Goal: Transaction & Acquisition: Purchase product/service

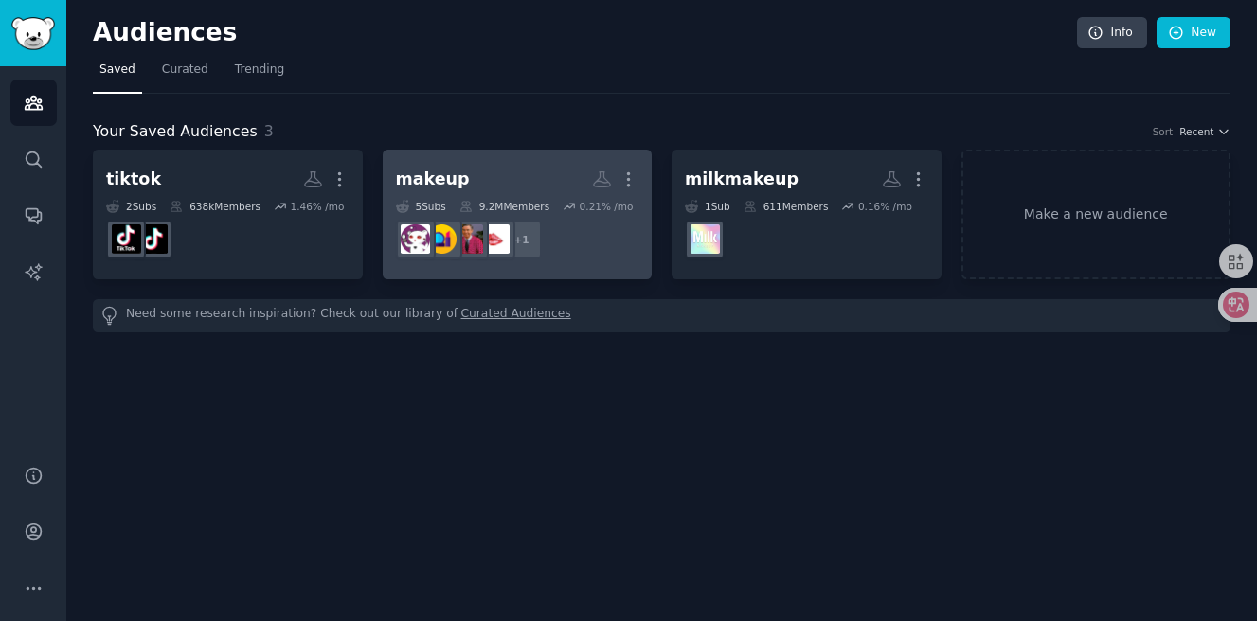
click at [527, 173] on h2 "makeup More" at bounding box center [517, 179] width 243 height 33
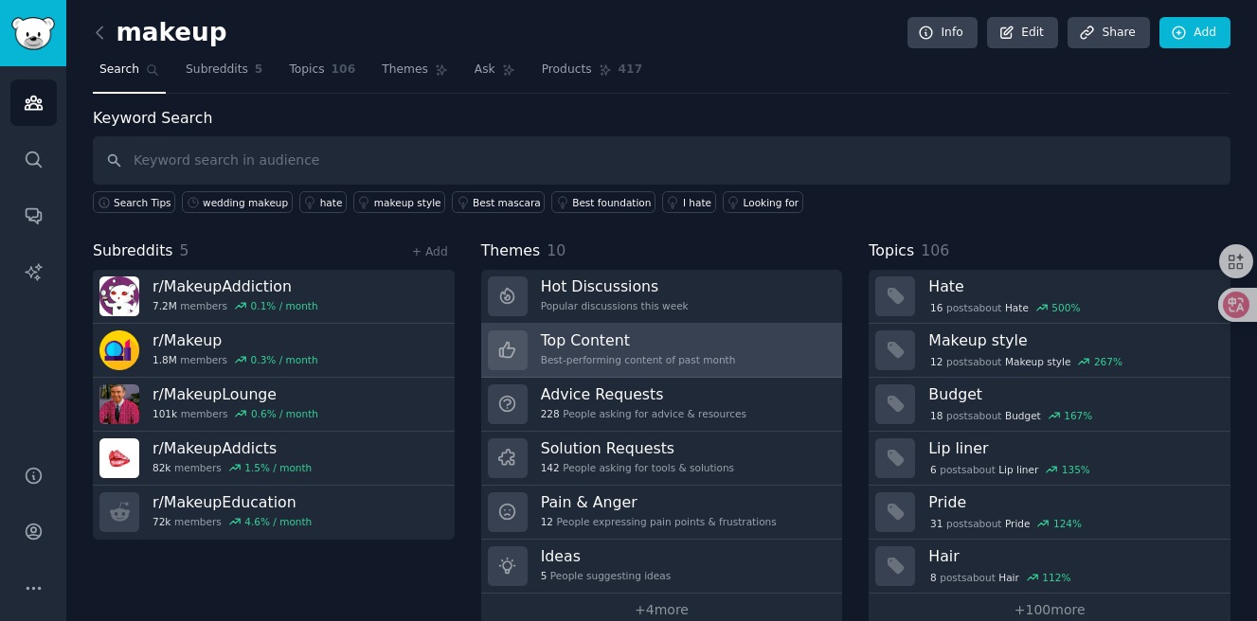
scroll to position [31, 0]
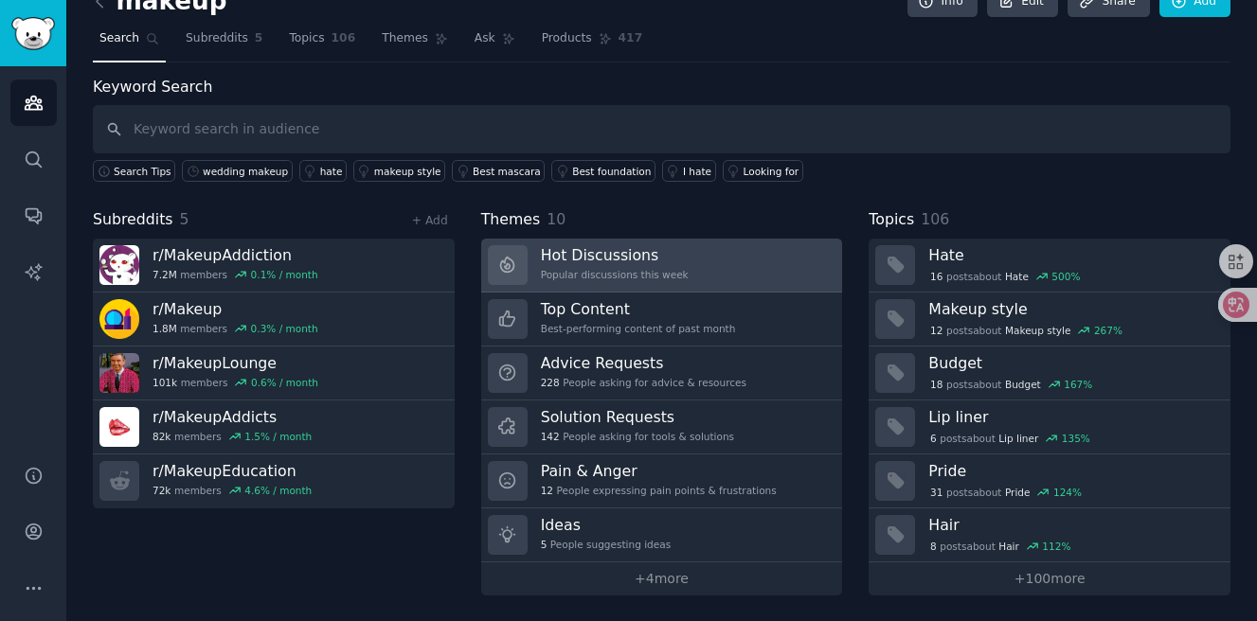
click at [626, 239] on link "Hot Discussions Popular discussions this week" at bounding box center [662, 266] width 362 height 54
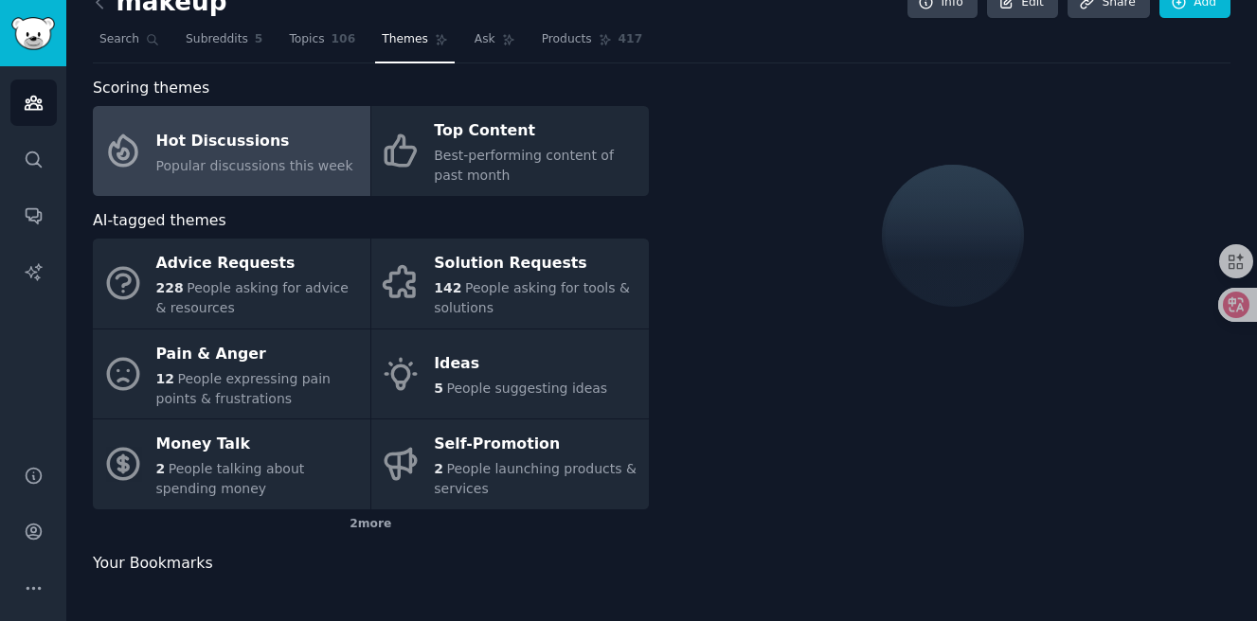
scroll to position [31, 0]
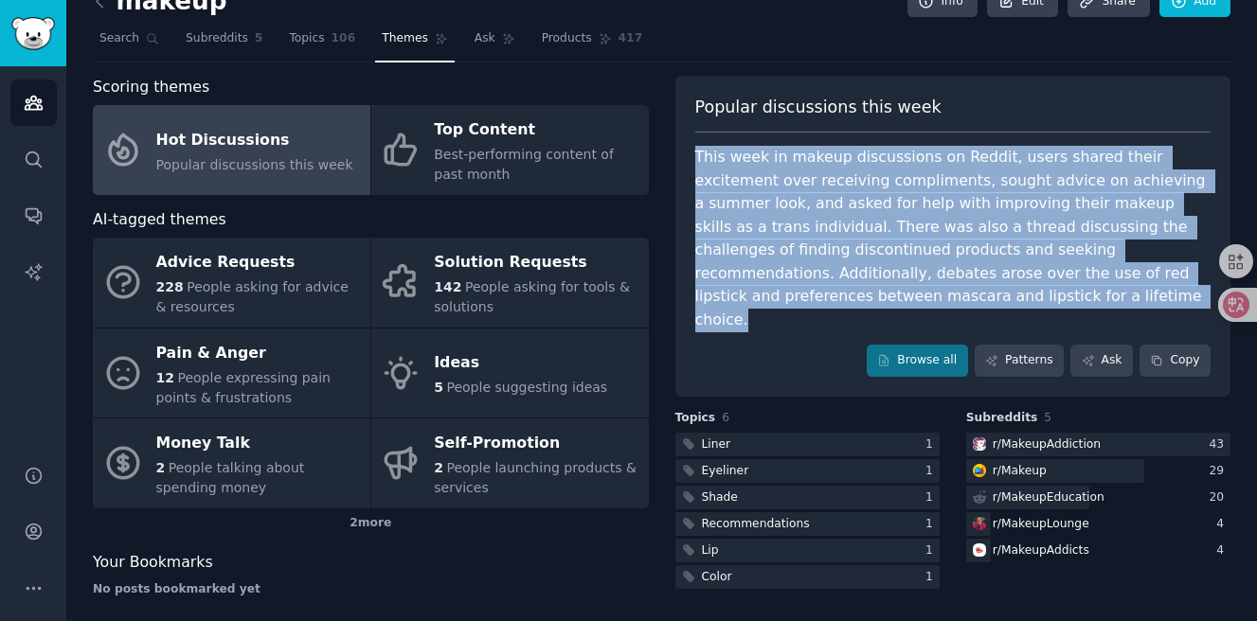
drag, startPoint x: 841, startPoint y: 301, endPoint x: 675, endPoint y: 151, distance: 224.0
click at [675, 151] on div "Popular discussions this week This week in makeup discussions on Reddit, users …" at bounding box center [953, 236] width 556 height 321
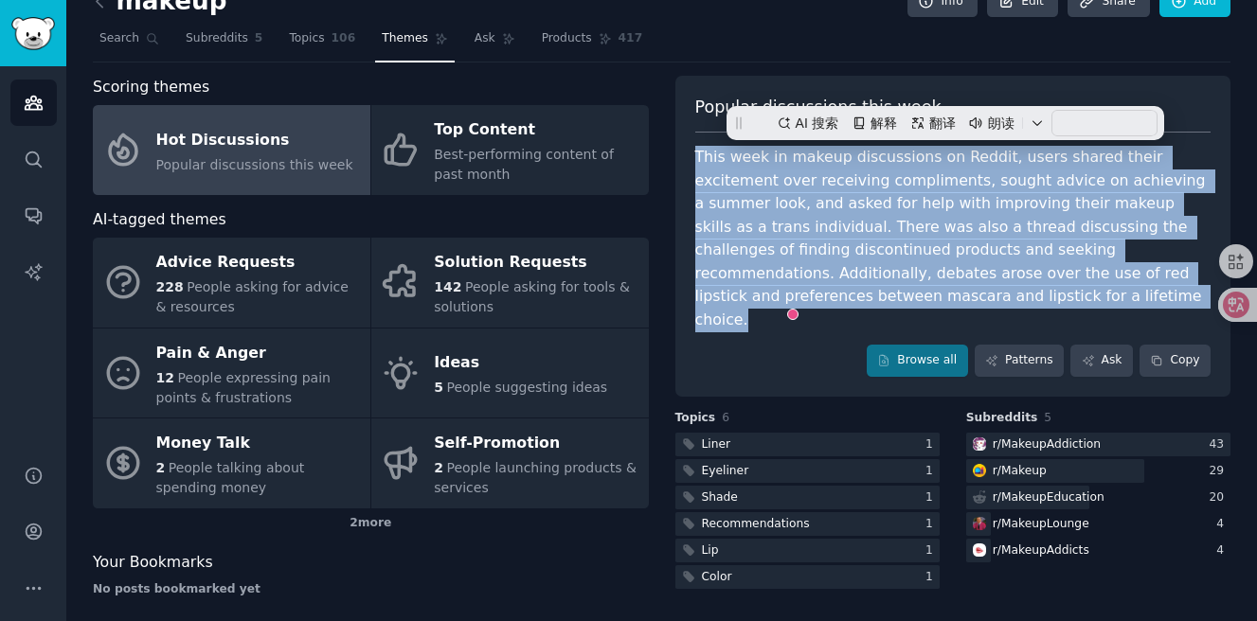
copy div "This week in makeup discussions on Reddit, users shared their excitement over r…"
click at [780, 230] on div "This week in makeup discussions on Reddit, users shared their excitement over r…" at bounding box center [953, 239] width 516 height 186
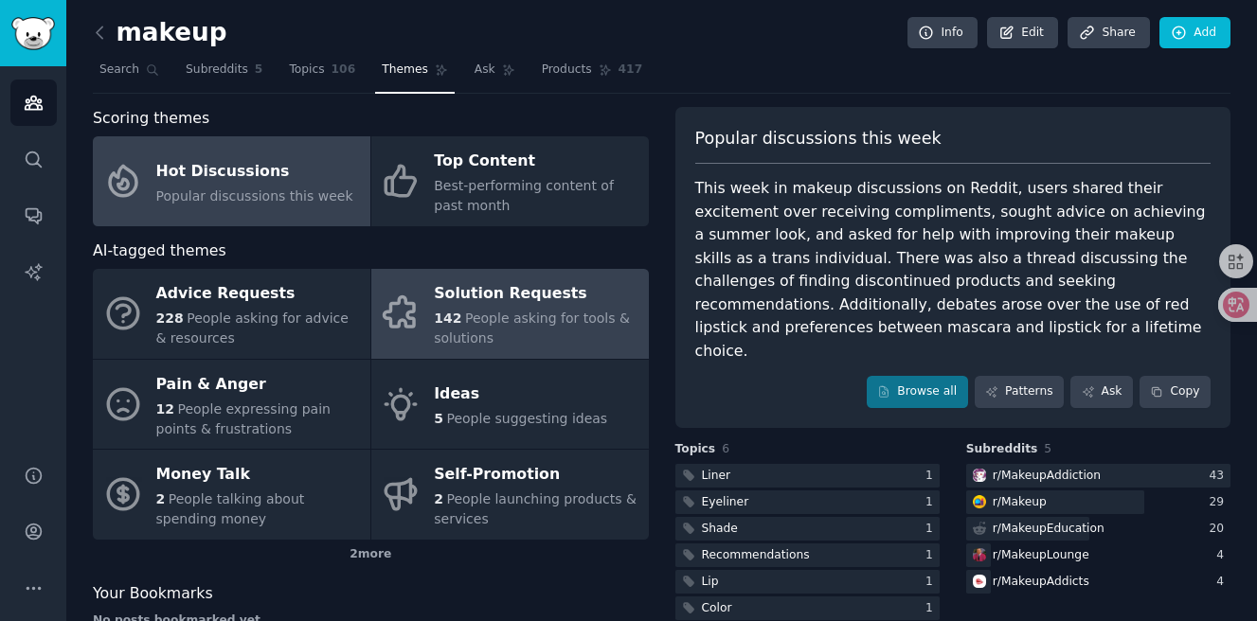
scroll to position [2, 0]
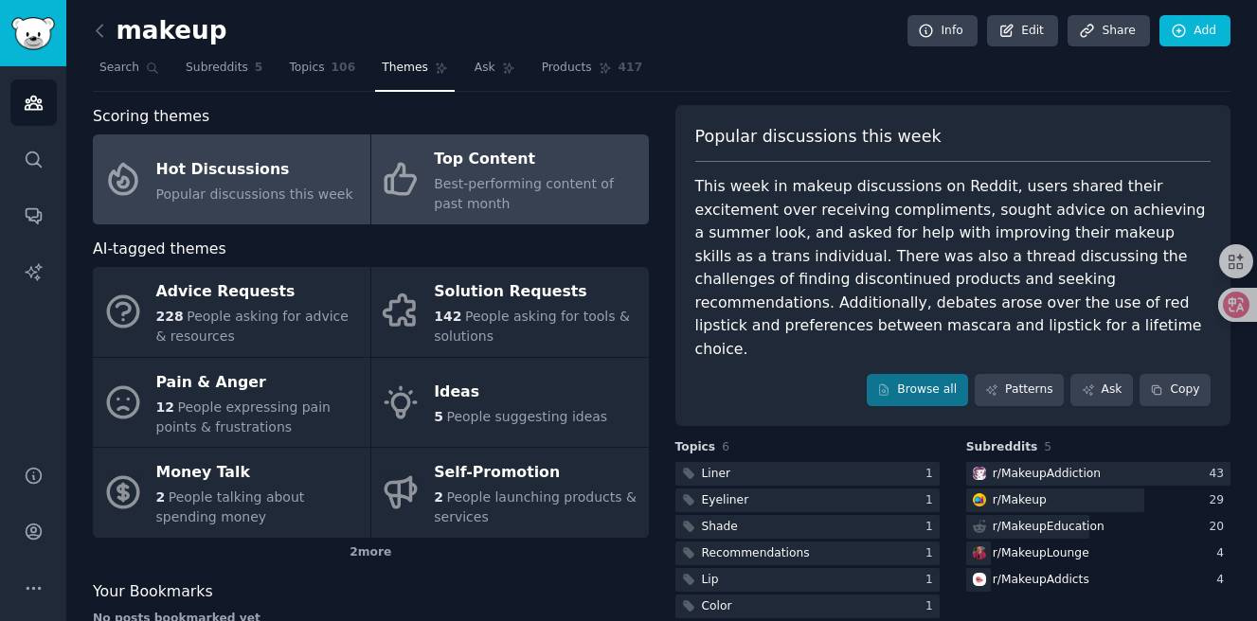
click at [550, 200] on div "Best-performing content of past month" at bounding box center [536, 194] width 205 height 40
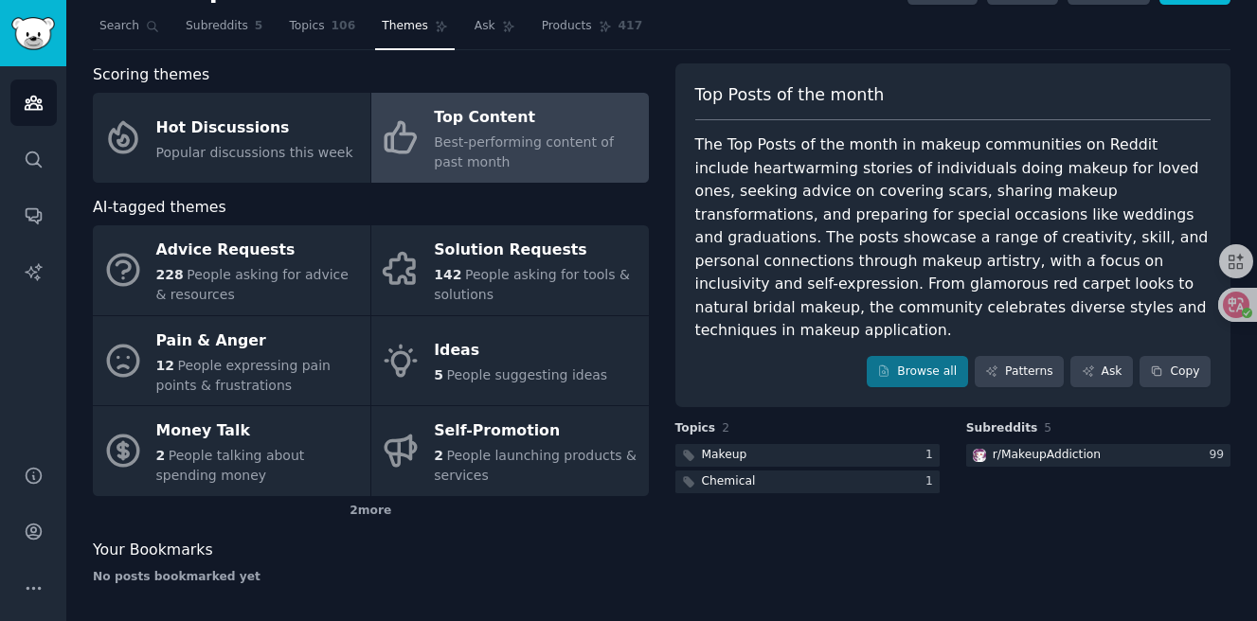
scroll to position [45, 0]
click at [902, 207] on div "The Top Posts of the month in makeup communities on Reddit include heartwarming…" at bounding box center [953, 237] width 516 height 209
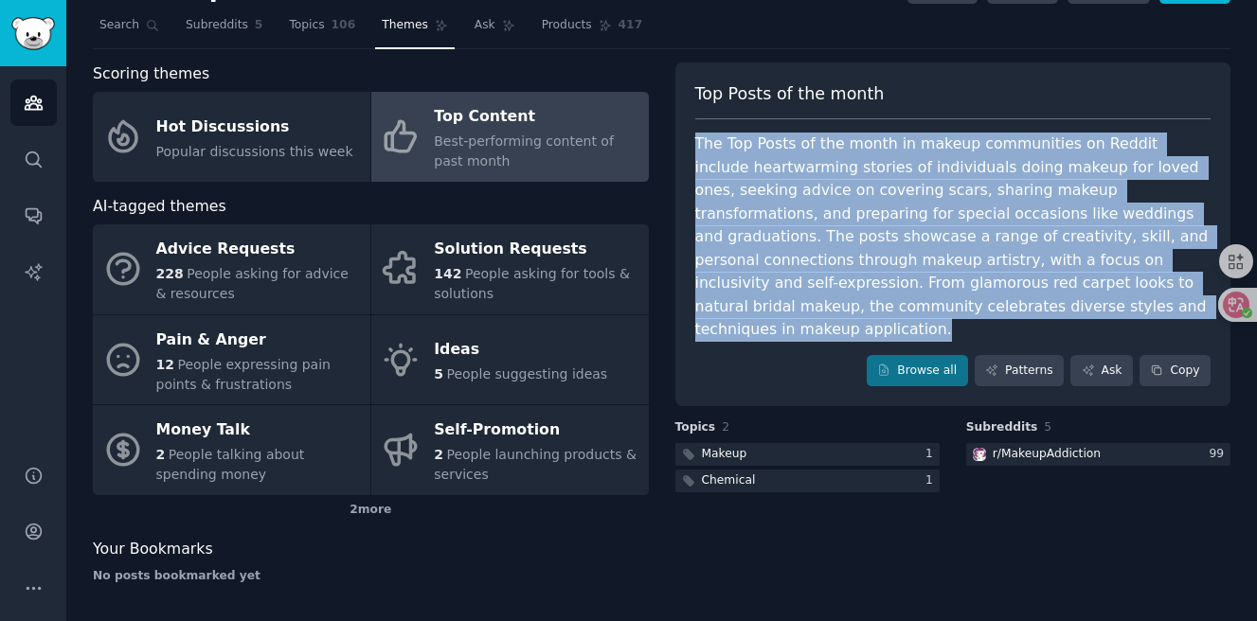
click at [902, 207] on div "The Top Posts of the month in makeup communities on Reddit include heartwarming…" at bounding box center [953, 237] width 516 height 209
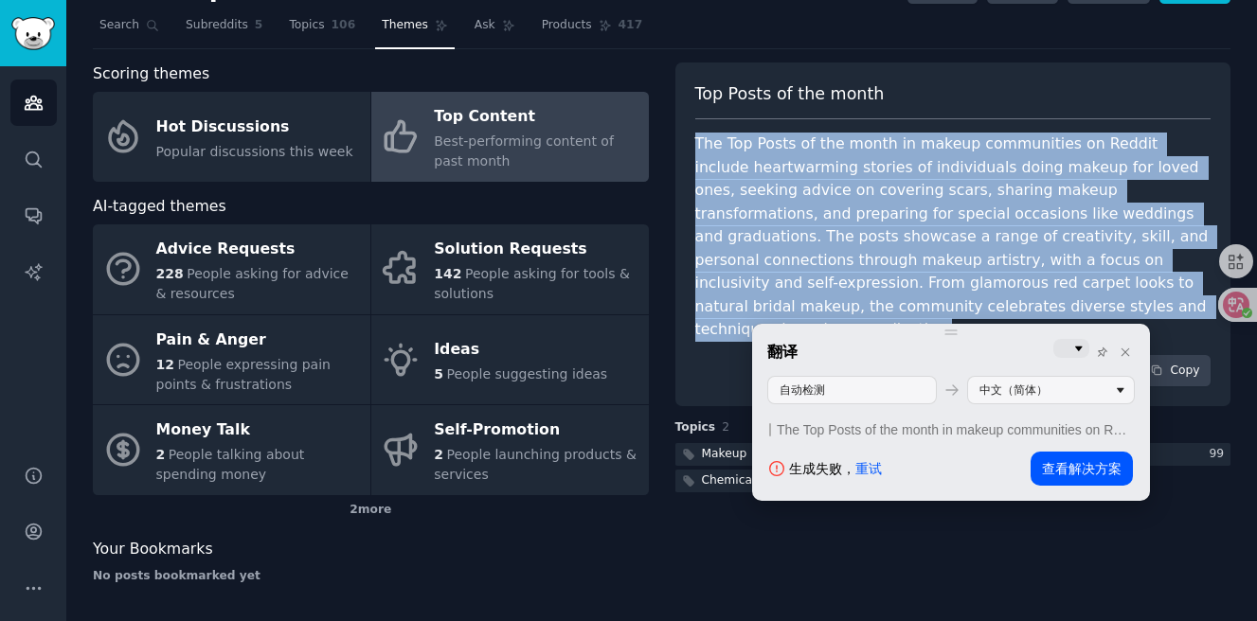
click at [870, 461] on link "重试" at bounding box center [868, 468] width 27 height 15
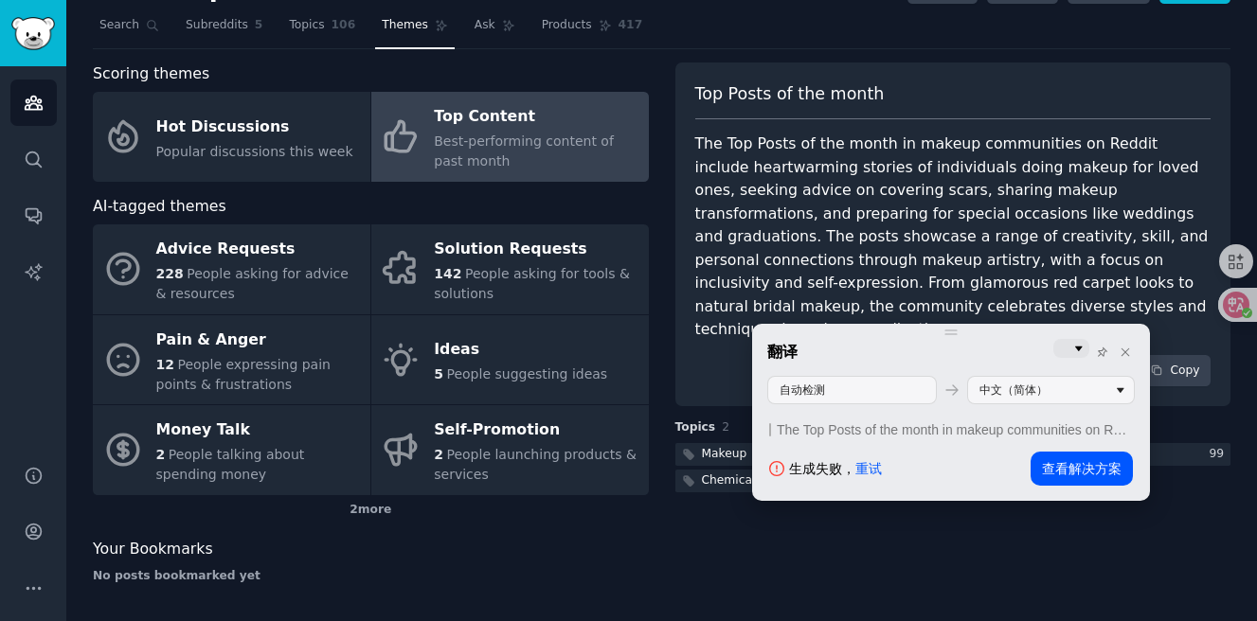
click at [868, 476] on div "生成失败， 重试 查看解决方案" at bounding box center [951, 469] width 364 height 34
click at [862, 461] on link "重试" at bounding box center [868, 468] width 27 height 15
click at [864, 461] on link "重试" at bounding box center [868, 468] width 27 height 15
click at [864, 461] on div "翻译 自动检测 中文（简体） The Top Posts of the month in makeup communities on Reddit inclu…" at bounding box center [951, 412] width 398 height 177
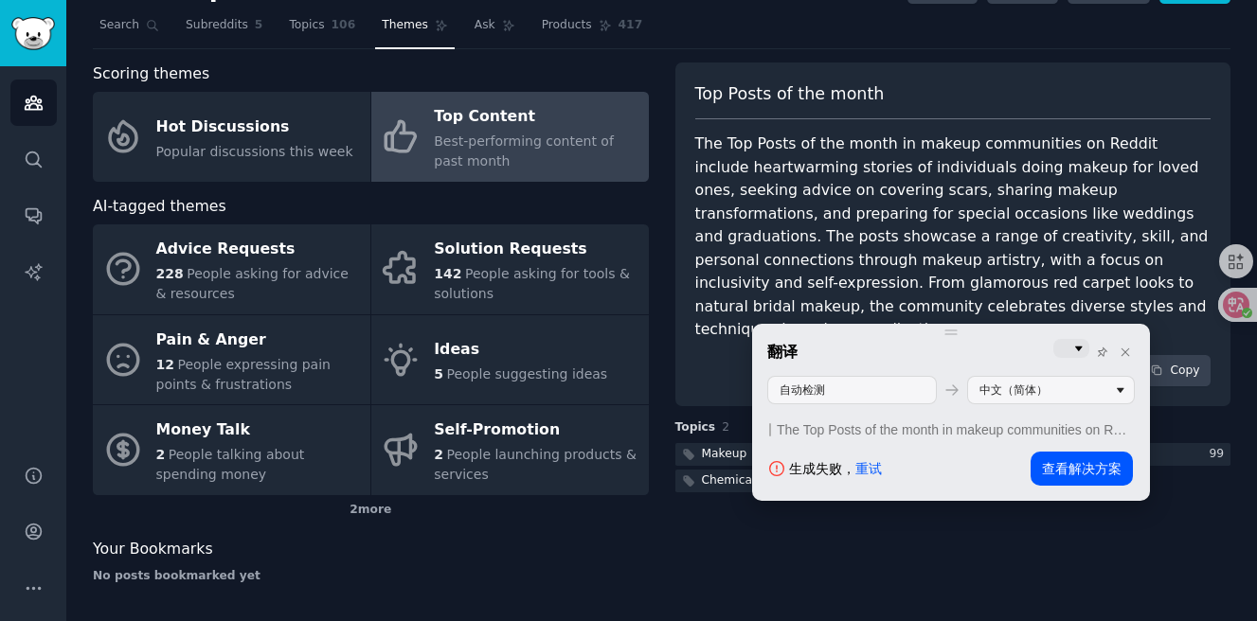
click at [864, 461] on link "重试" at bounding box center [868, 468] width 27 height 15
click at [847, 570] on div "Top Posts of the month The Top Posts of the month in makeup communities on Redd…" at bounding box center [953, 331] width 556 height 536
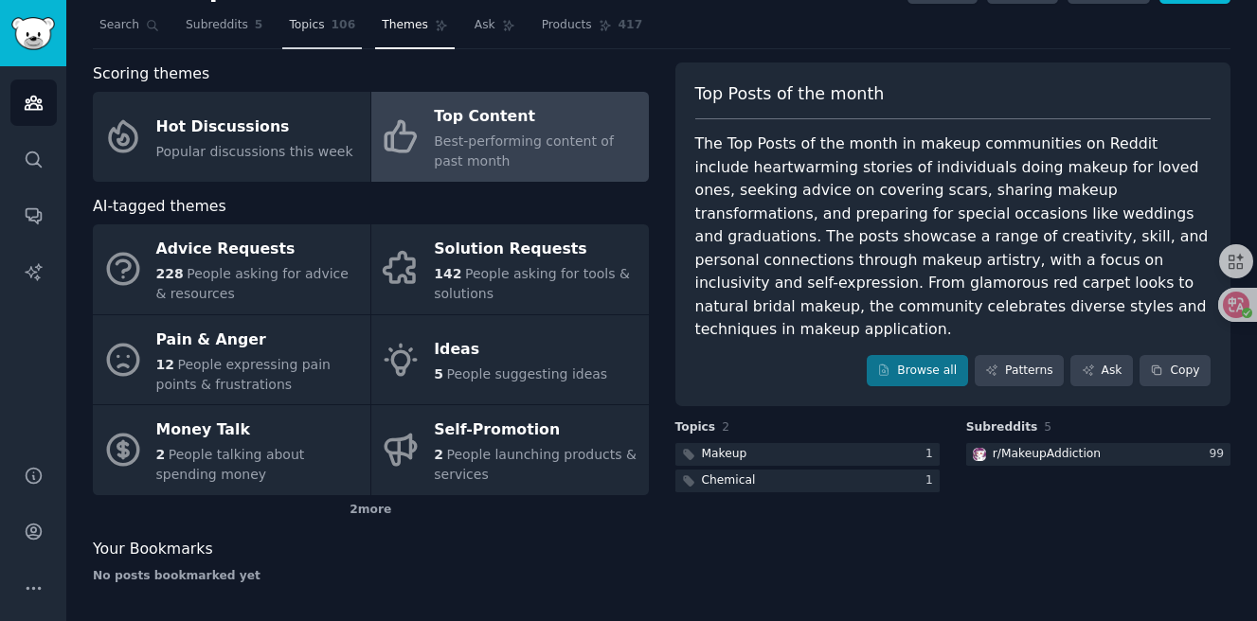
click at [316, 31] on span "Topics" at bounding box center [306, 25] width 35 height 17
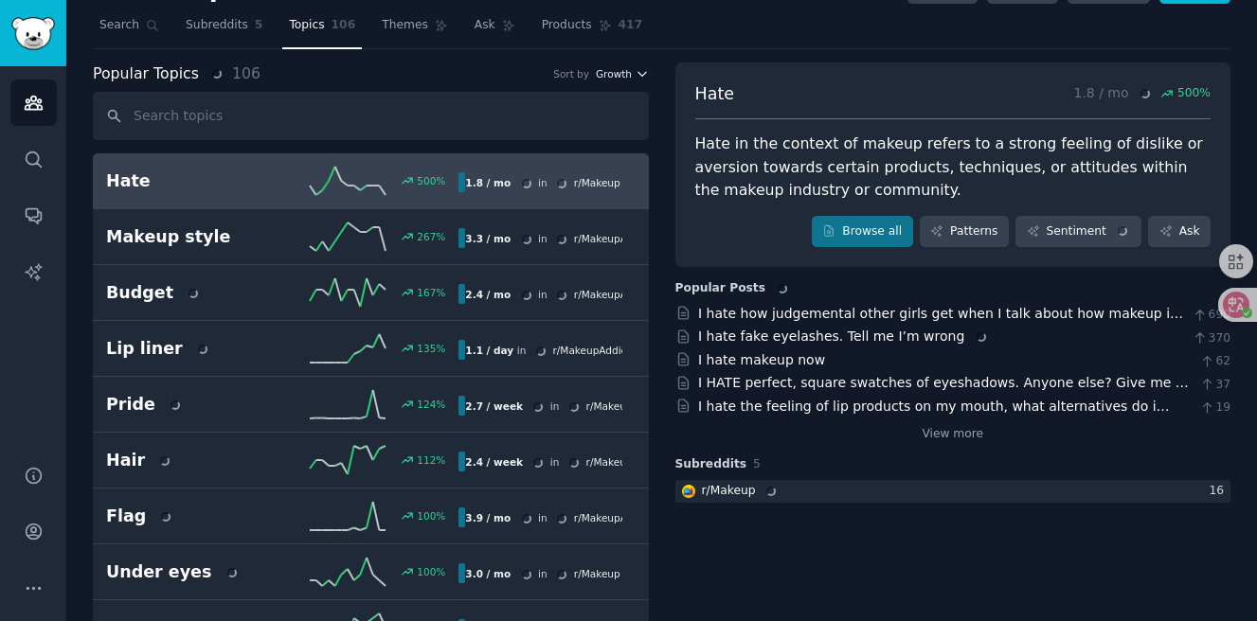
click at [598, 75] on span "Growth" at bounding box center [614, 73] width 36 height 13
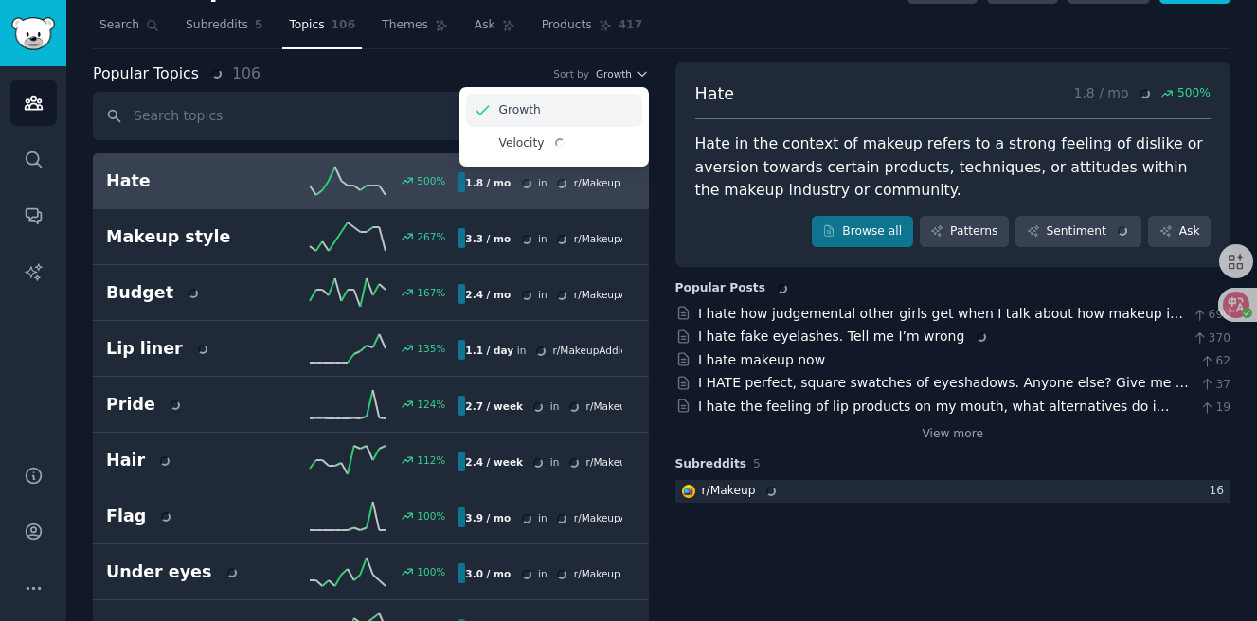
click at [569, 117] on div "Growth" at bounding box center [554, 110] width 176 height 33
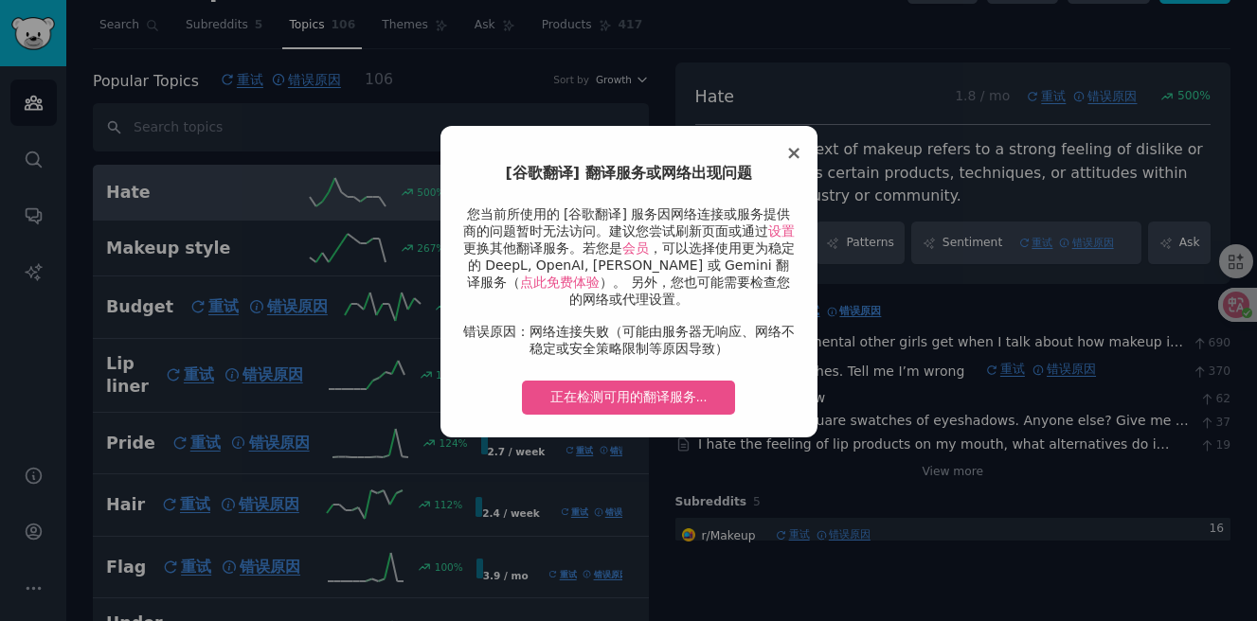
click at [615, 69] on div "× [谷歌翻译] 翻译服务或网络出现问题 您当前所使用的 [谷歌翻译] 服务因网络连接或服务提供商的问题暂时无法访问。建议您尝试刷新页面或通过 设置 更换其他…" at bounding box center [628, 310] width 1257 height 621
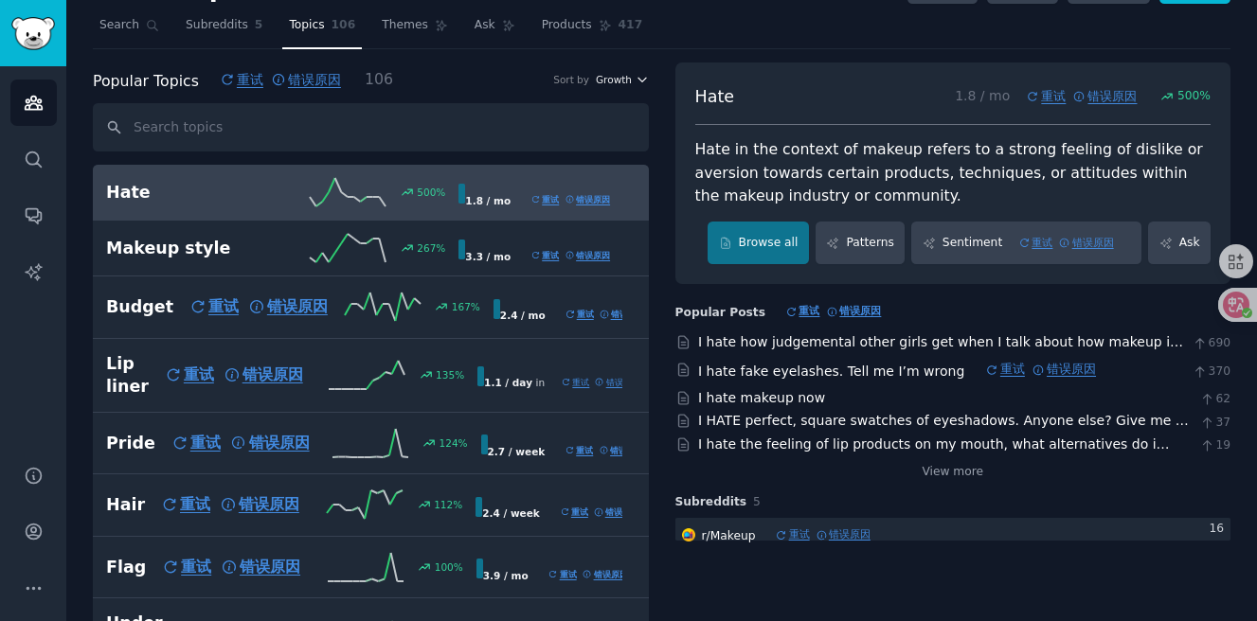
click at [616, 81] on span "Growth" at bounding box center [614, 79] width 36 height 13
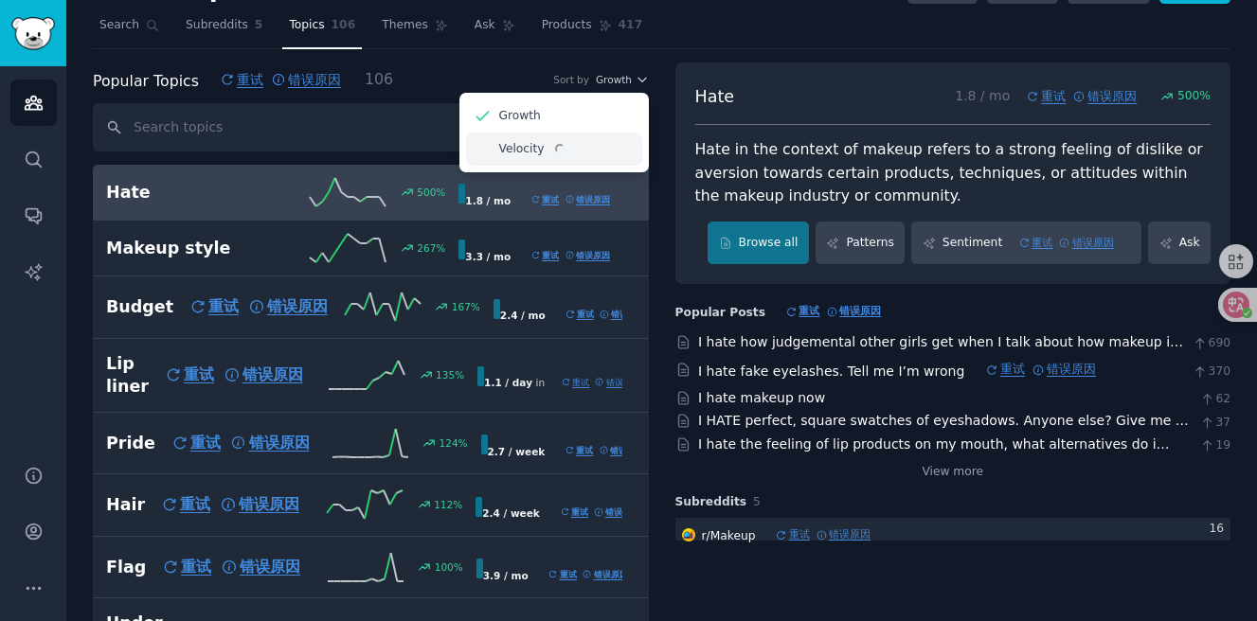
click at [604, 160] on div "Velocity" at bounding box center [554, 149] width 176 height 33
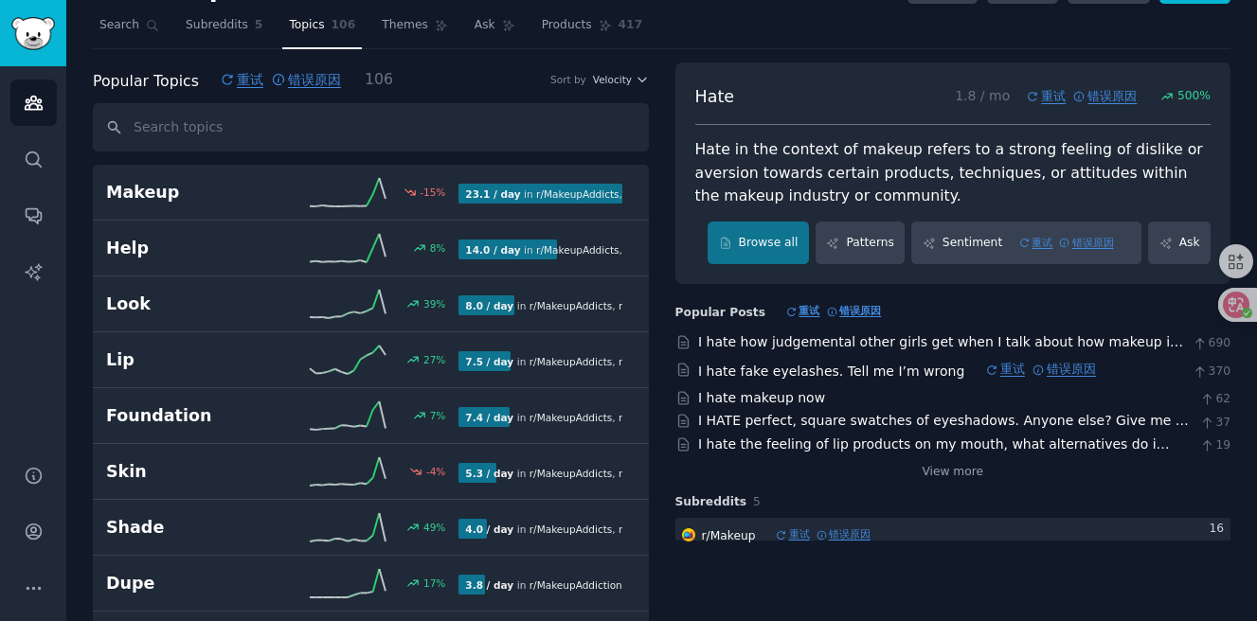
click at [612, 87] on div "Popular Topics 重试 错误原因 106 Sort by Velocity" at bounding box center [371, 80] width 556 height 35
click at [612, 81] on span "Velocity" at bounding box center [612, 79] width 39 height 13
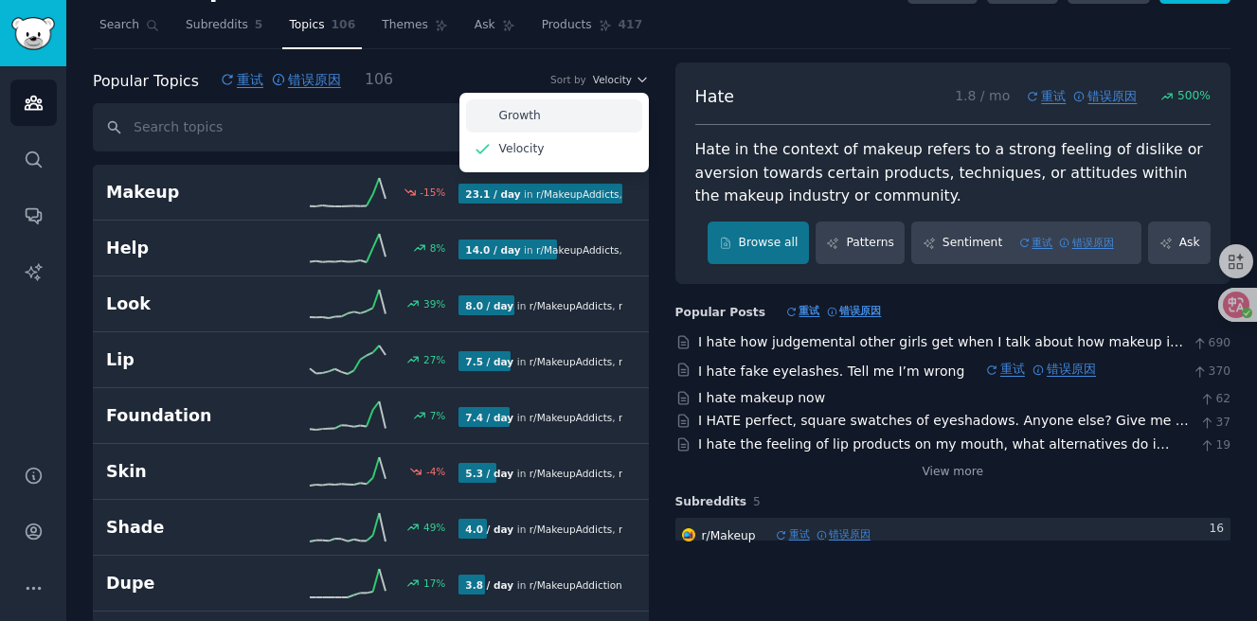
click at [610, 115] on div "Growth" at bounding box center [554, 115] width 176 height 33
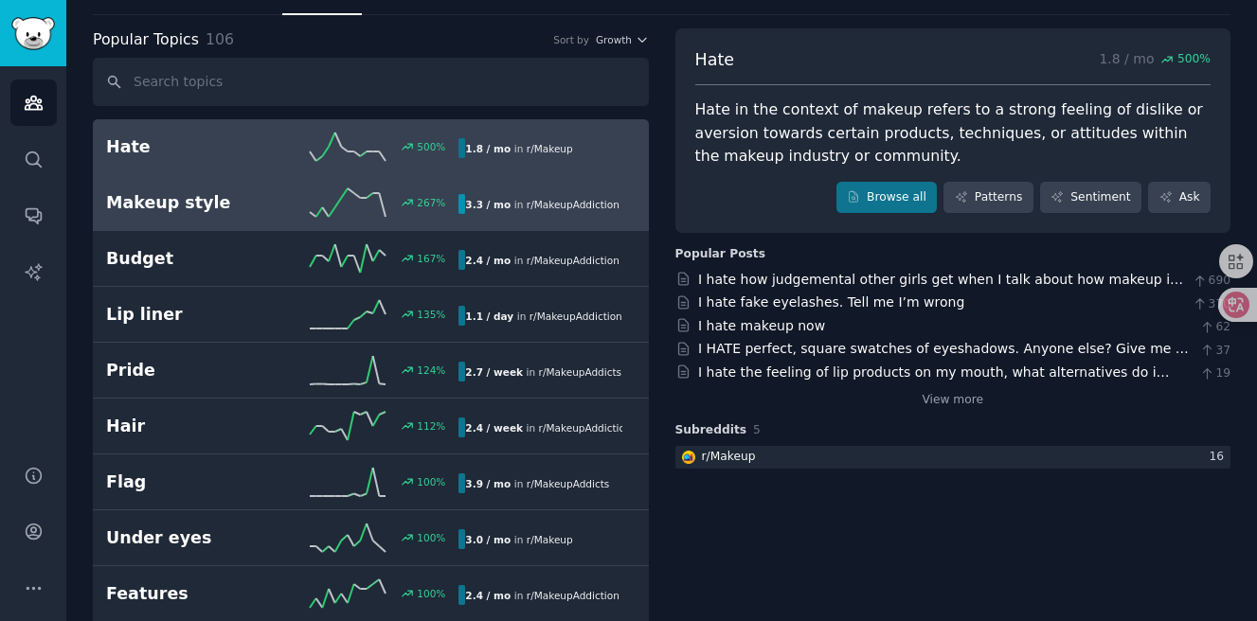
scroll to position [80, 0]
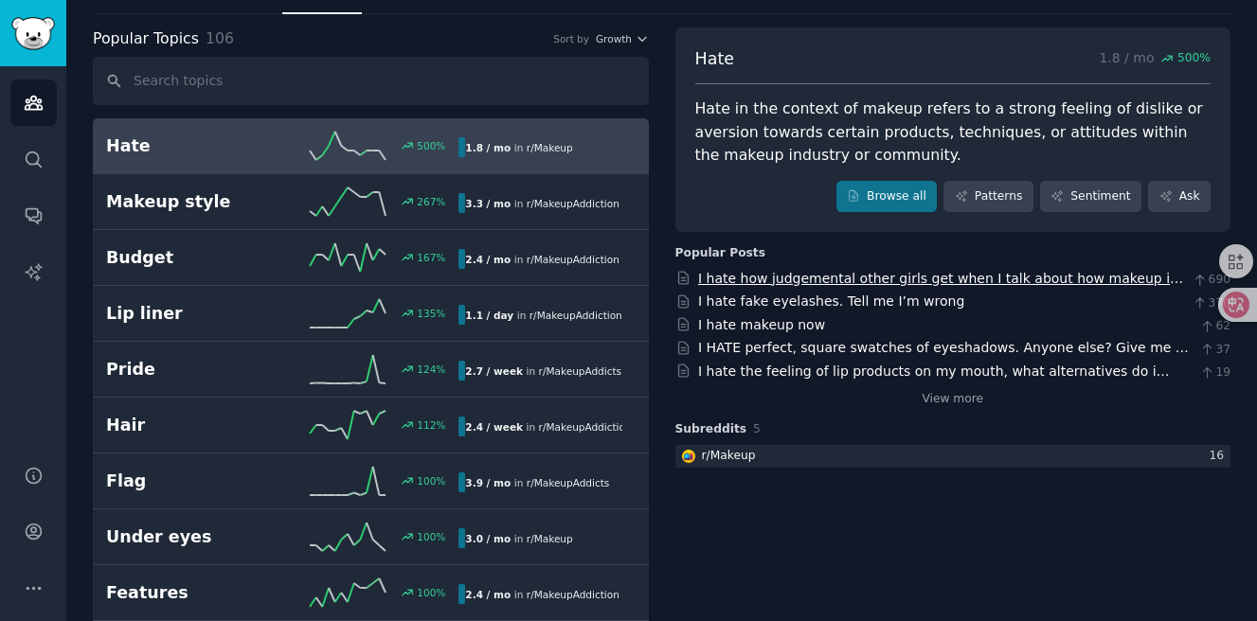
click at [827, 274] on link "I hate how judgemental other girls get when I talk about how makeup is my passi…" at bounding box center [940, 288] width 485 height 35
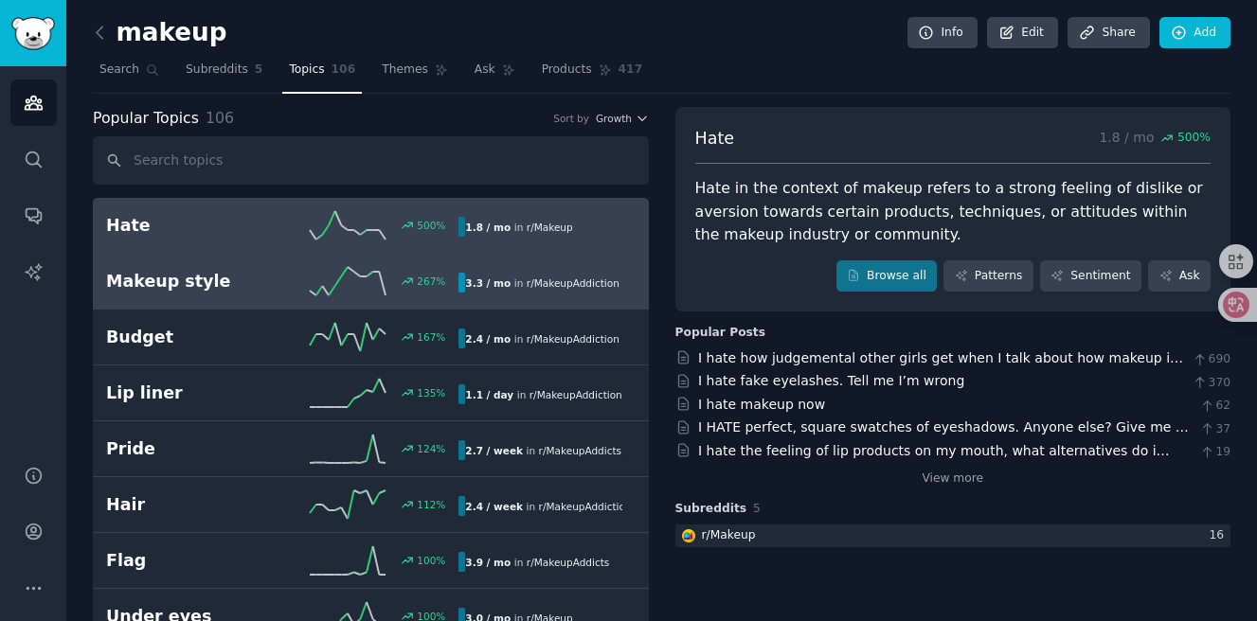
scroll to position [1, 0]
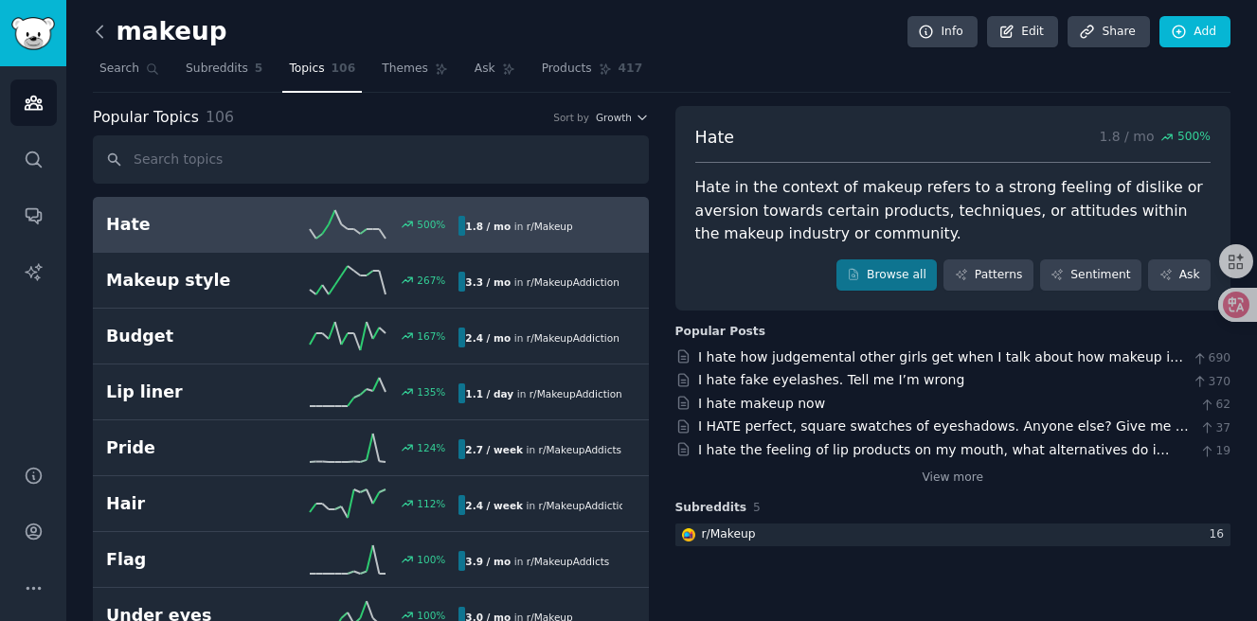
click at [109, 39] on link at bounding box center [105, 32] width 24 height 30
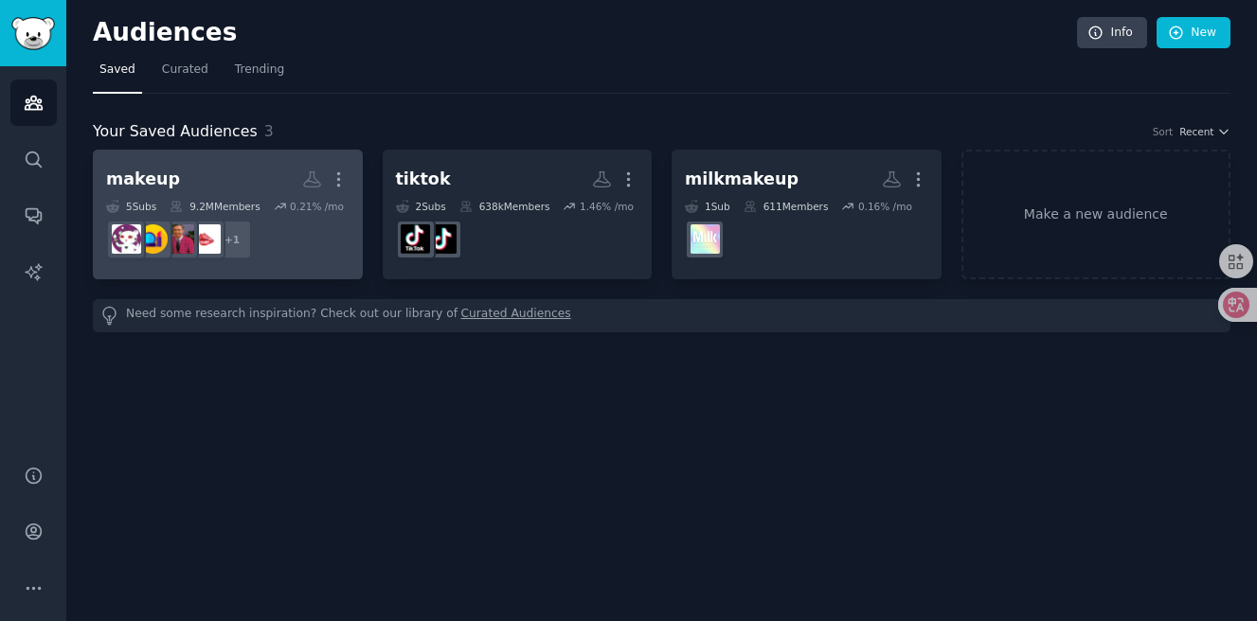
click at [243, 183] on h2 "makeup More" at bounding box center [227, 179] width 243 height 33
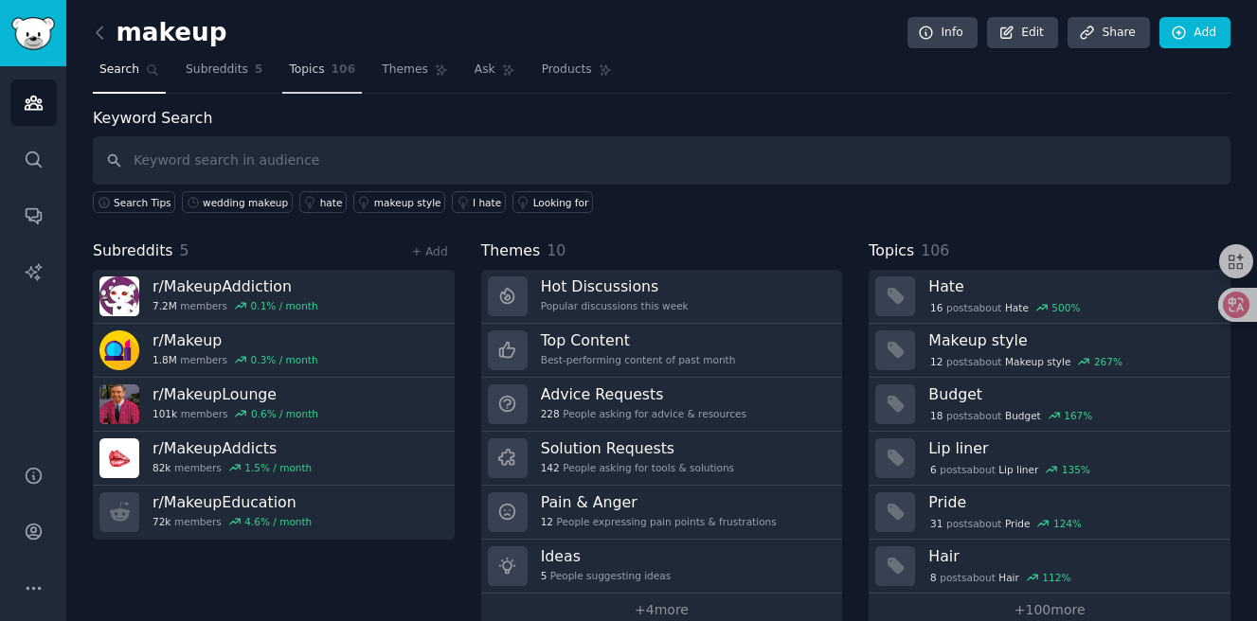
click at [305, 70] on span "Topics" at bounding box center [306, 70] width 35 height 17
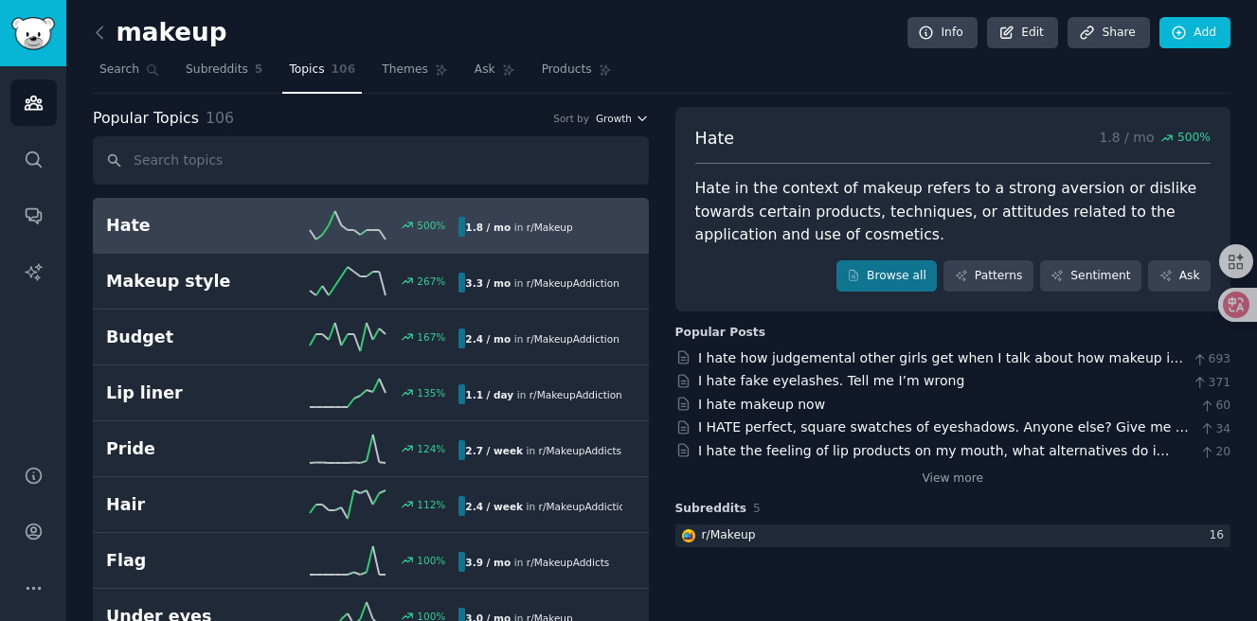
click at [600, 120] on span "Growth" at bounding box center [614, 118] width 36 height 13
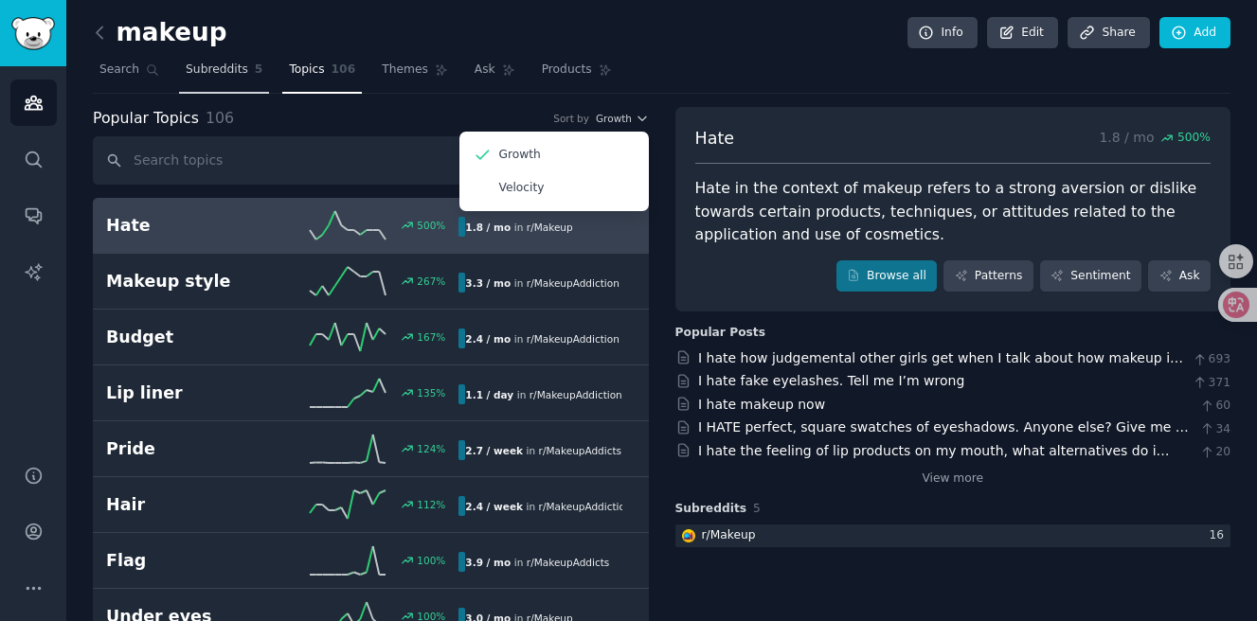
click at [202, 62] on span "Subreddits" at bounding box center [217, 70] width 63 height 17
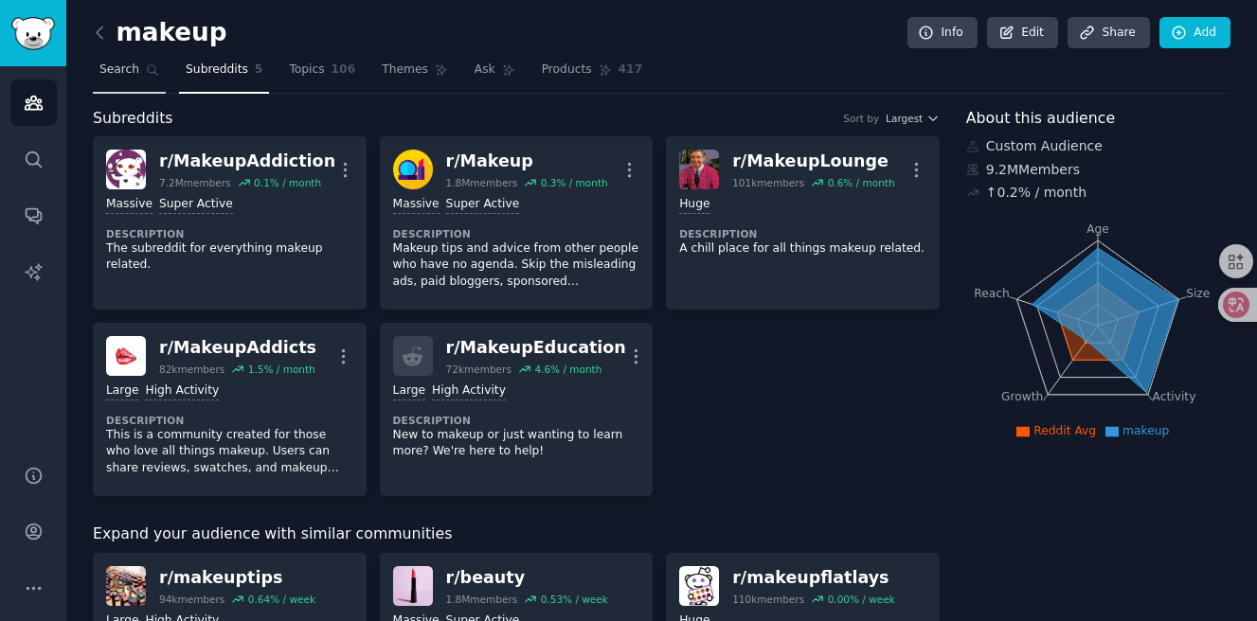
click at [124, 70] on span "Search" at bounding box center [119, 70] width 40 height 17
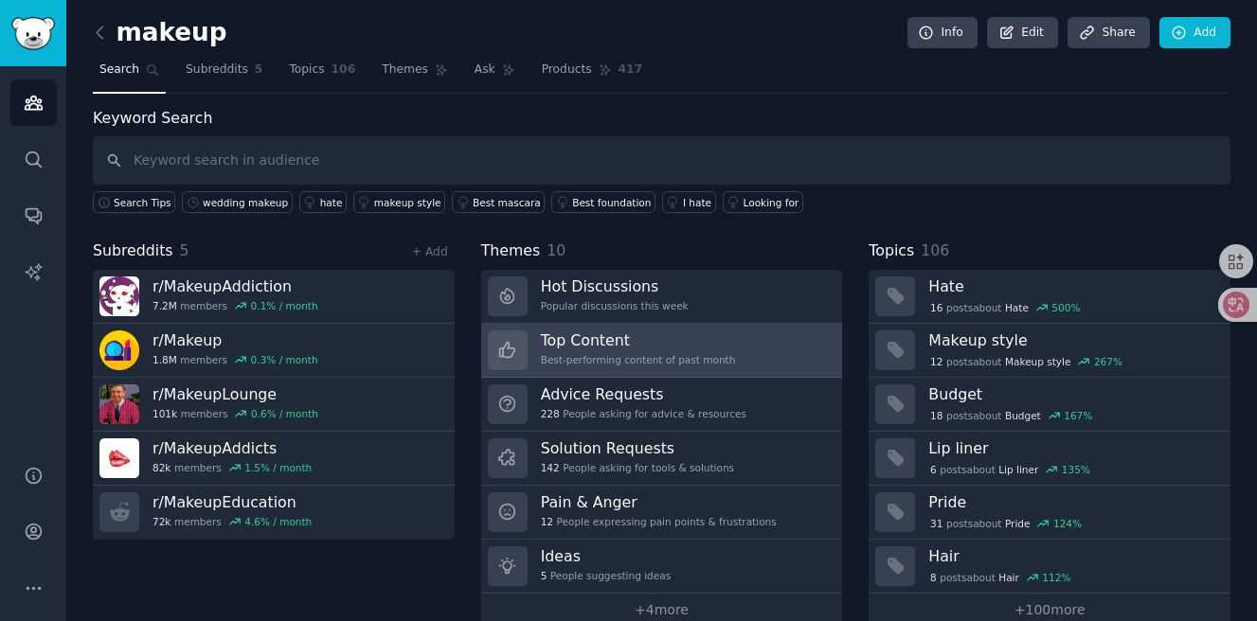
scroll to position [31, 0]
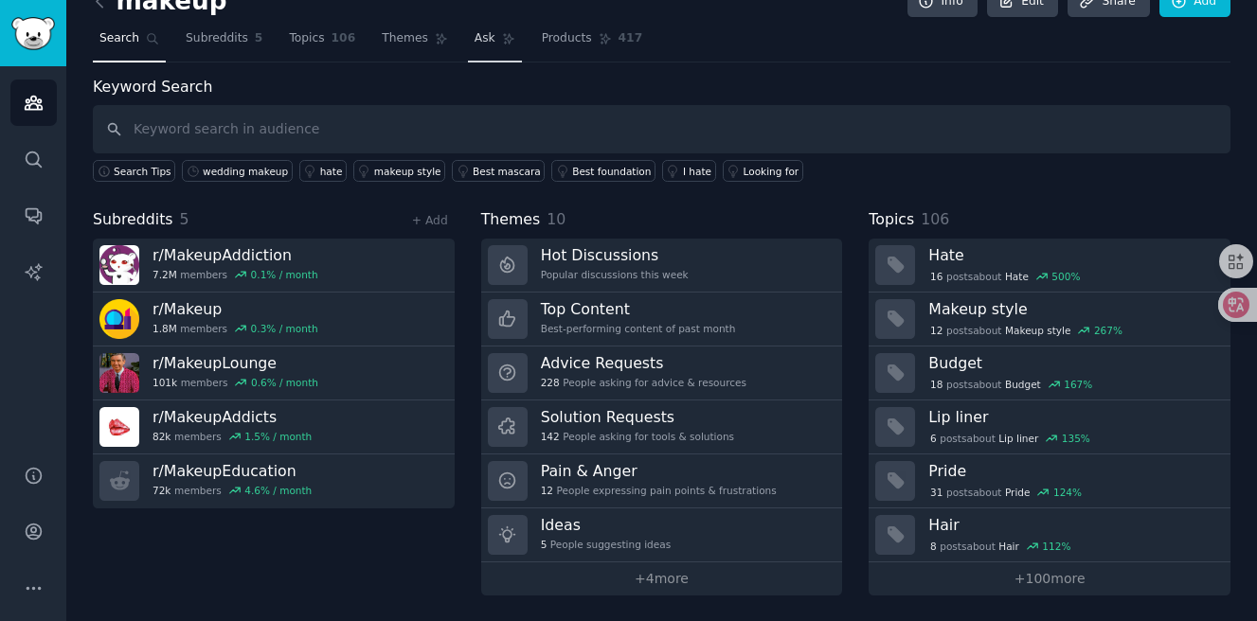
click at [494, 45] on link "Ask" at bounding box center [495, 43] width 54 height 39
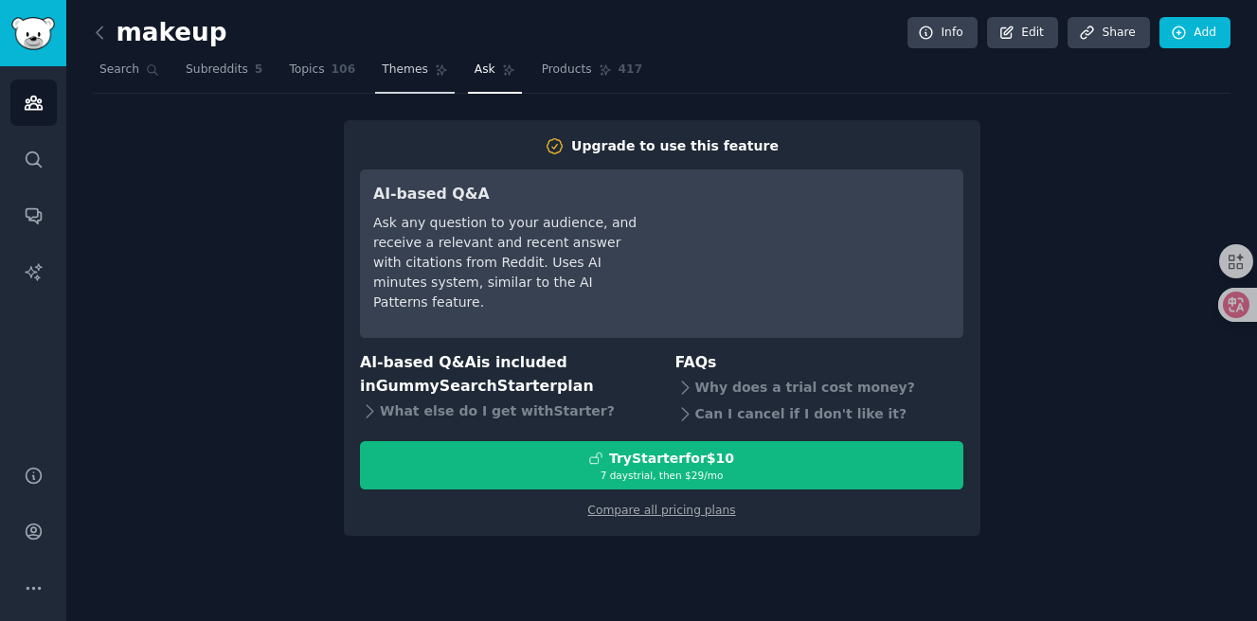
click at [407, 70] on span "Themes" at bounding box center [405, 70] width 46 height 17
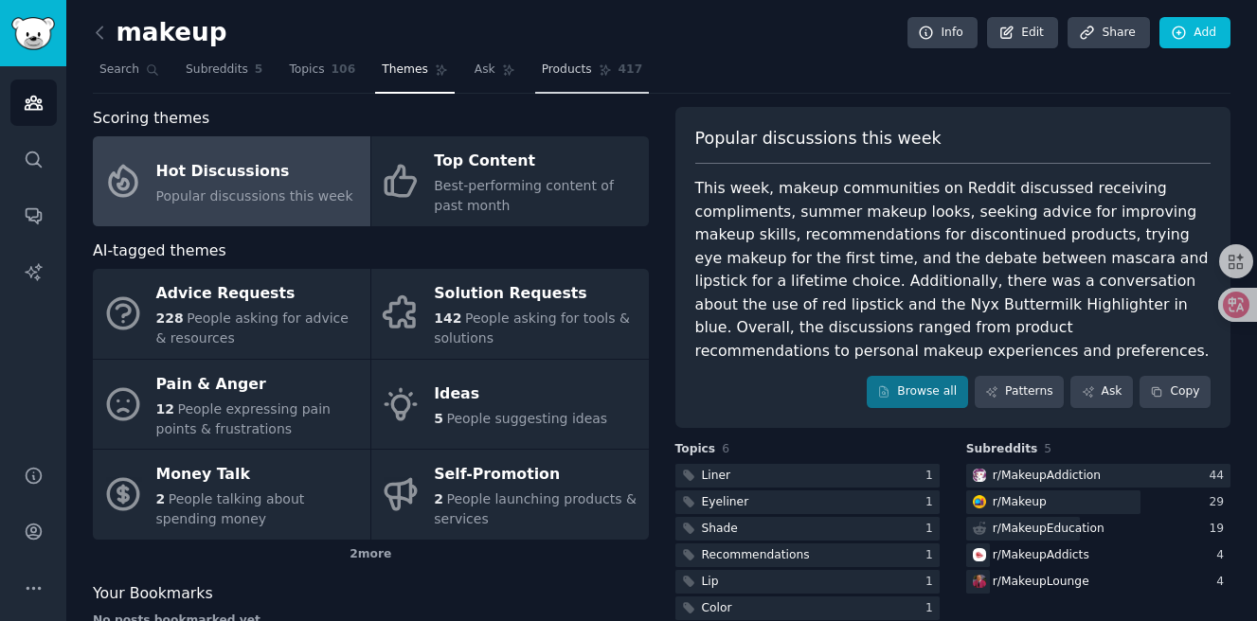
click at [565, 80] on link "Products 417" at bounding box center [592, 74] width 114 height 39
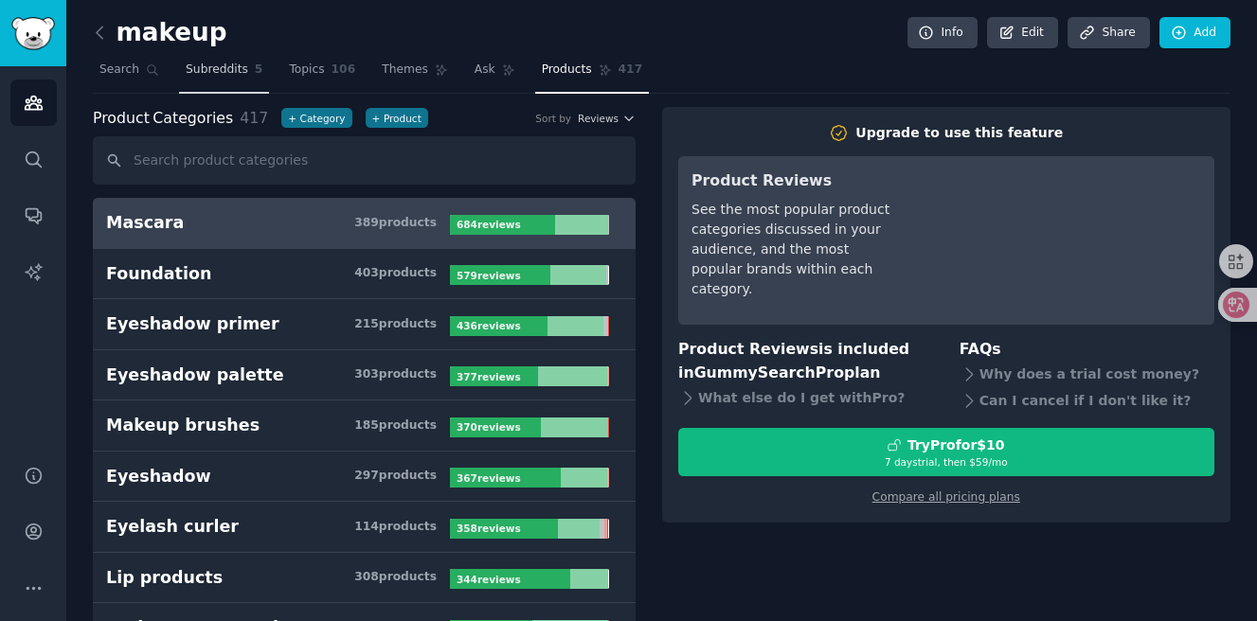
click at [201, 84] on link "Subreddits 5" at bounding box center [224, 74] width 90 height 39
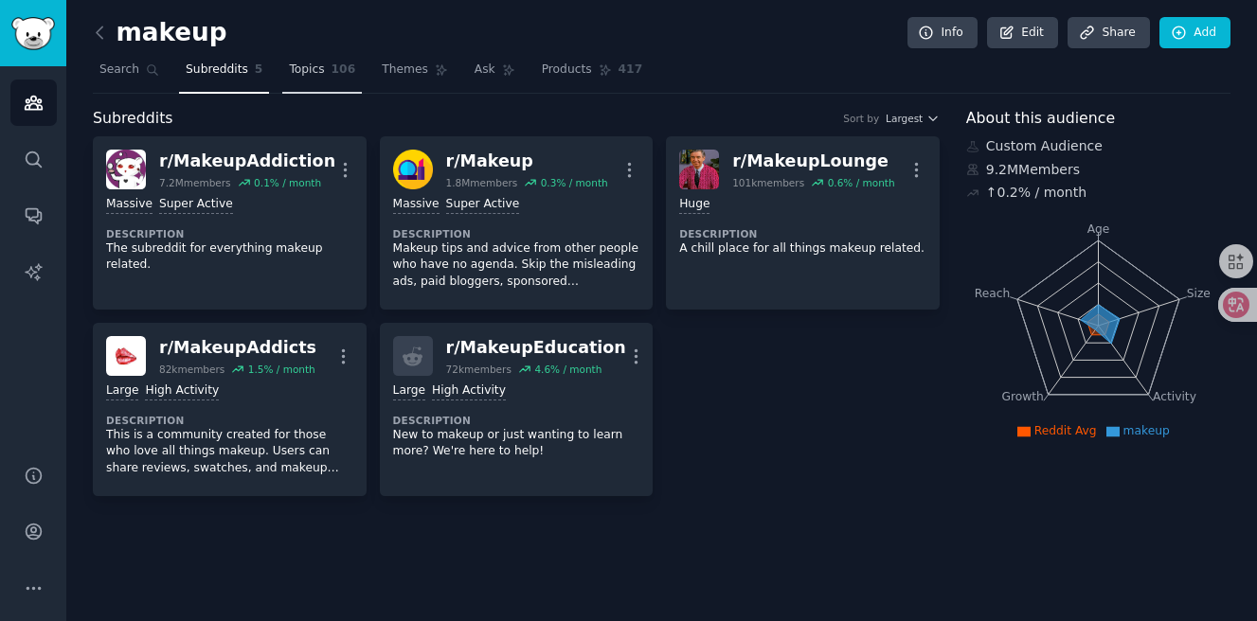
click at [301, 80] on link "Topics 106" at bounding box center [322, 74] width 80 height 39
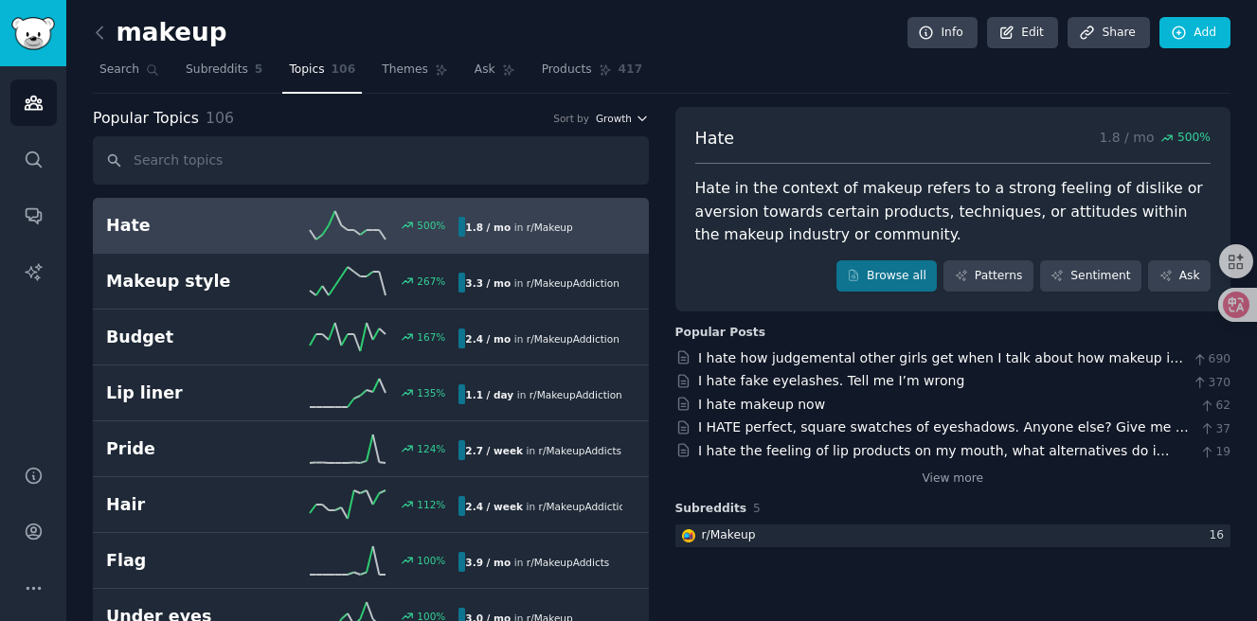
click at [626, 112] on span "Growth" at bounding box center [614, 118] width 36 height 13
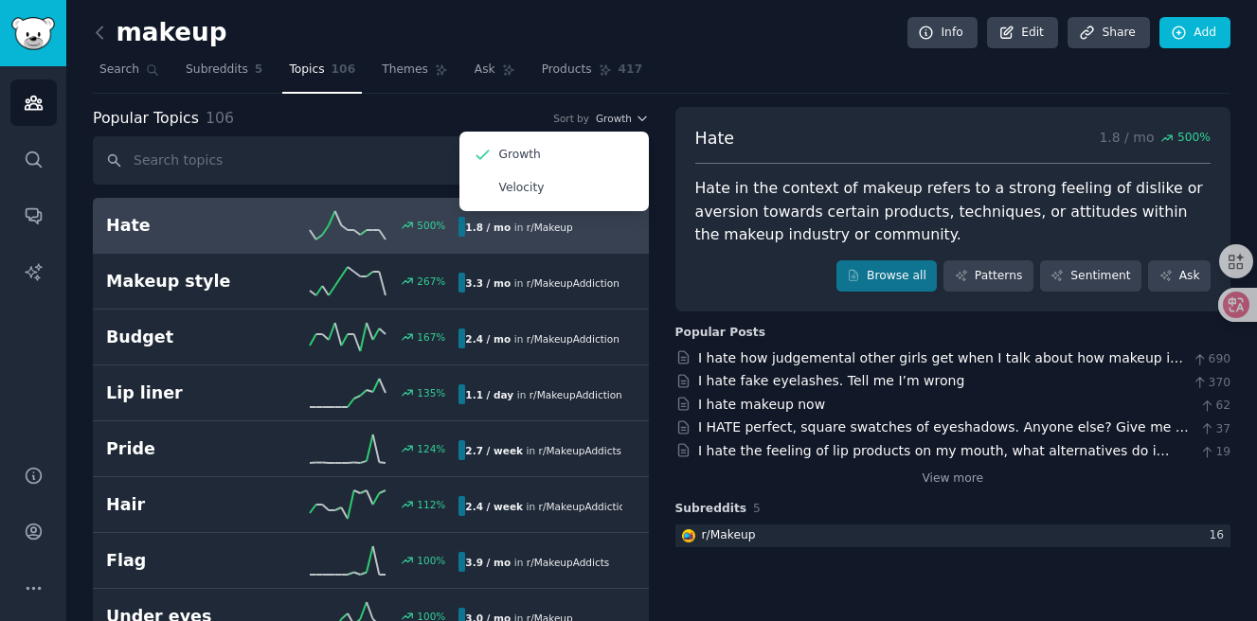
click at [714, 69] on nav "Search Subreddits 5 Topics 106 Themes Ask Products 417" at bounding box center [662, 74] width 1138 height 39
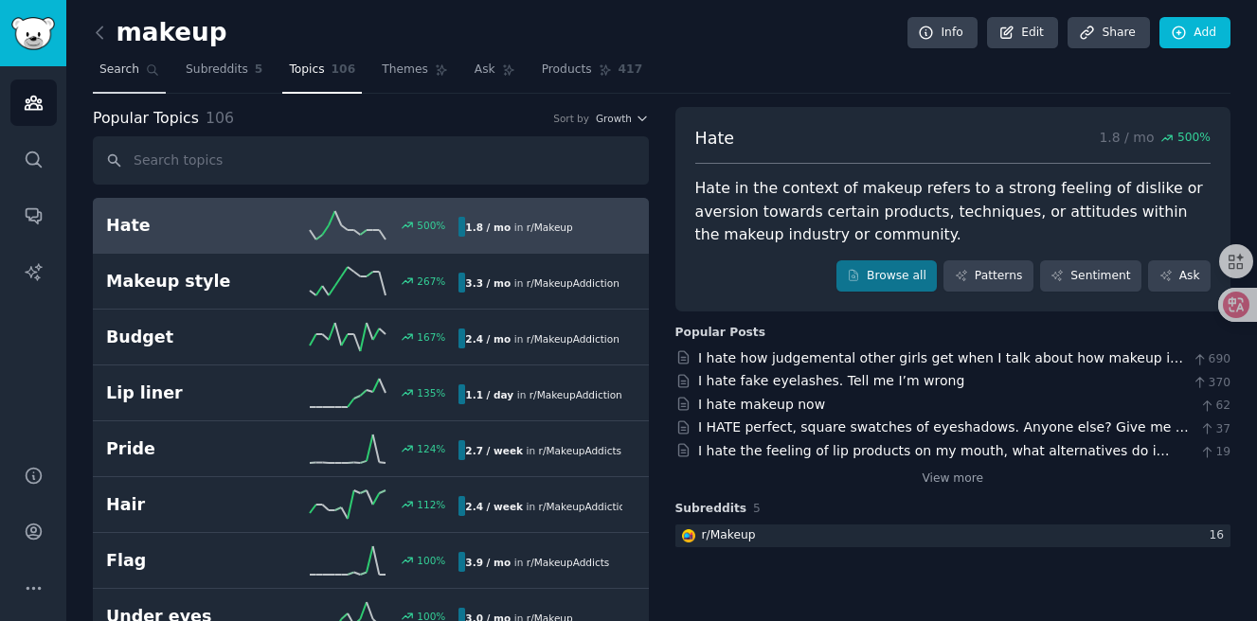
click at [117, 76] on span "Search" at bounding box center [119, 70] width 40 height 17
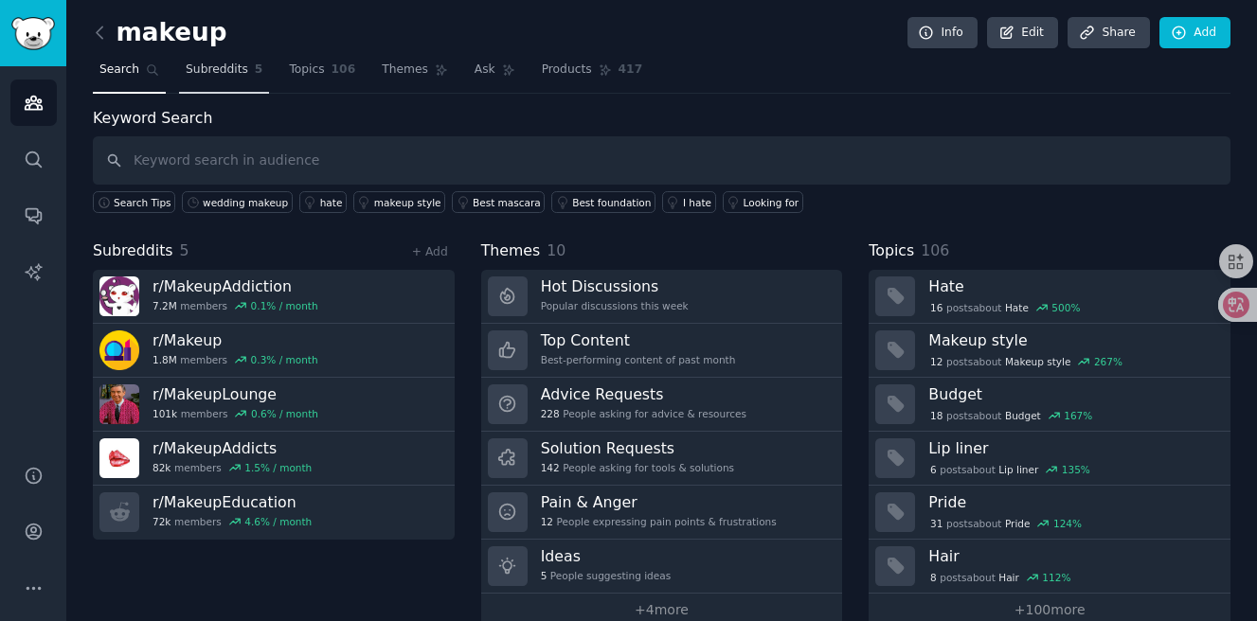
click at [205, 80] on link "Subreddits 5" at bounding box center [224, 74] width 90 height 39
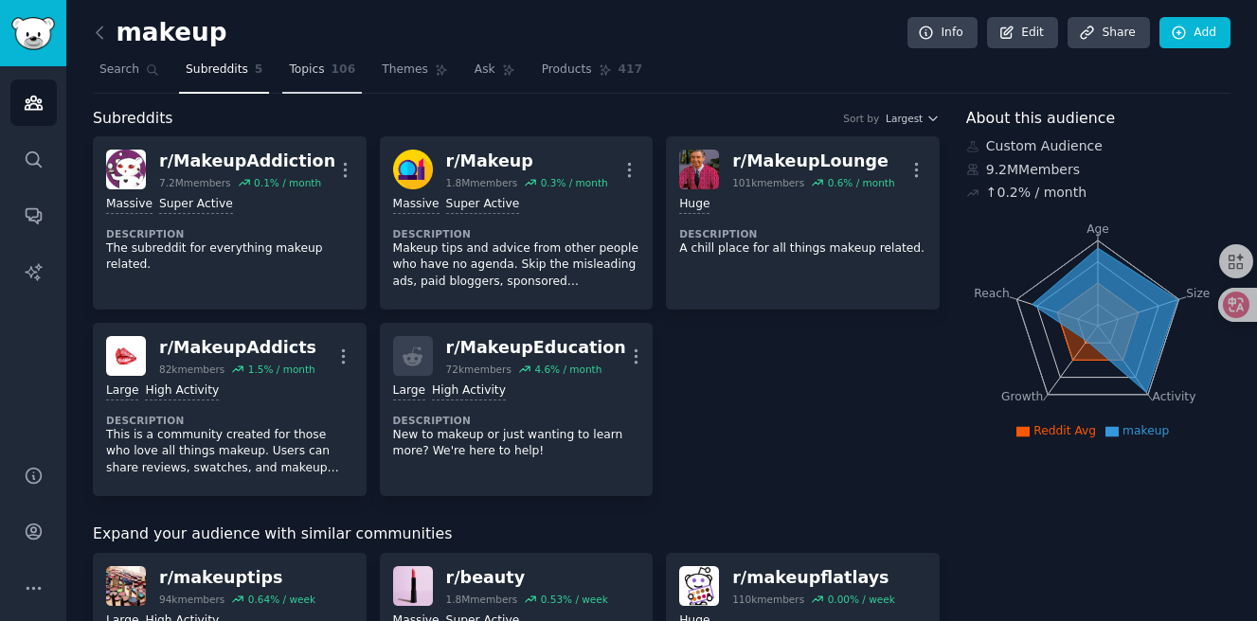
click at [335, 81] on link "Topics 106" at bounding box center [322, 74] width 80 height 39
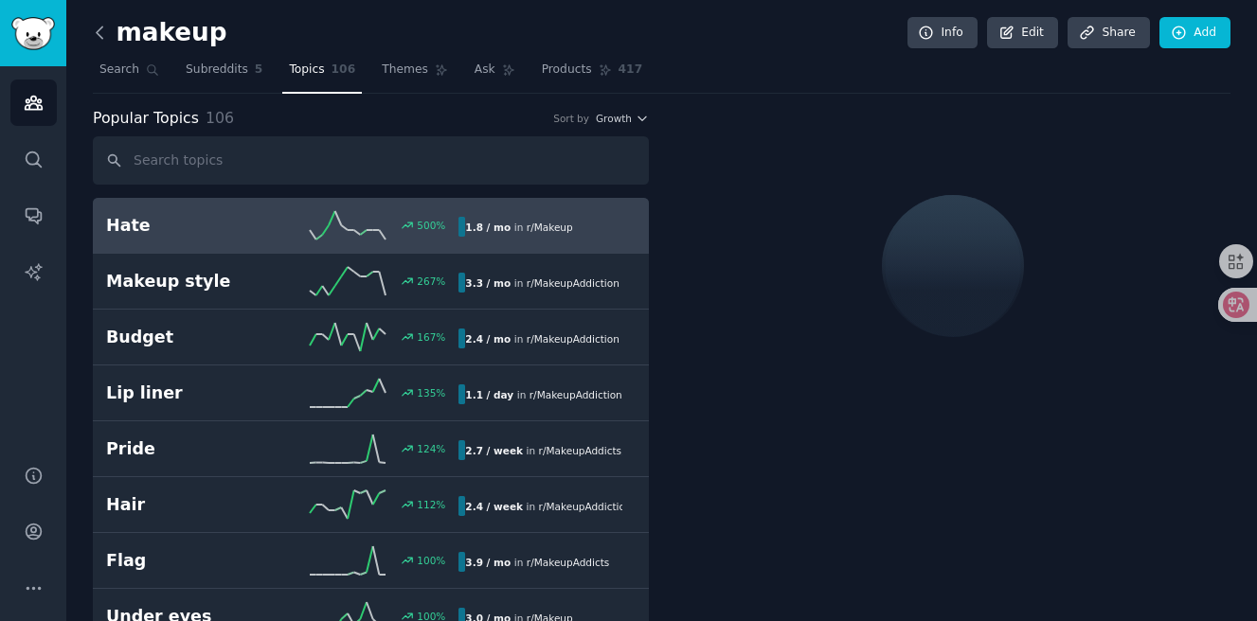
click at [94, 36] on icon at bounding box center [100, 33] width 20 height 20
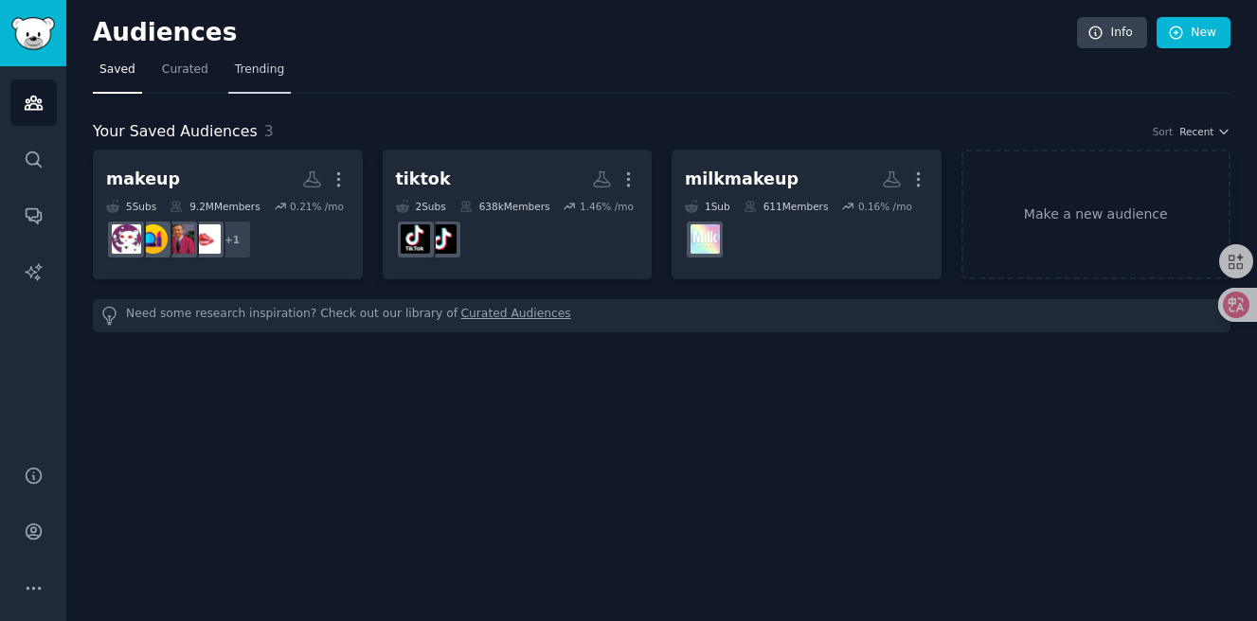
click at [232, 82] on link "Trending" at bounding box center [259, 74] width 63 height 39
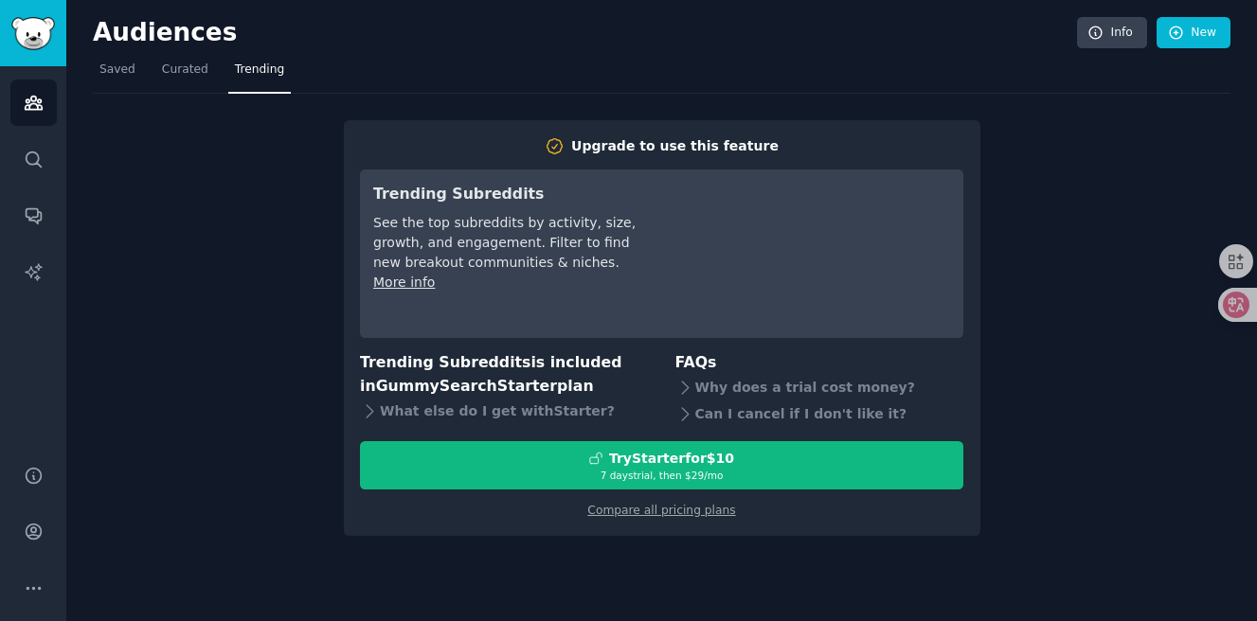
click at [253, 194] on div "Upgrade to use this feature Trending Subreddits See the top subreddits by activ…" at bounding box center [662, 315] width 1138 height 442
click at [183, 71] on span "Curated" at bounding box center [185, 70] width 46 height 17
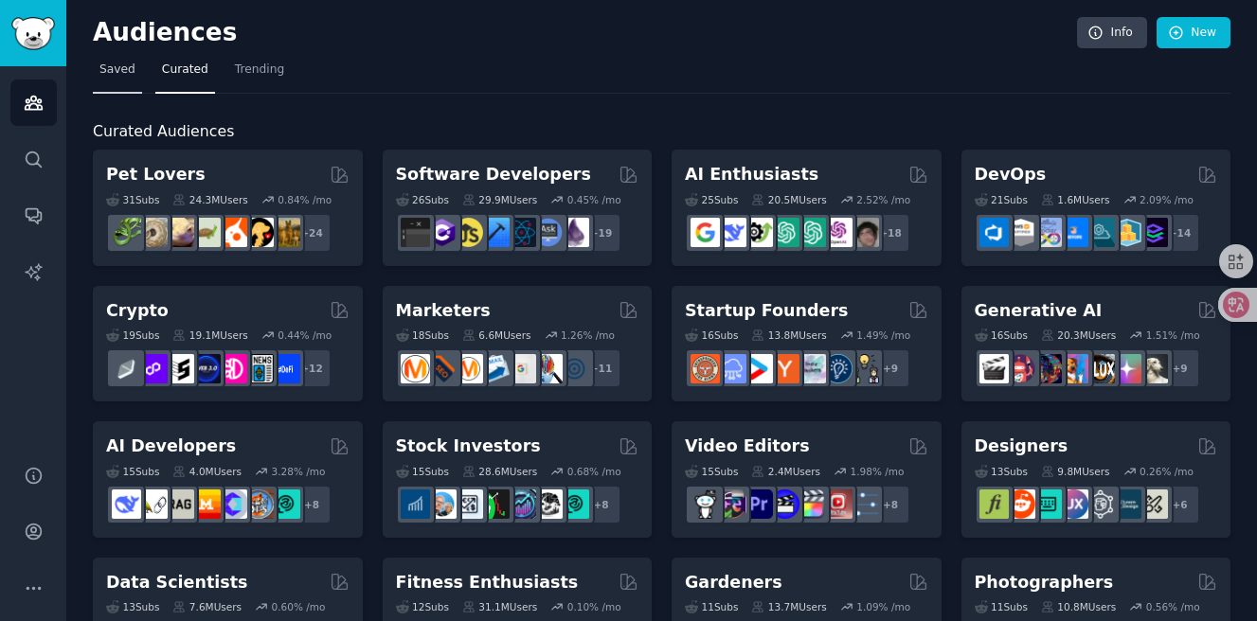
click at [117, 67] on span "Saved" at bounding box center [117, 70] width 36 height 17
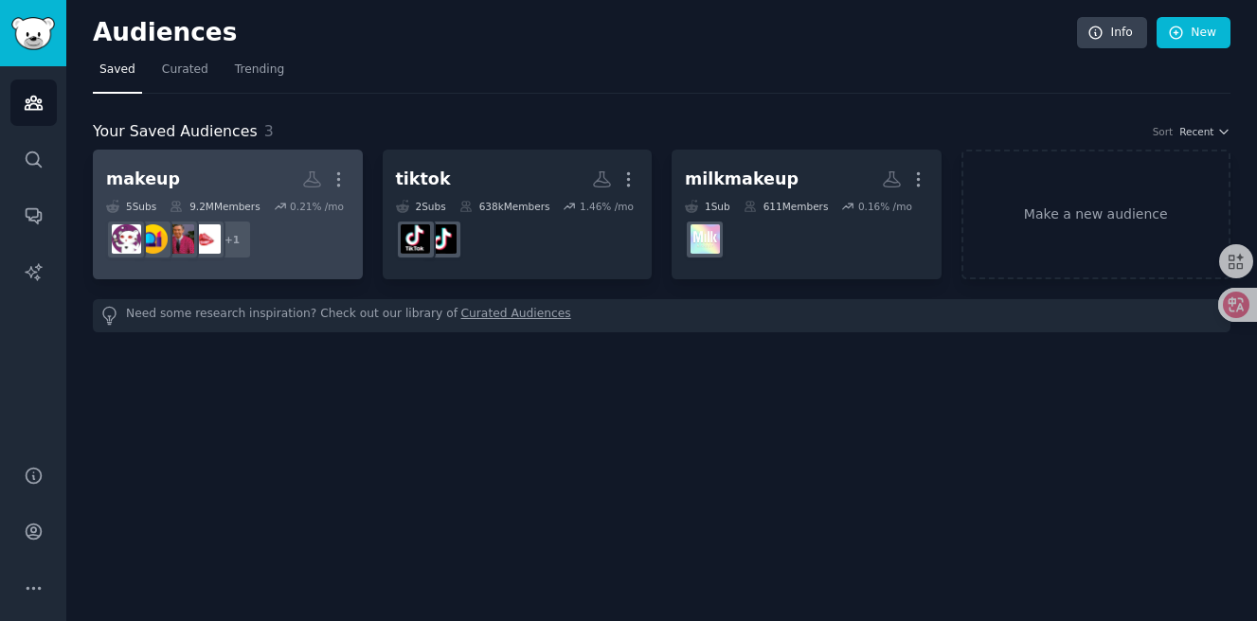
click at [241, 175] on h2 "makeup More" at bounding box center [227, 179] width 243 height 33
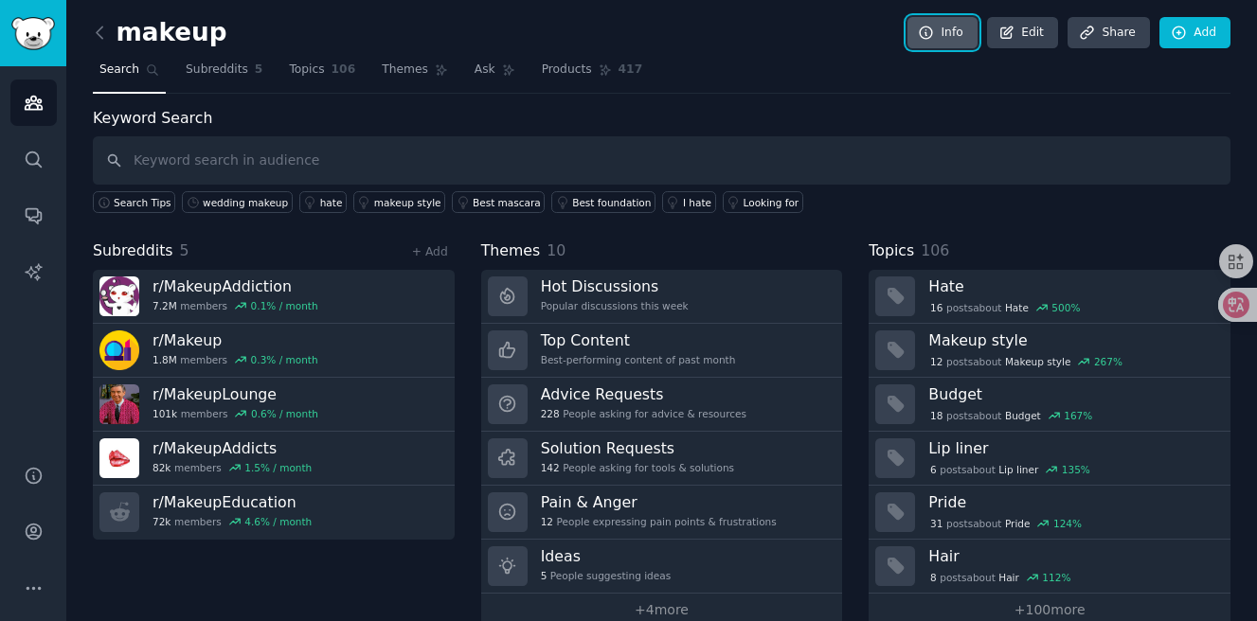
click at [932, 17] on link "Info" at bounding box center [942, 33] width 70 height 32
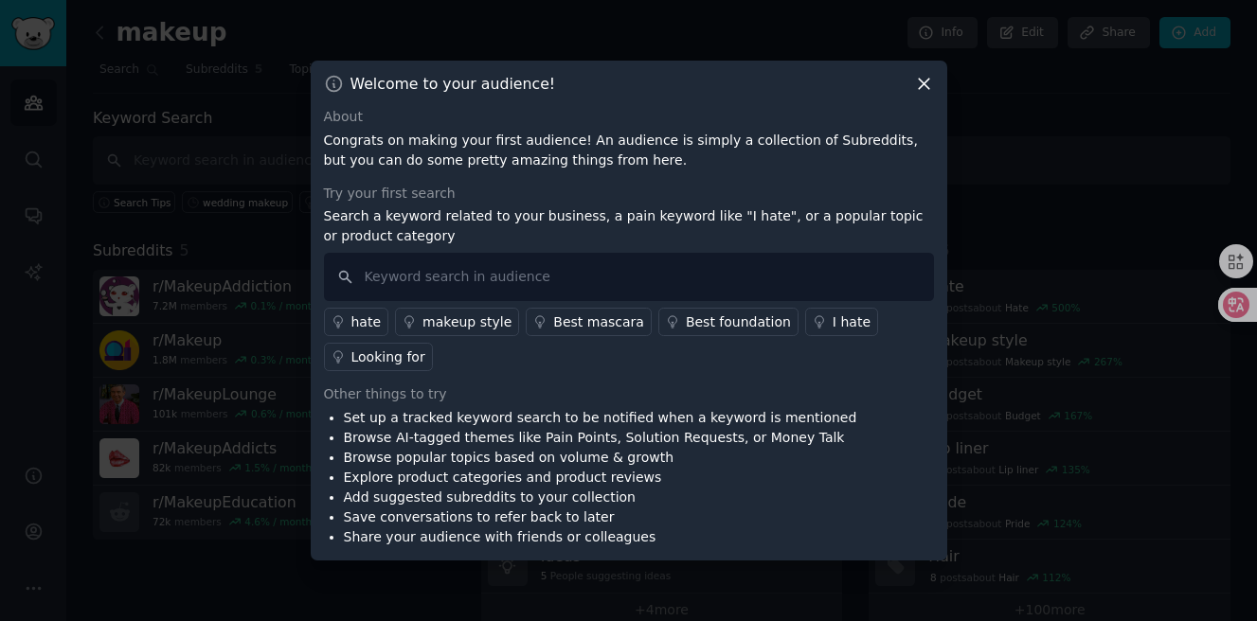
click at [496, 321] on div "makeup style" at bounding box center [466, 323] width 89 height 20
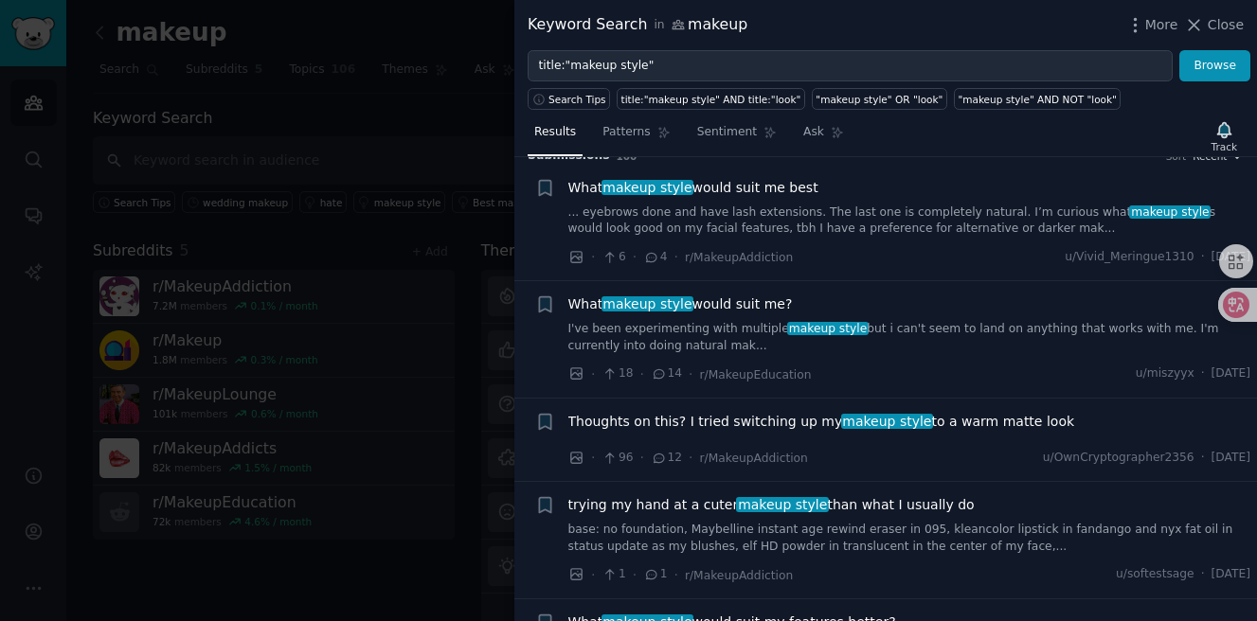
scroll to position [9, 0]
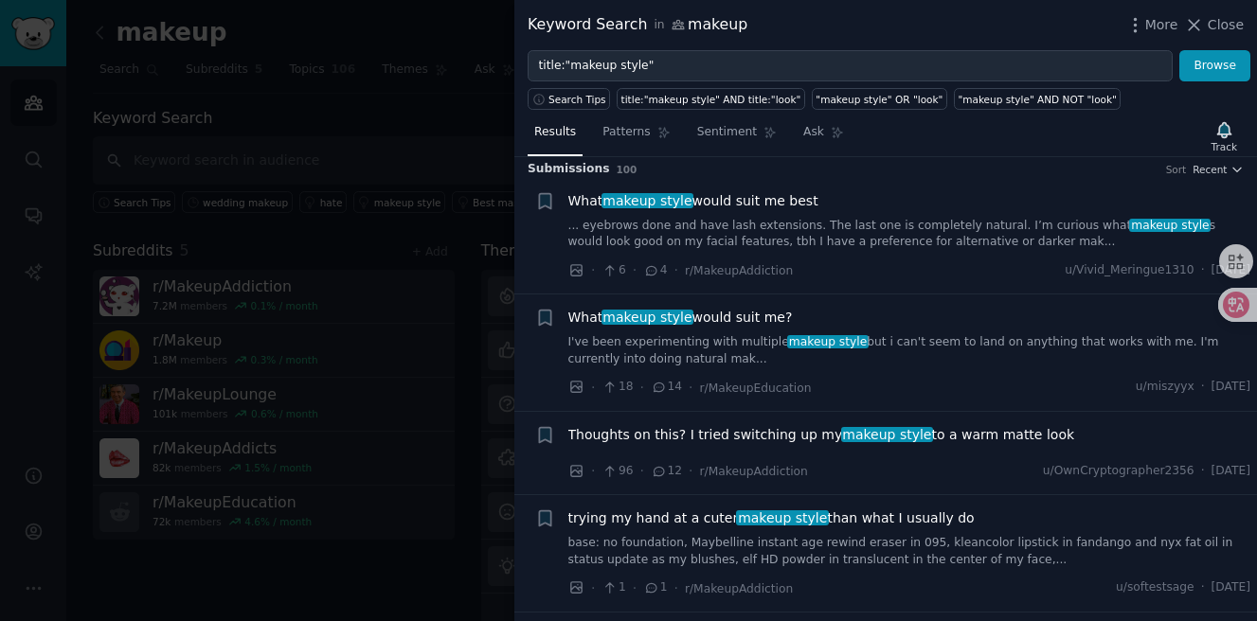
click at [1218, 36] on div "Keyword Search in makeup More Close" at bounding box center [885, 25] width 743 height 50
click at [1218, 29] on span "Close" at bounding box center [1226, 25] width 36 height 20
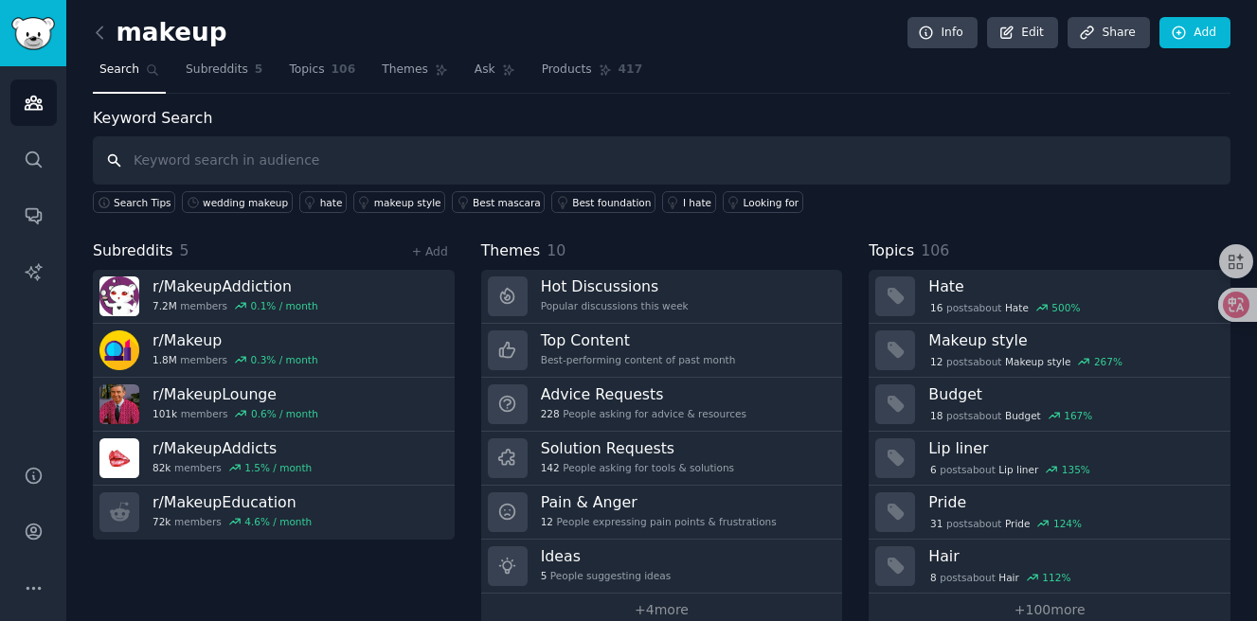
click at [197, 163] on input "text" at bounding box center [662, 160] width 1138 height 48
click at [17, 465] on link "Help" at bounding box center [33, 476] width 46 height 46
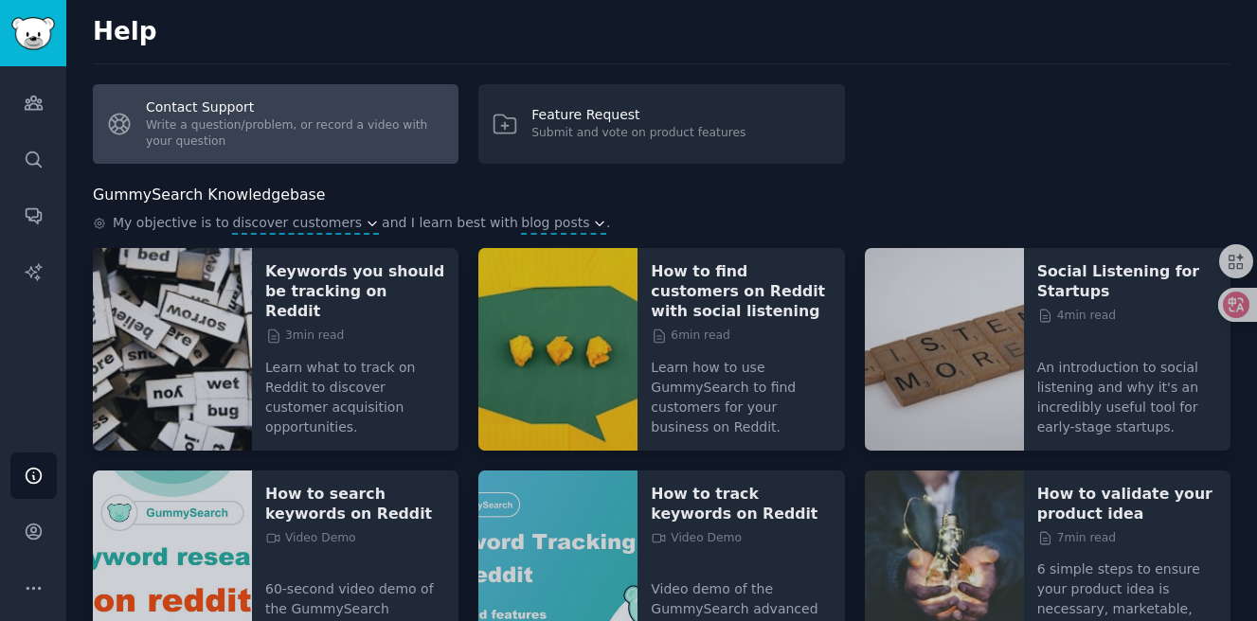
click at [314, 126] on link "Contact Support Write a question/problem, or record a video with your question" at bounding box center [276, 124] width 366 height 80
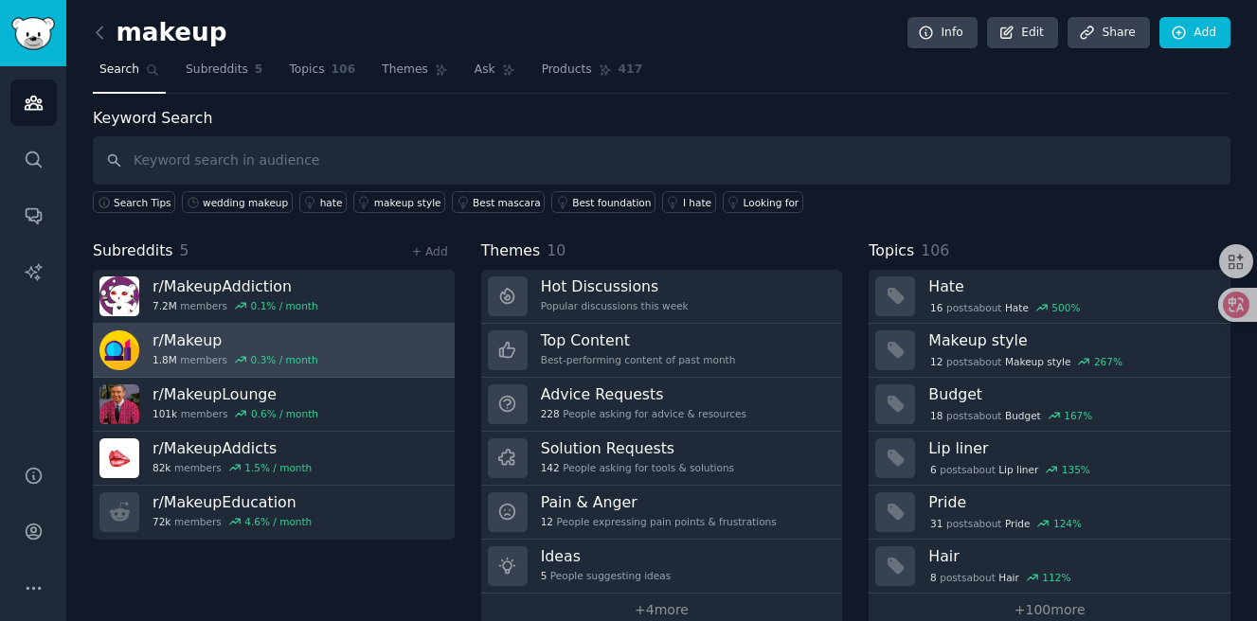
scroll to position [6, 0]
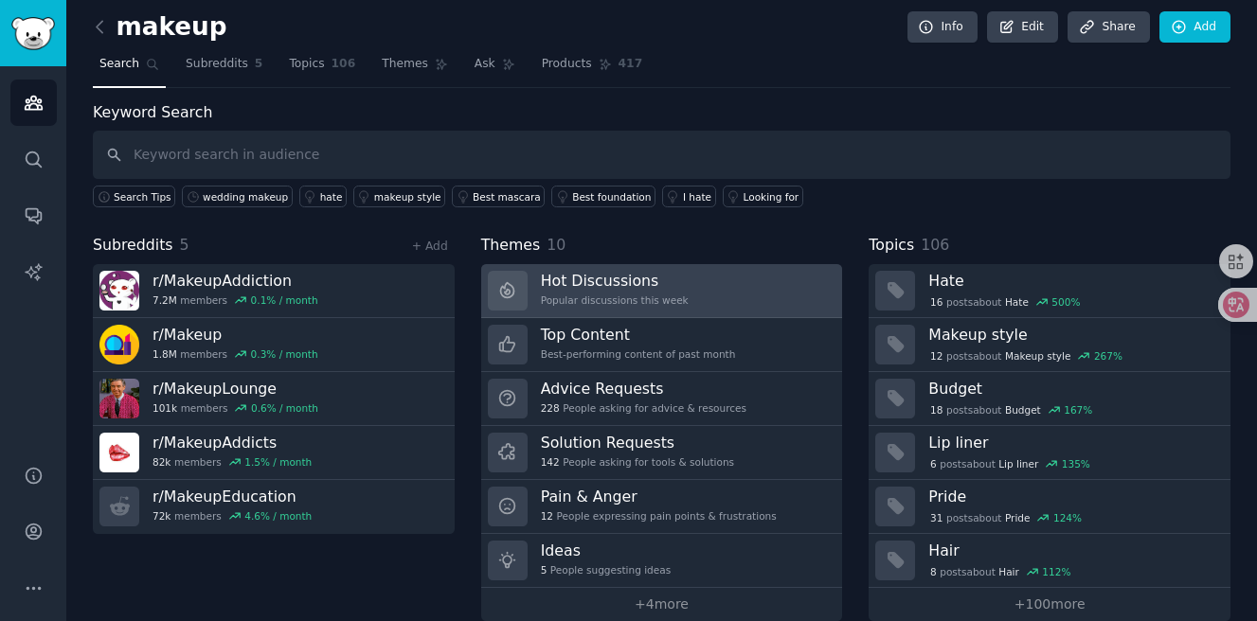
click at [660, 293] on div "Hot Discussions Popular discussions this week" at bounding box center [615, 291] width 148 height 40
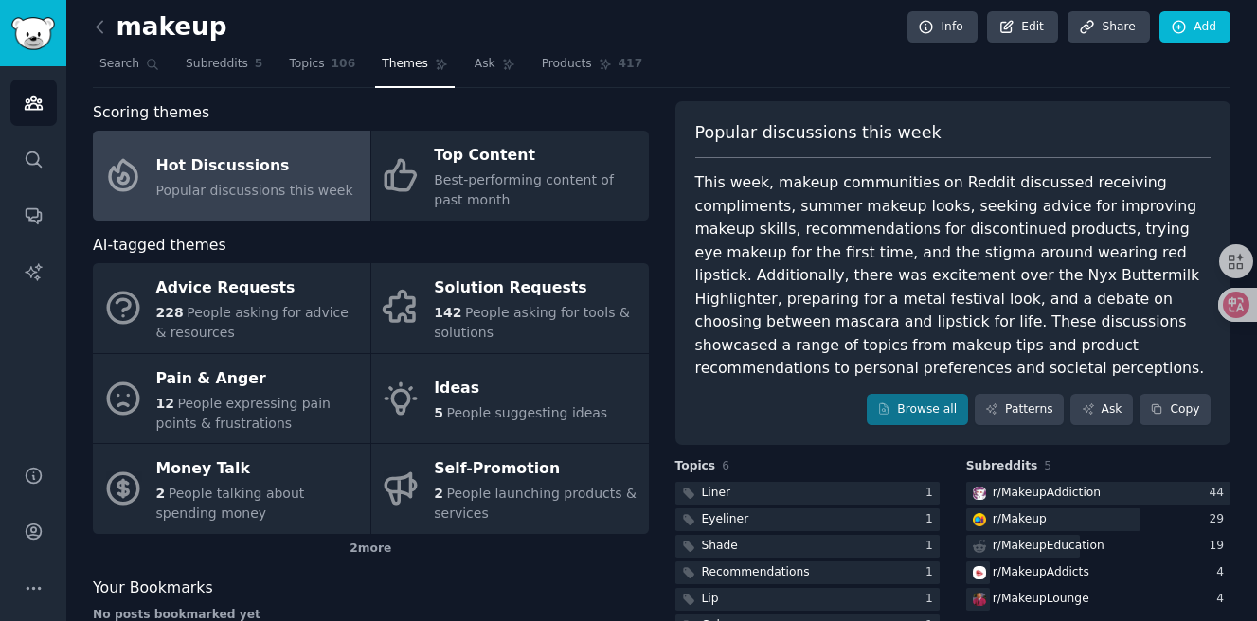
scroll to position [51, 0]
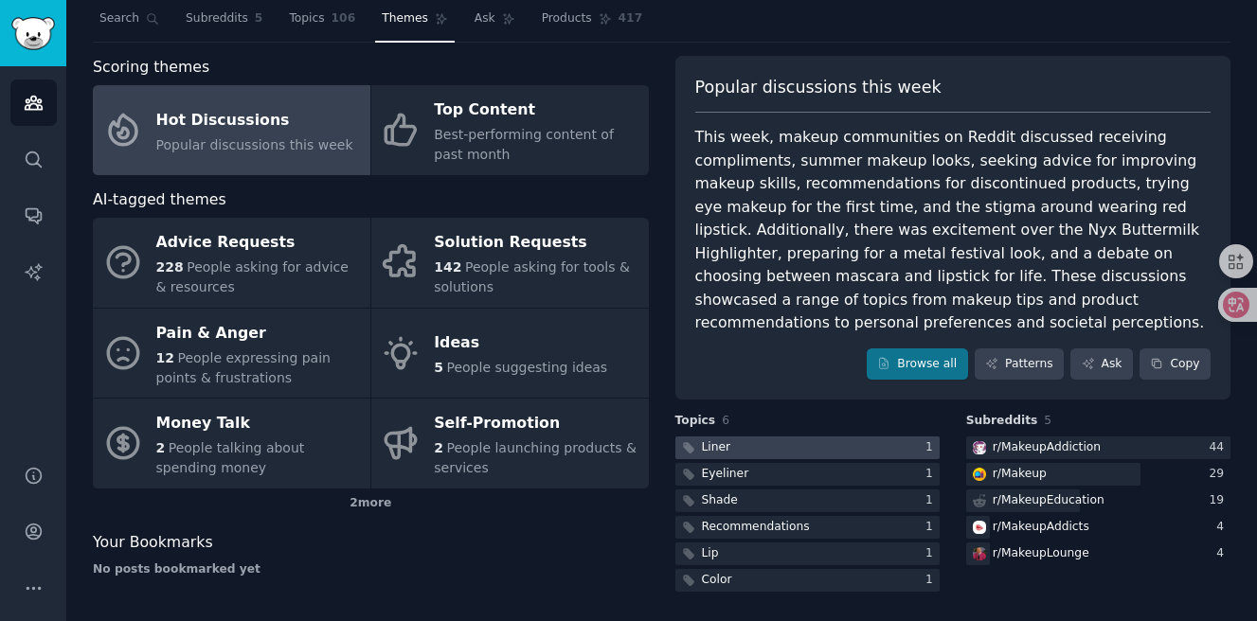
click at [803, 446] on div at bounding box center [807, 449] width 264 height 24
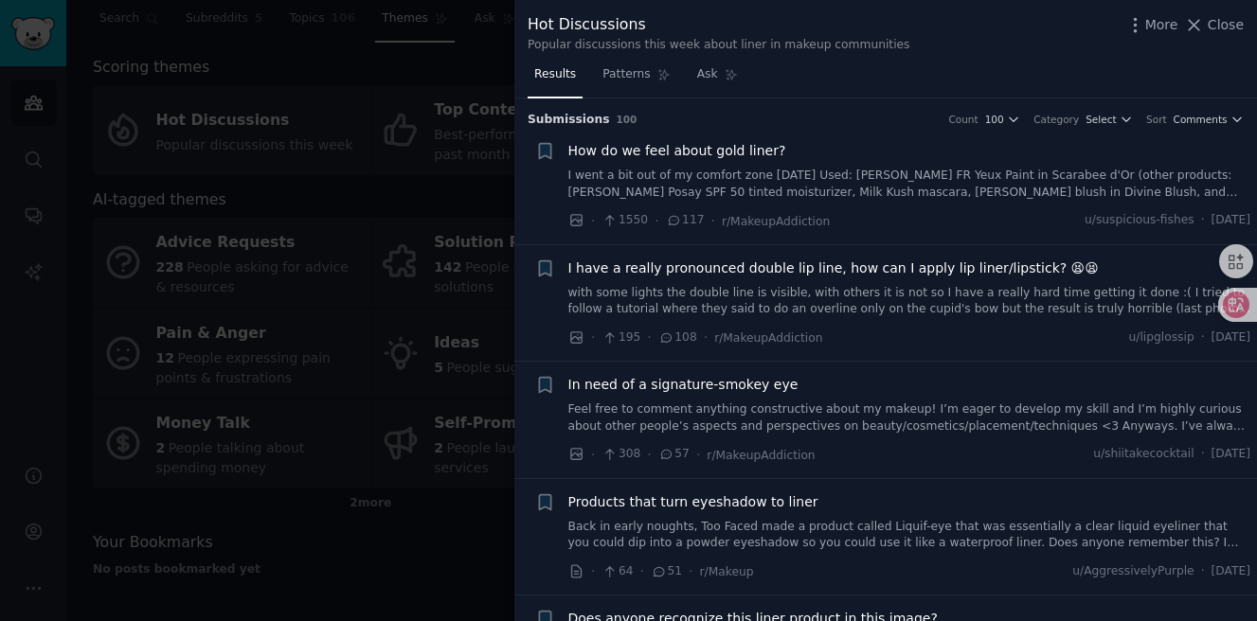
click at [745, 155] on span "How do we feel about gold liner?" at bounding box center [677, 151] width 218 height 20
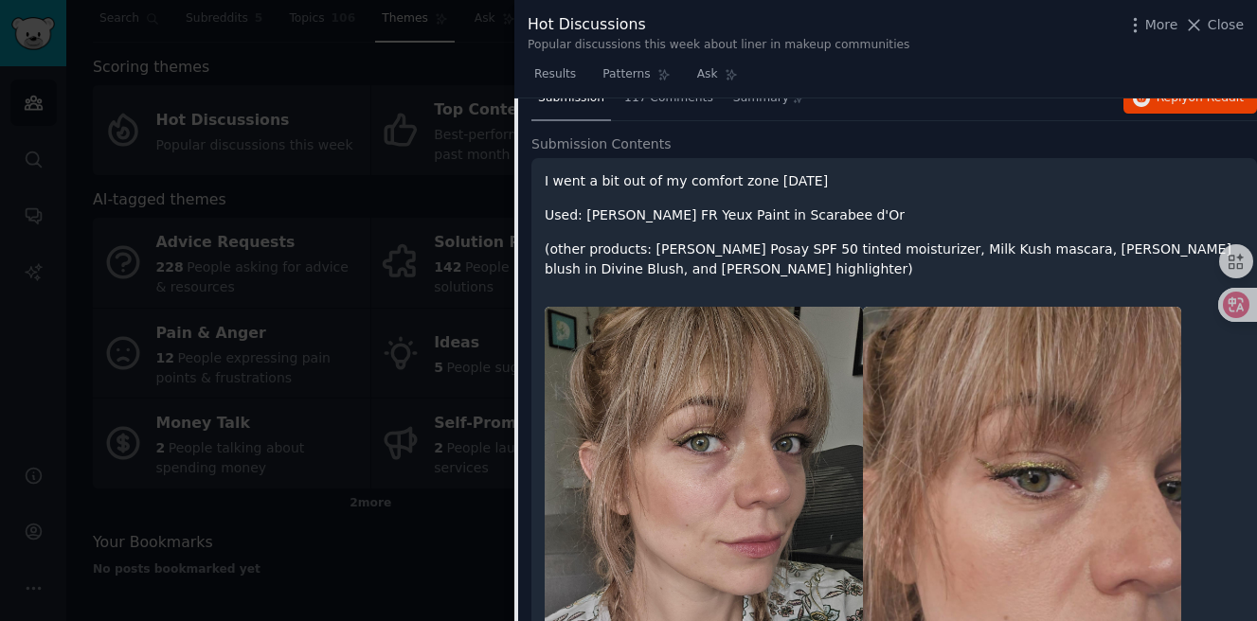
scroll to position [15, 0]
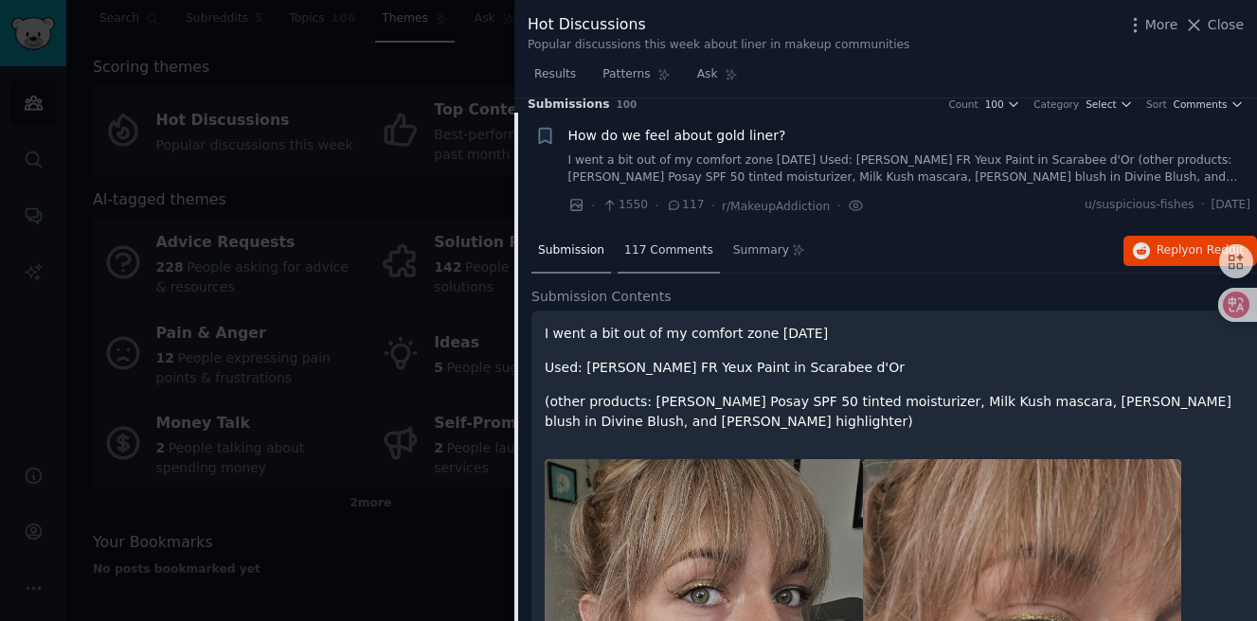
click at [662, 254] on span "117 Comments" at bounding box center [668, 251] width 89 height 17
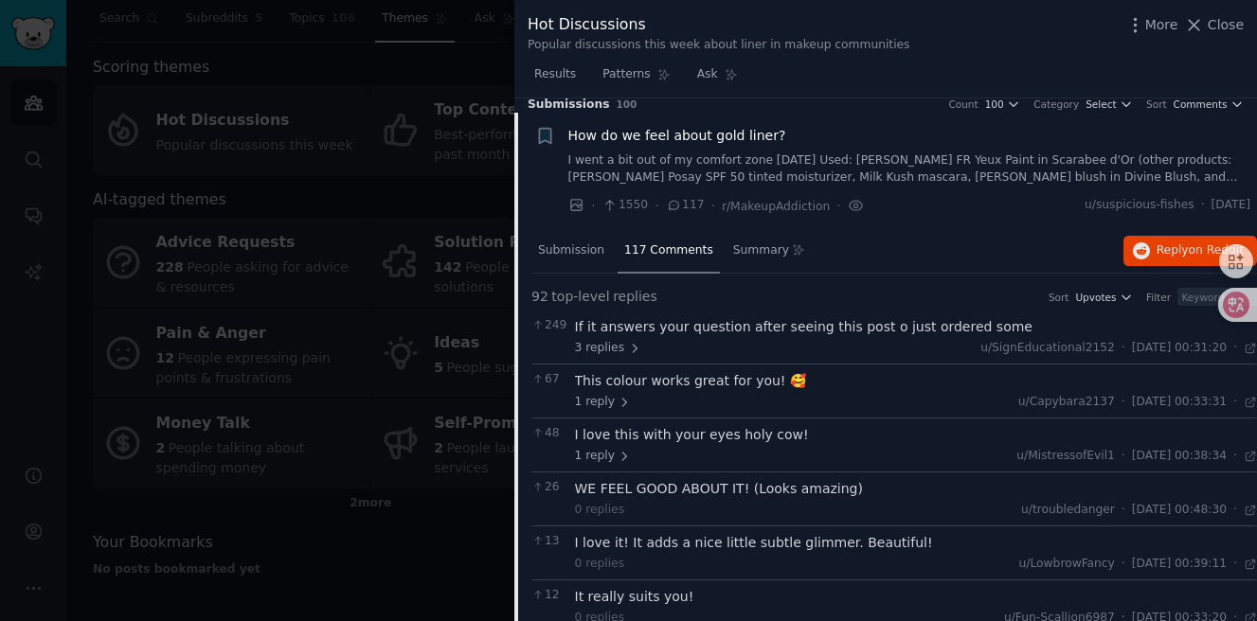
scroll to position [53, 0]
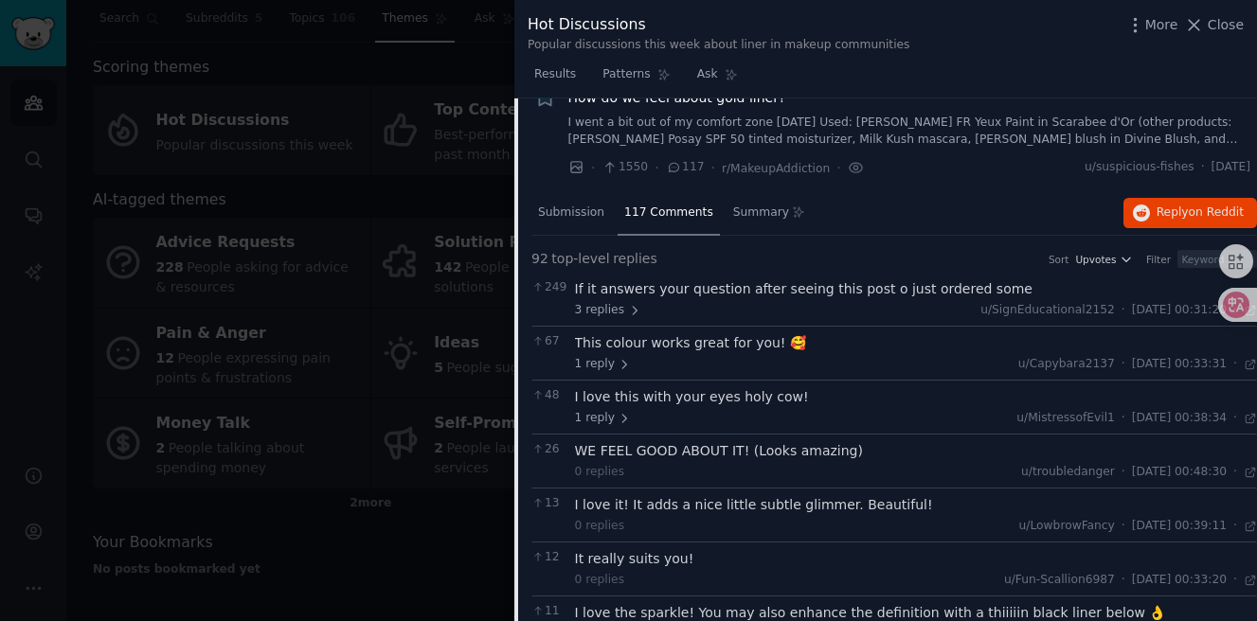
click at [766, 395] on div "I love this with your eyes holy cow!" at bounding box center [916, 397] width 683 height 20
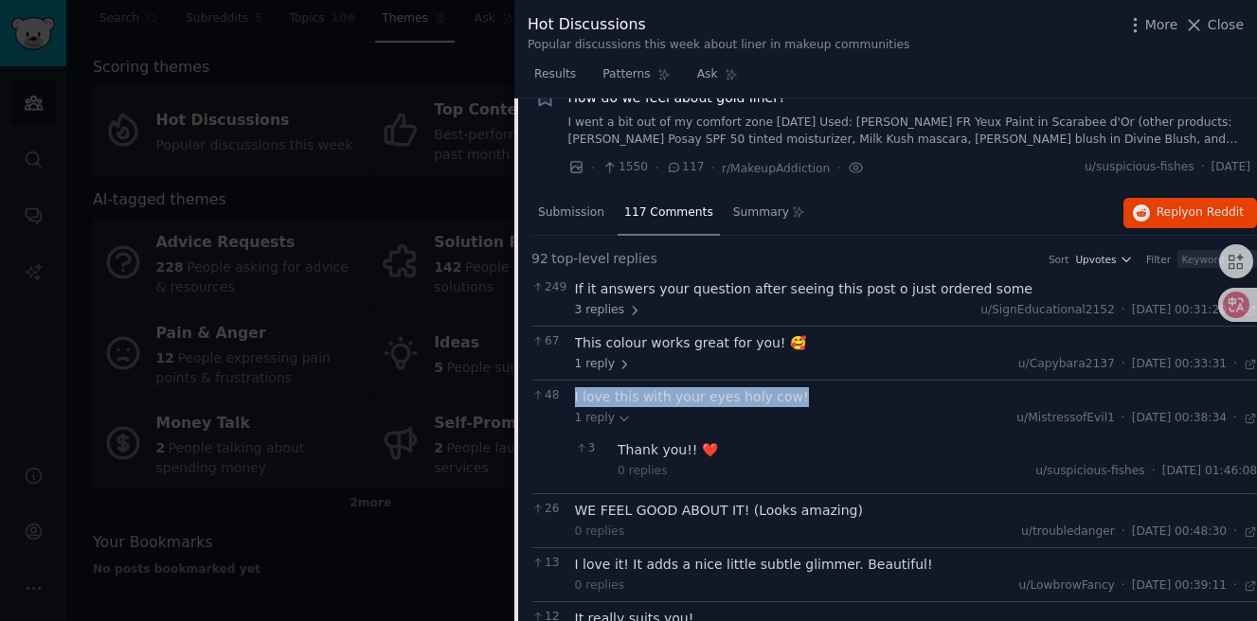
drag, startPoint x: 573, startPoint y: 395, endPoint x: 800, endPoint y: 393, distance: 226.4
click at [800, 394] on div "48 I love this with your eyes holy cow! 1 reply u/MistressofEvil1 · Sat 2025/7/…" at bounding box center [894, 437] width 726 height 114
copy div "I love this with your eyes holy cow!"
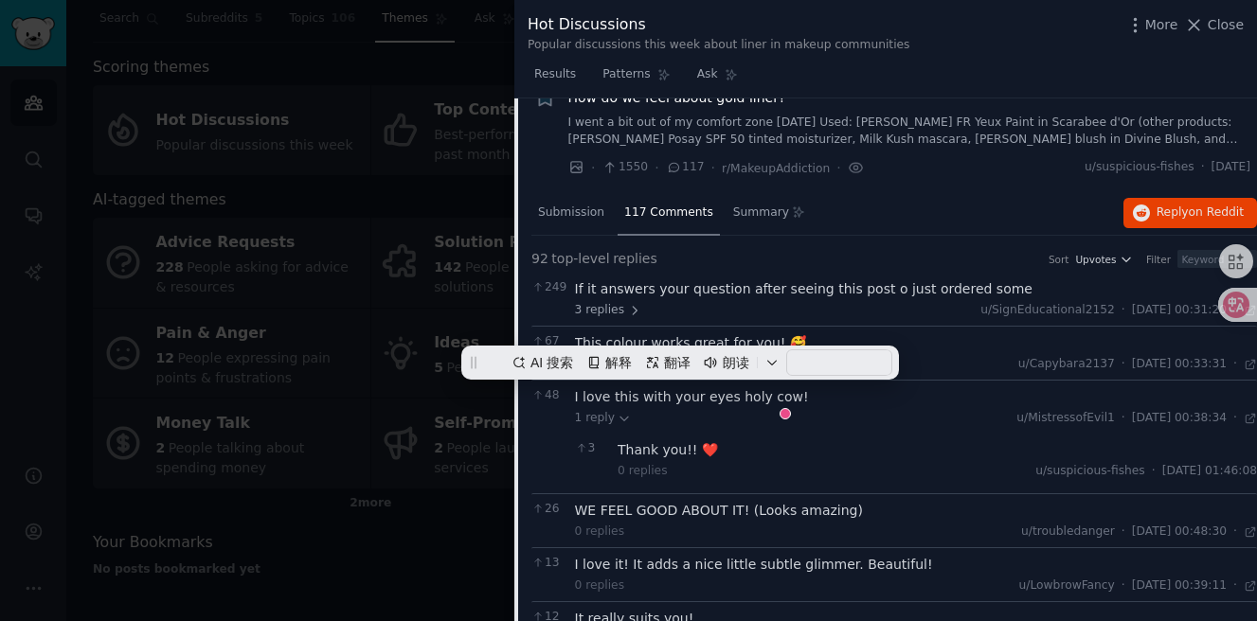
click at [929, 440] on div "Thank you!! ❤️" at bounding box center [937, 450] width 639 height 20
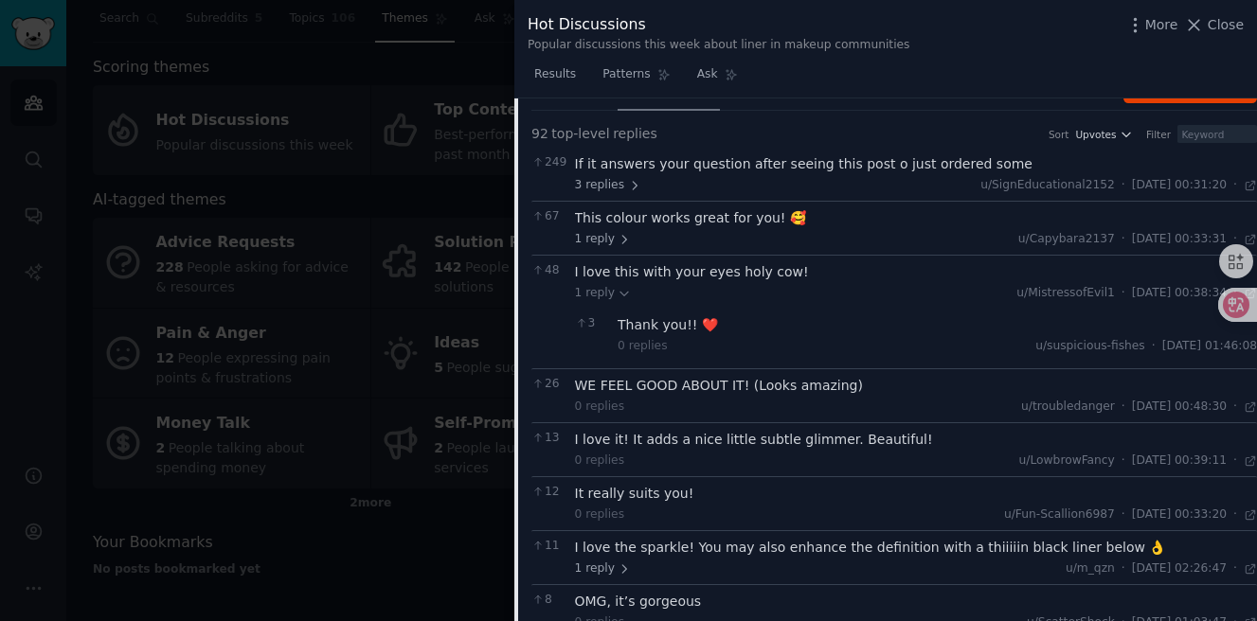
scroll to position [182, 0]
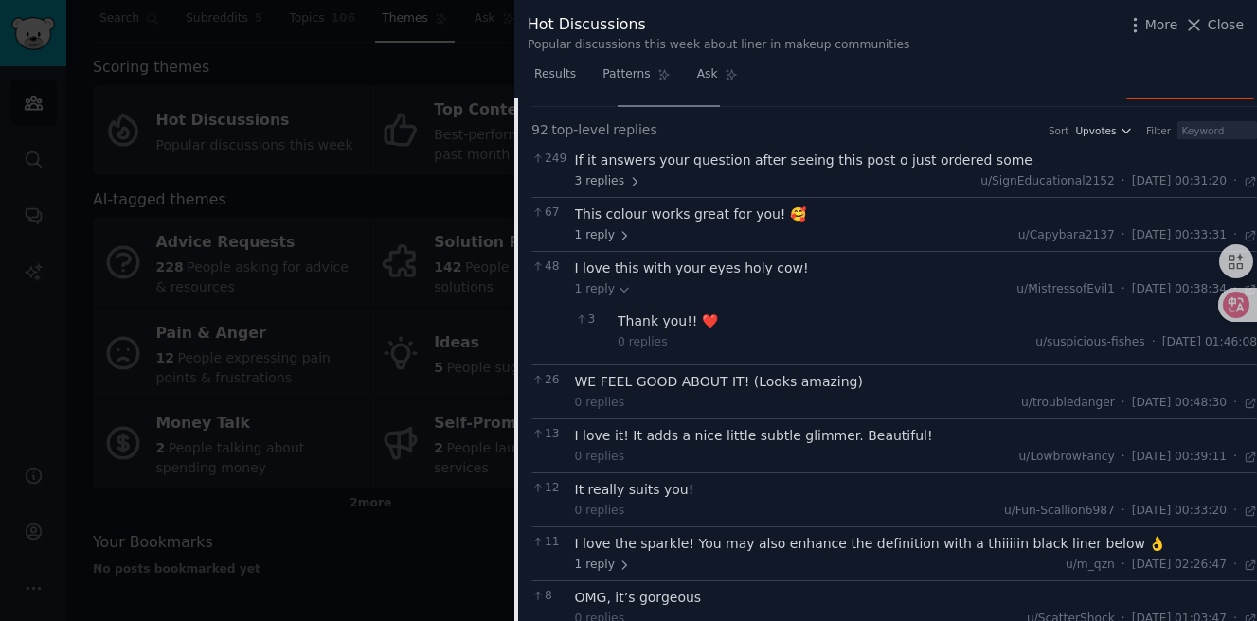
click at [844, 440] on div "I love it! It adds a nice little subtle glimmer. Beautiful!" at bounding box center [916, 436] width 683 height 20
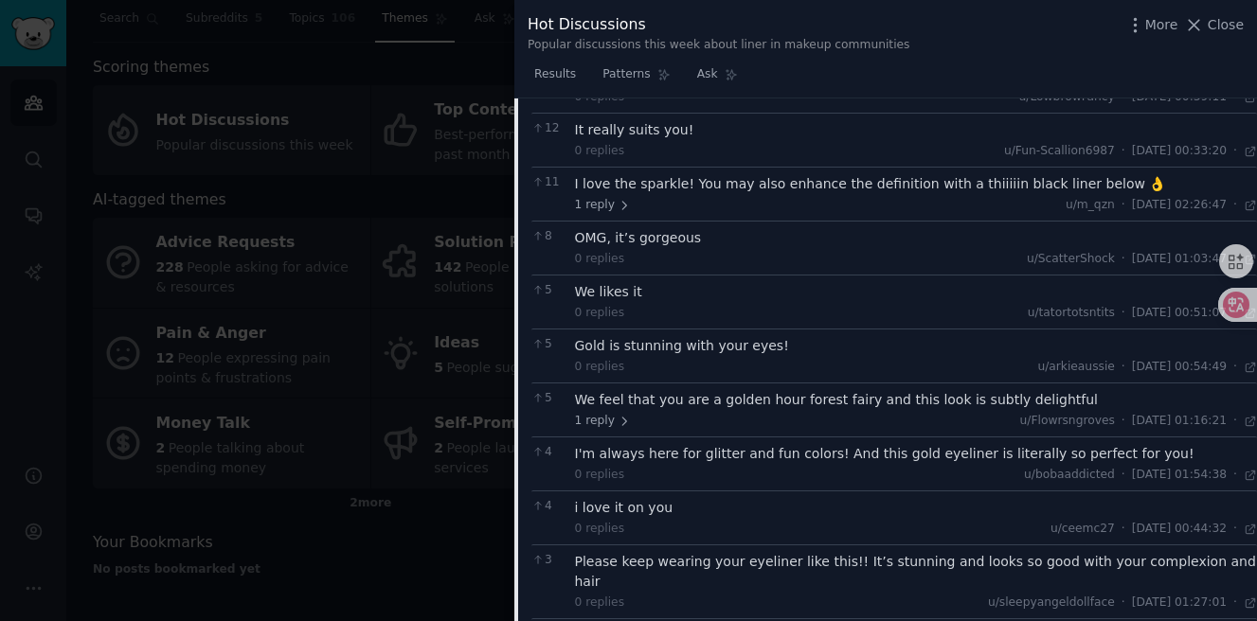
scroll to position [539, 0]
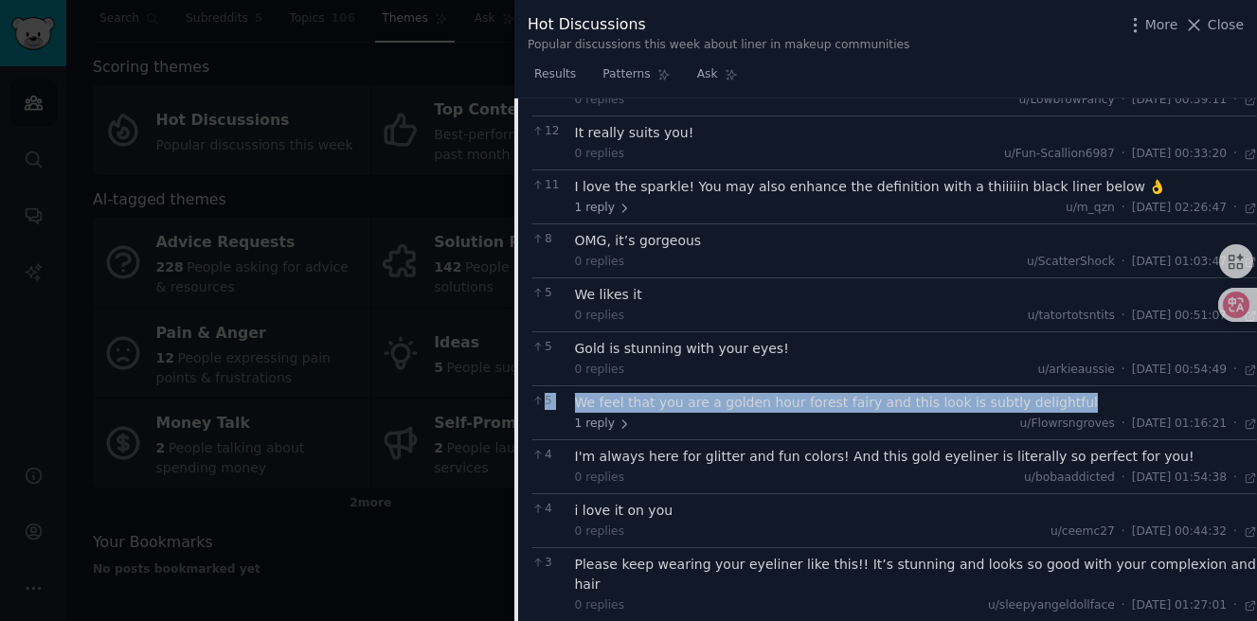
drag, startPoint x: 561, startPoint y: 403, endPoint x: 1111, endPoint y: 396, distance: 550.4
click at [1112, 397] on div "5 We feel that you are a golden hour forest fairy and this look is subtly delig…" at bounding box center [894, 413] width 726 height 54
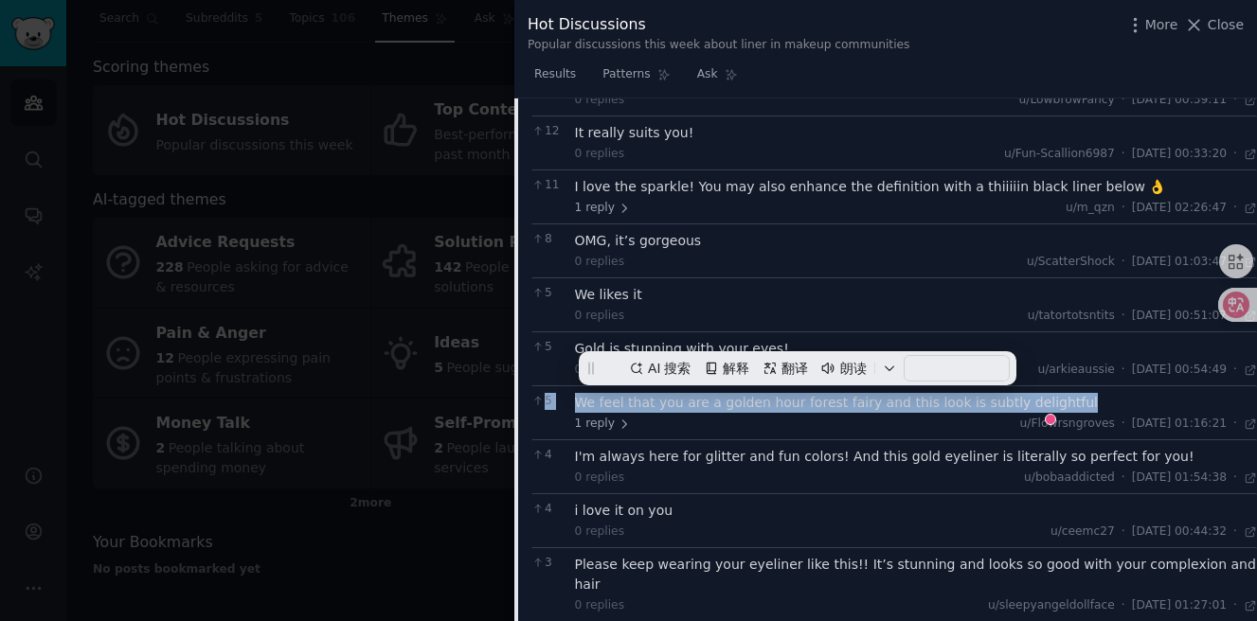
copy div "5 We feel that you are a golden hour forest fairy and this look is subtly delig…"
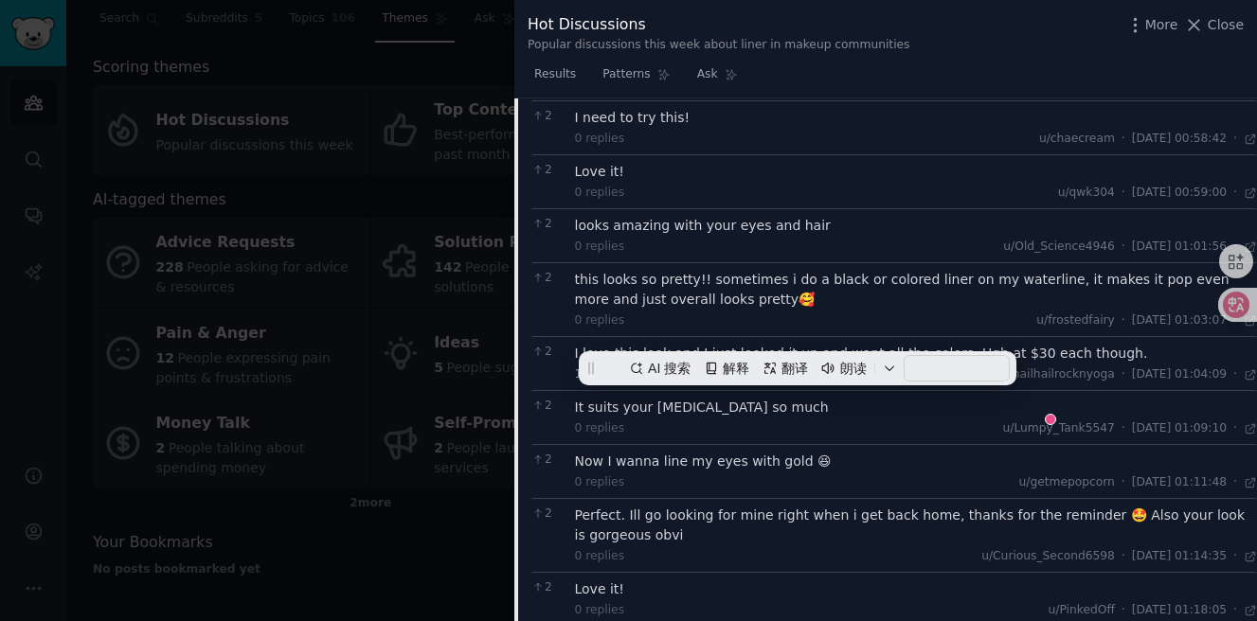
scroll to position [1538, 0]
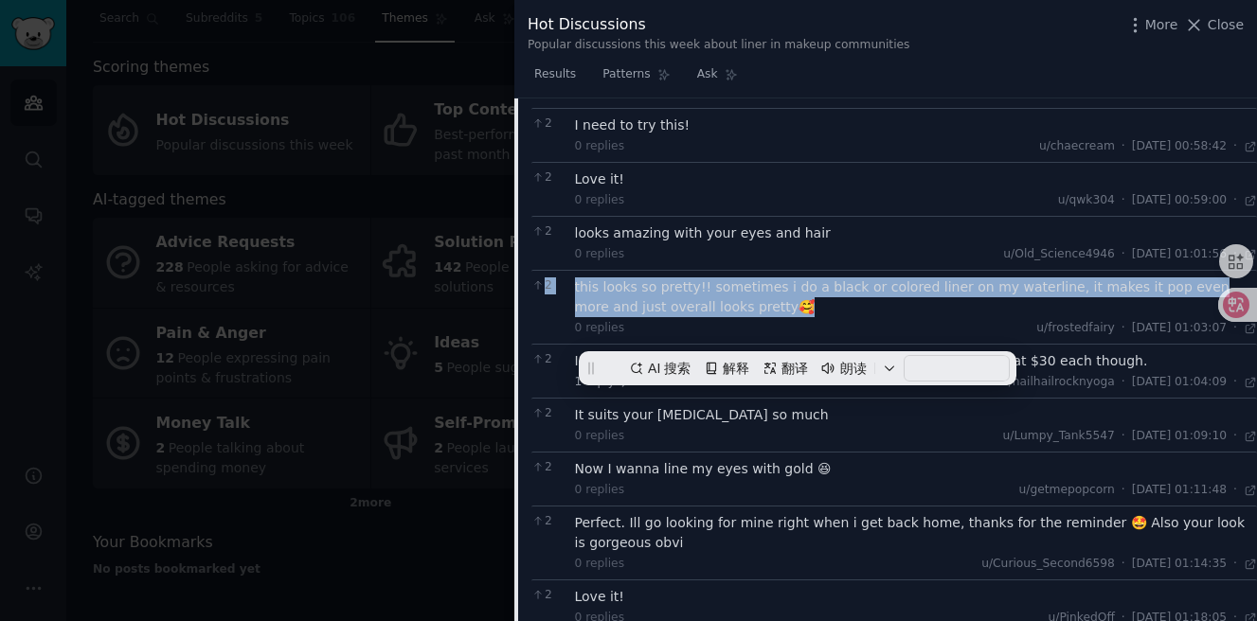
drag, startPoint x: 782, startPoint y: 291, endPoint x: 552, endPoint y: 267, distance: 230.5
click at [552, 270] on div "2 this looks so pretty!! sometimes i do a black or colored liner on my waterlin…" at bounding box center [894, 307] width 726 height 74
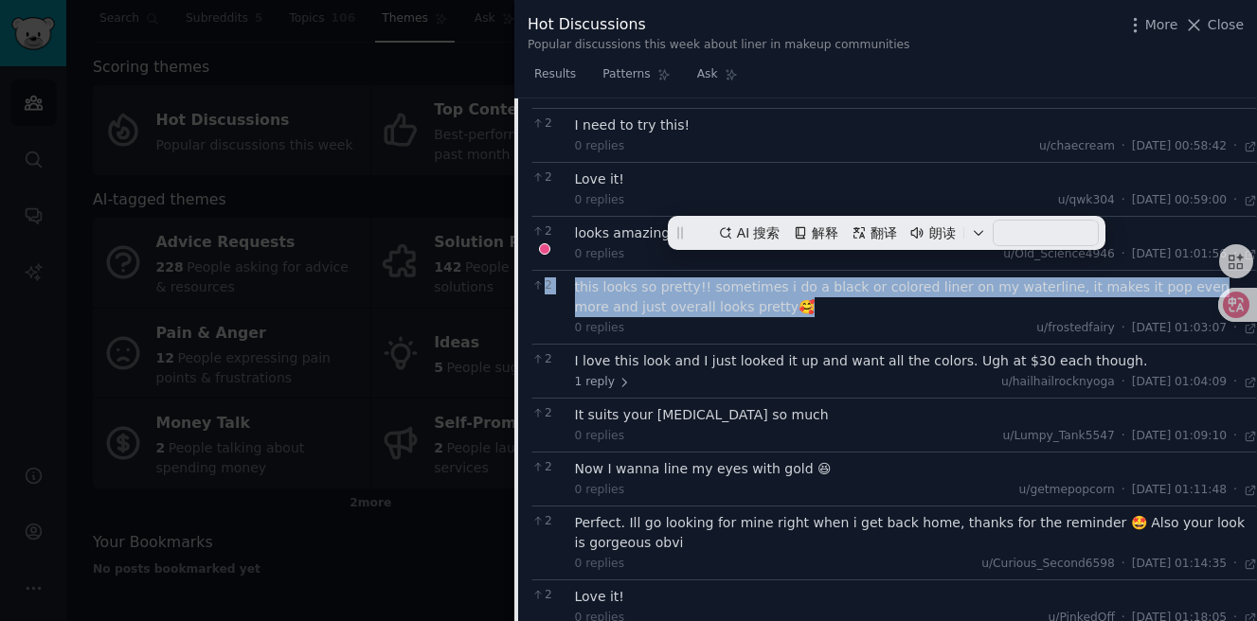
copy div "2 this looks so pretty!! sometimes i do a black or colored liner on my waterlin…"
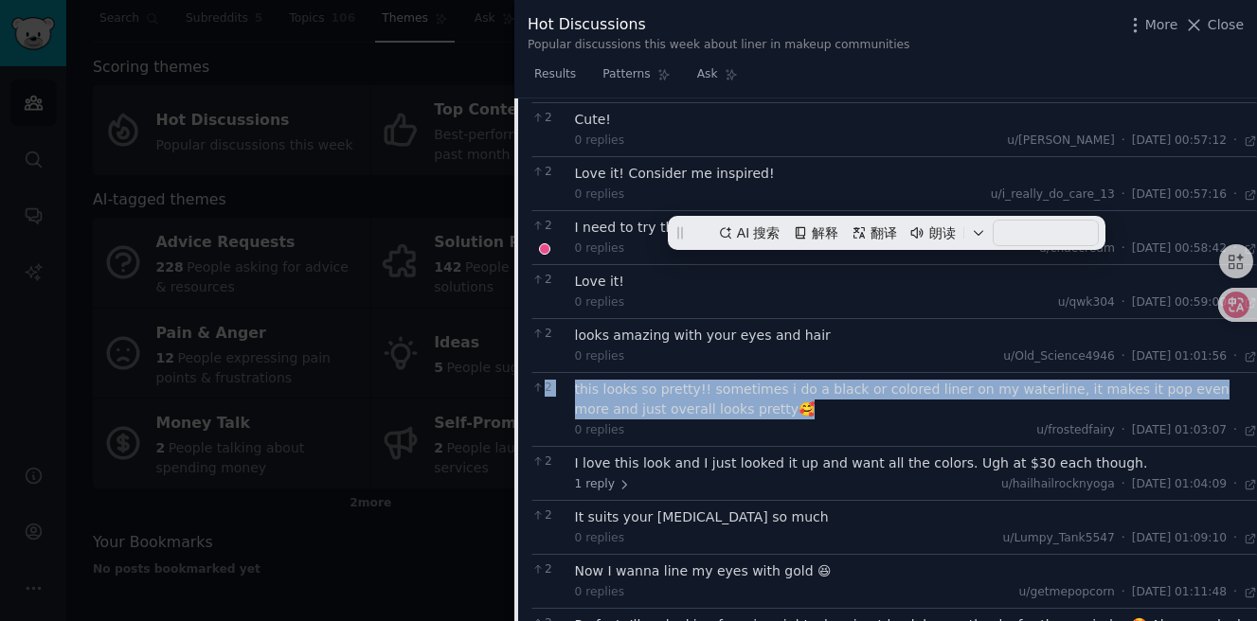
scroll to position [0, 0]
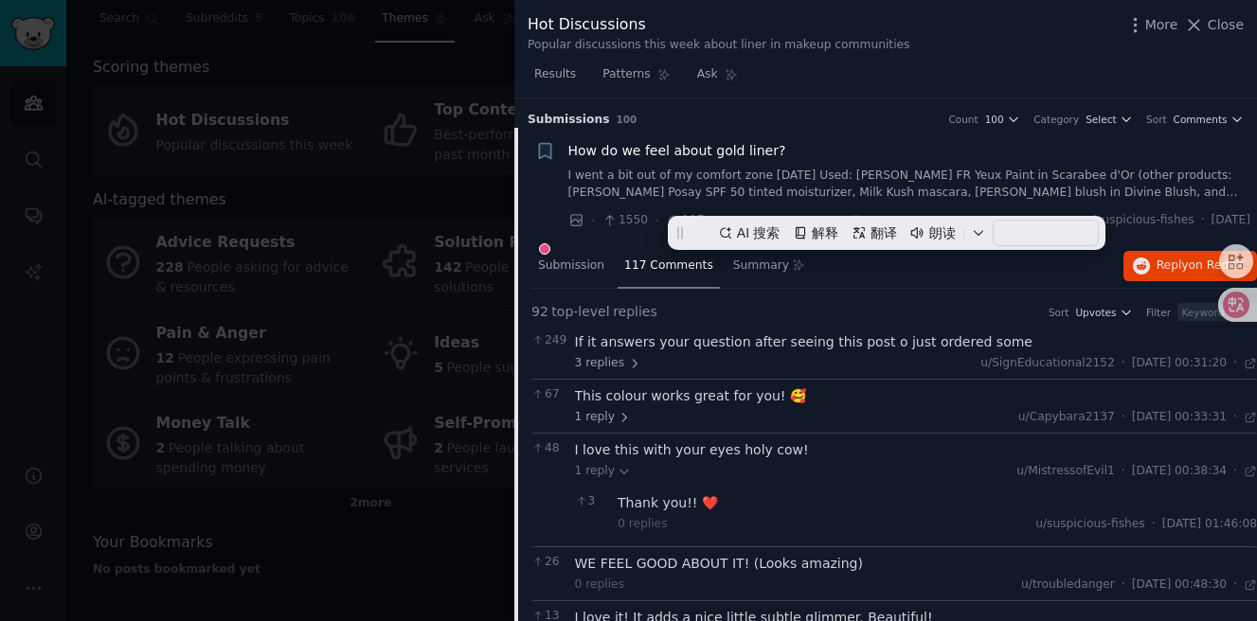
click at [652, 164] on div "How do we feel about gold liner? I went a bit out of my comfort zone today Used…" at bounding box center [909, 171] width 683 height 60
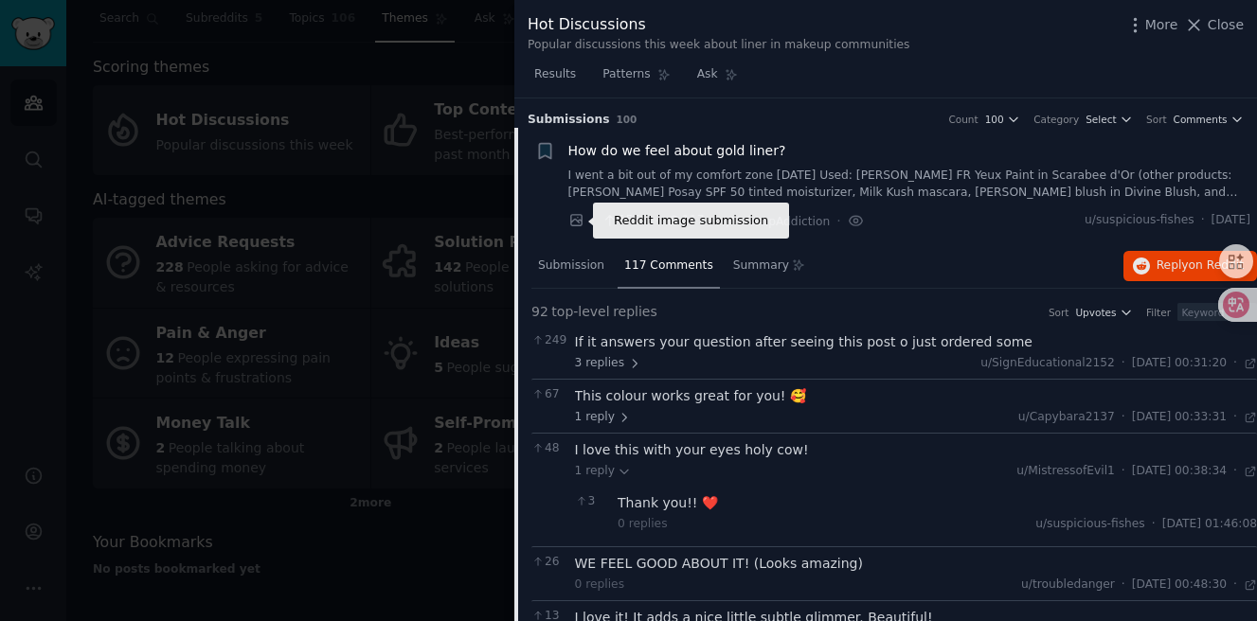
click at [575, 215] on icon at bounding box center [575, 220] width 11 height 11
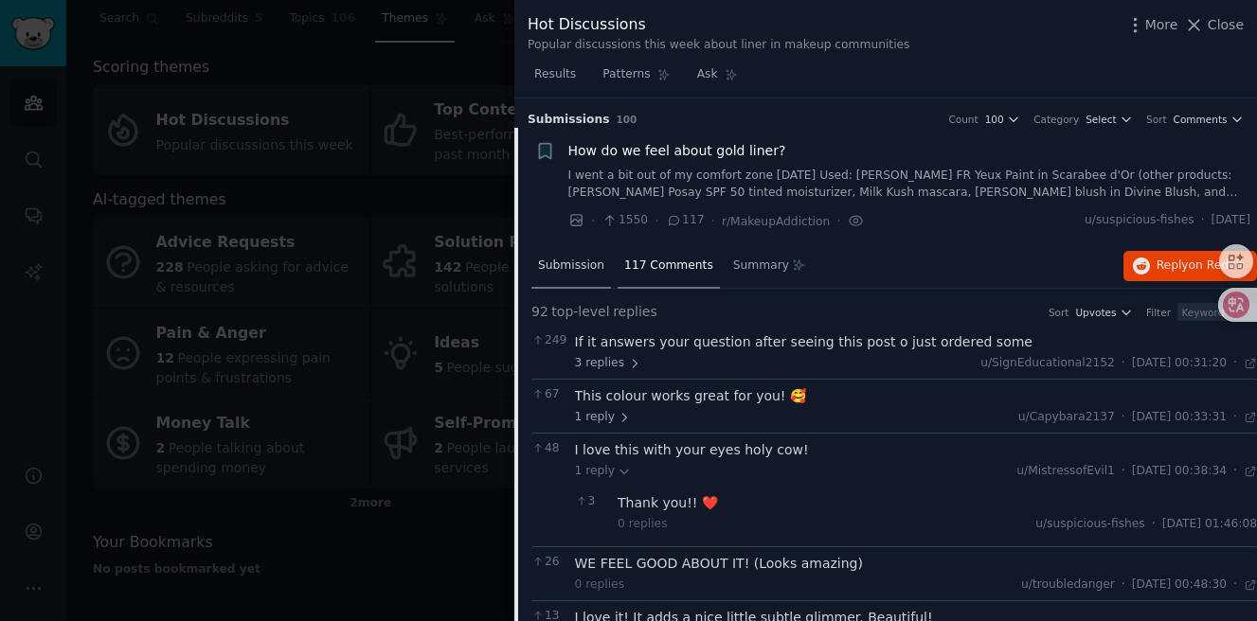
click at [588, 274] on div "Submission" at bounding box center [571, 266] width 80 height 45
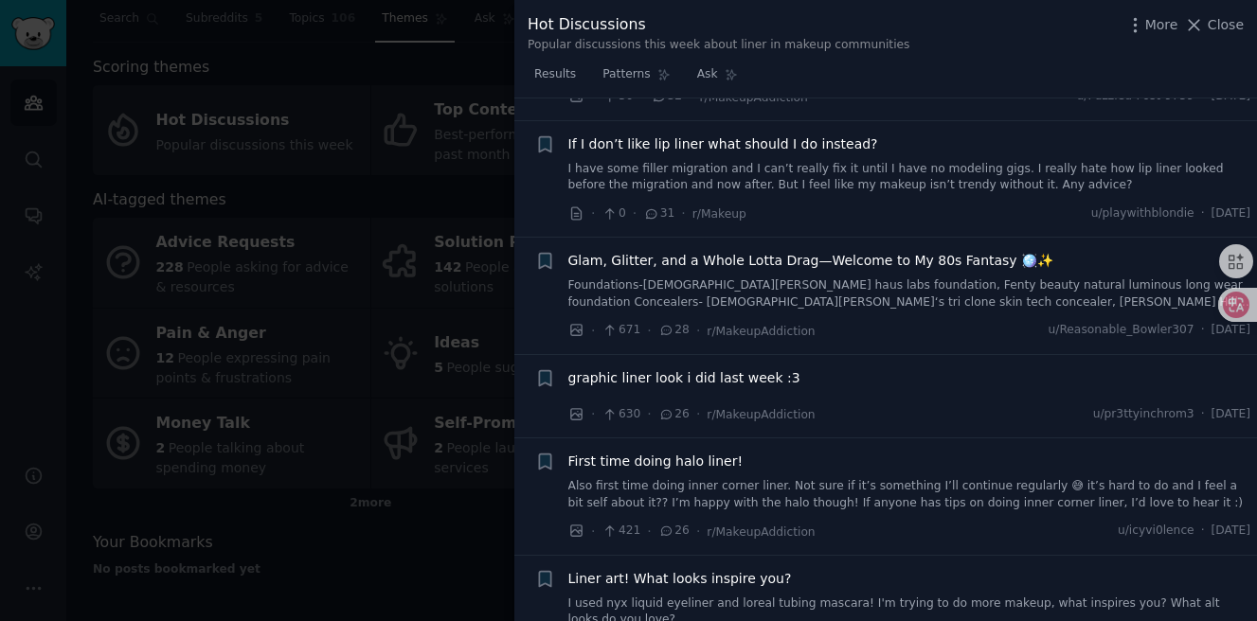
scroll to position [1294, 0]
click at [684, 266] on span "Glam, Glitter, and a Whole Lotta Drag—Welcome to My 80s Fantasy 🪩✨" at bounding box center [811, 260] width 486 height 20
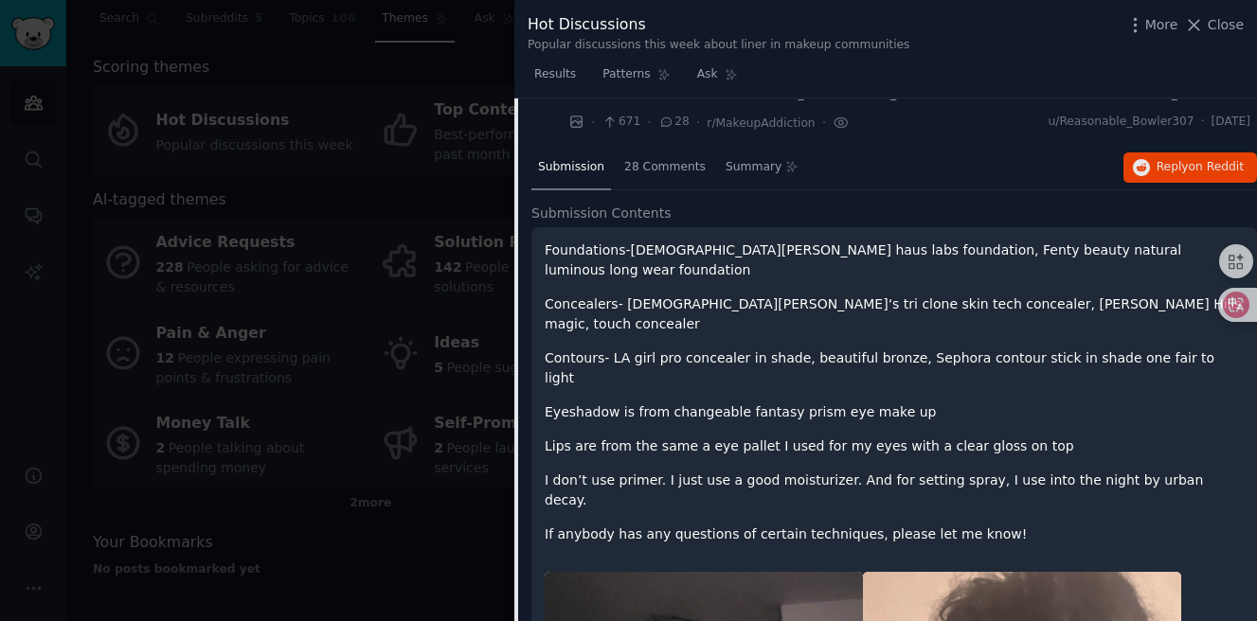
scroll to position [802, 0]
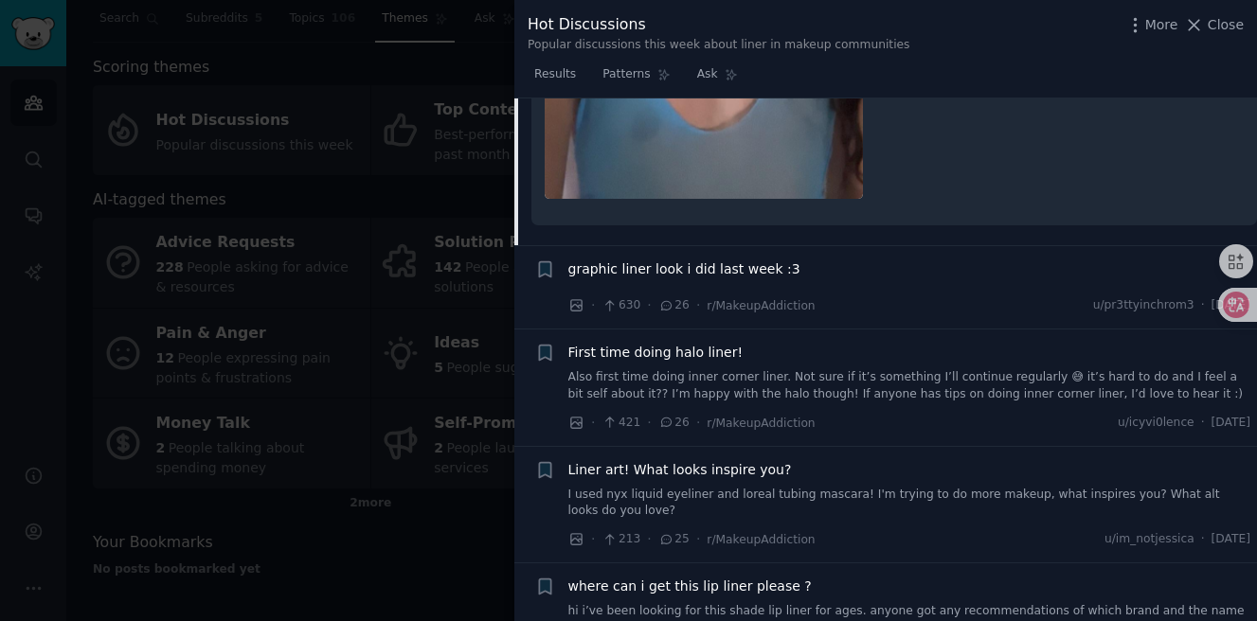
click at [660, 260] on span "graphic liner look i did last week :3" at bounding box center [684, 270] width 232 height 20
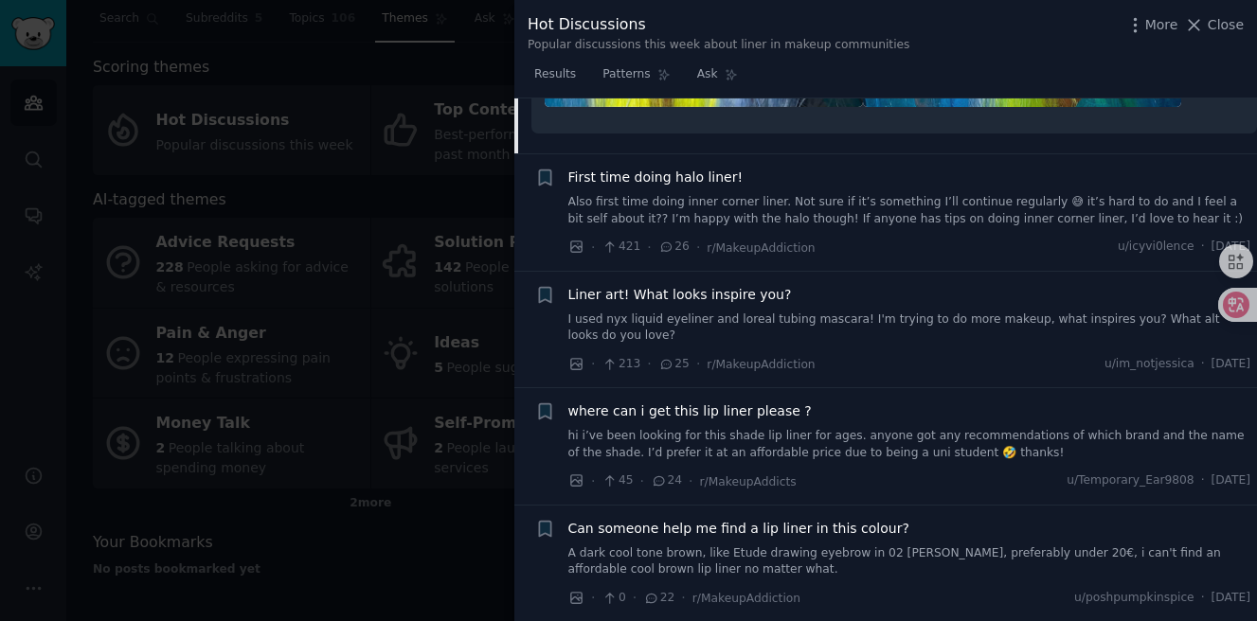
scroll to position [2324, 0]
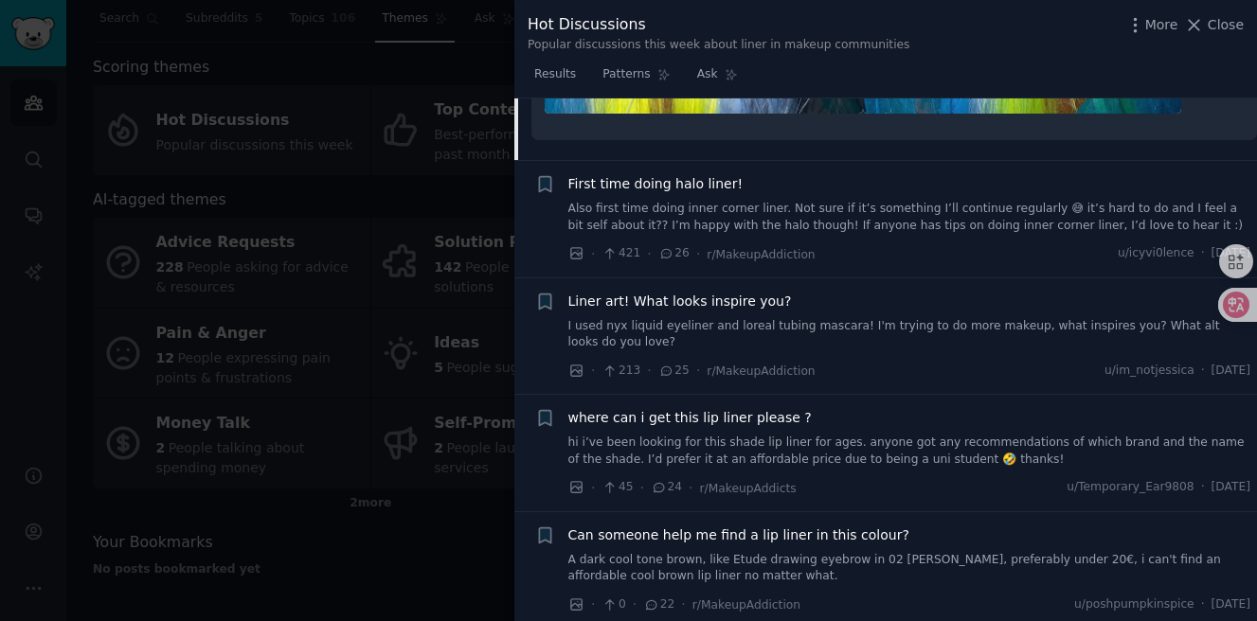
click at [711, 307] on span "Liner art! What looks inspire you?" at bounding box center [680, 302] width 224 height 20
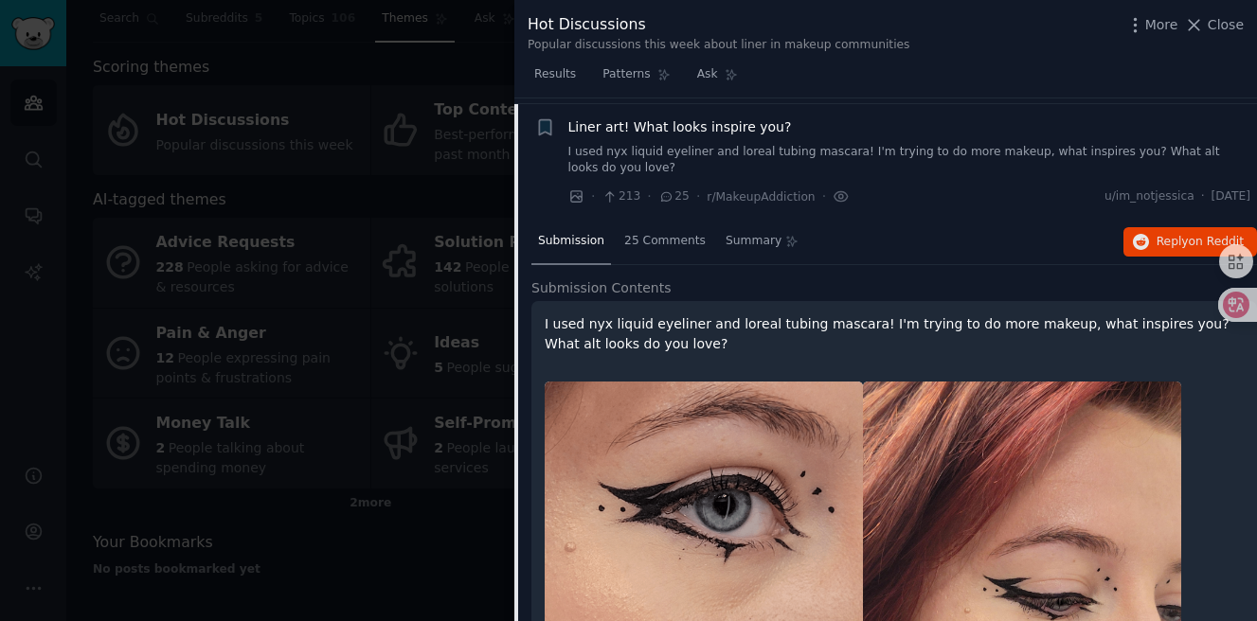
scroll to position [1046, 0]
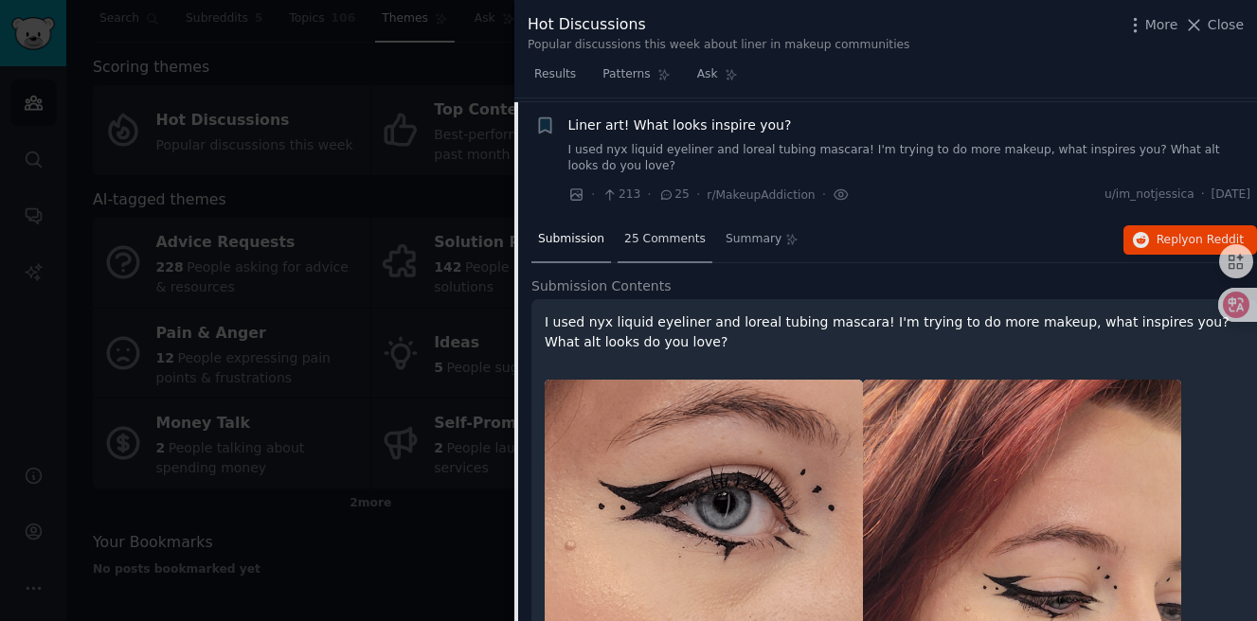
click at [658, 225] on div "25 Comments" at bounding box center [665, 240] width 95 height 45
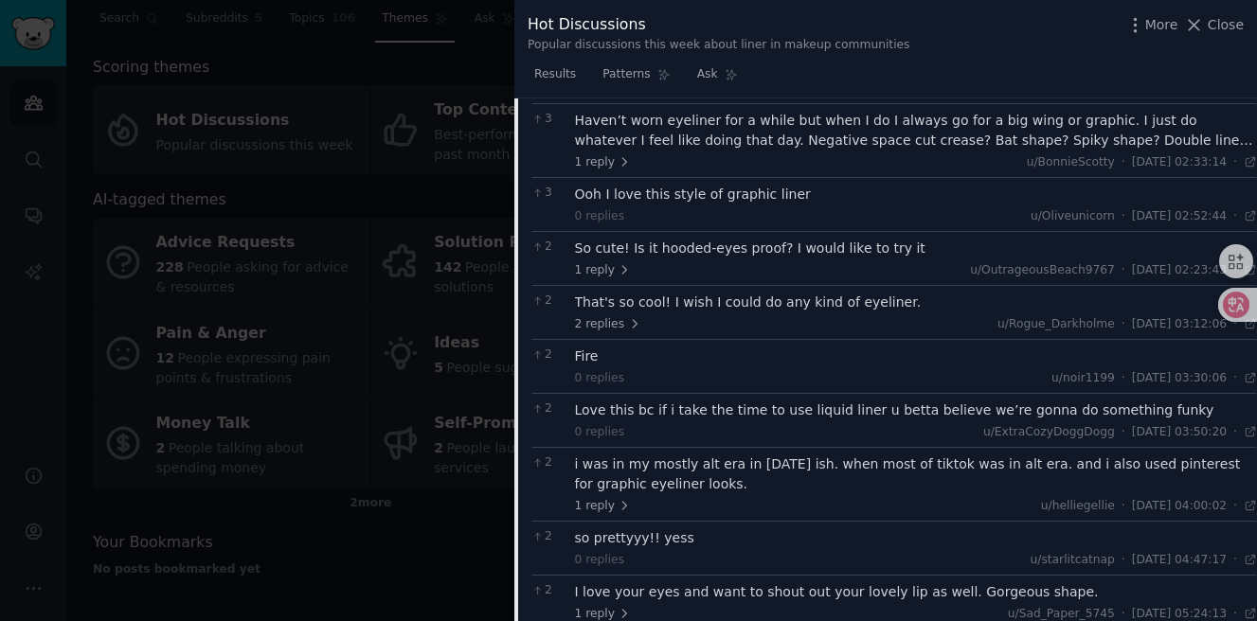
scroll to position [1304, 0]
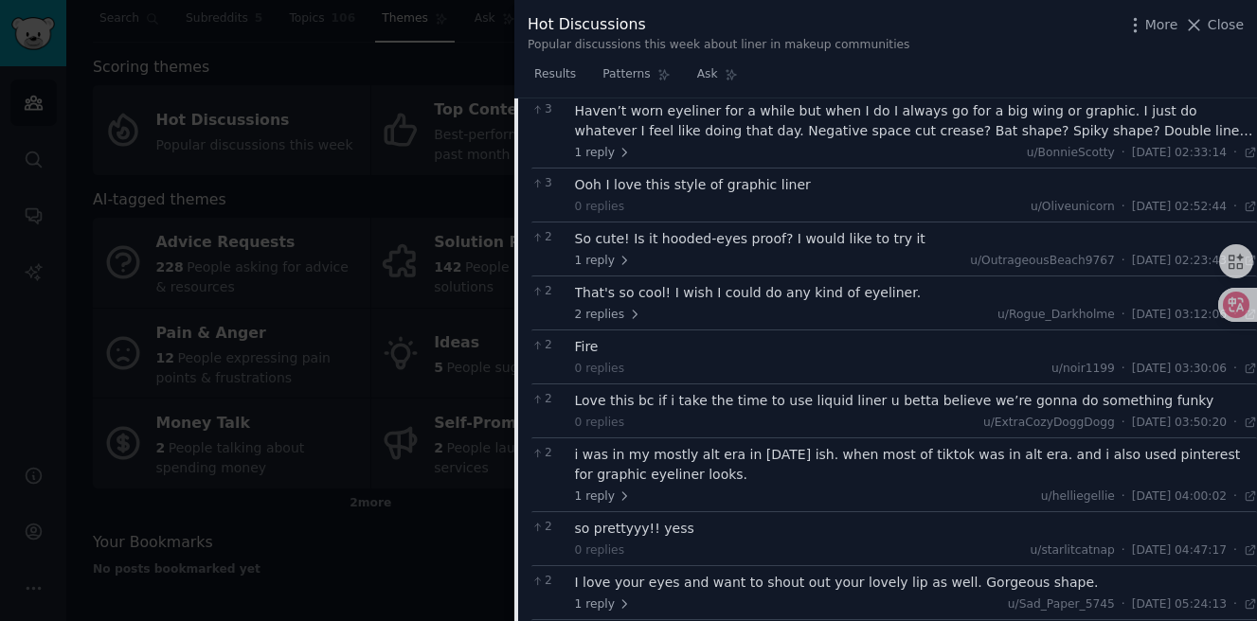
click at [514, 541] on div "Submission 25 Comments Summary Reply on Reddit 12 top-level replies Sort Upvote…" at bounding box center [885, 363] width 743 height 808
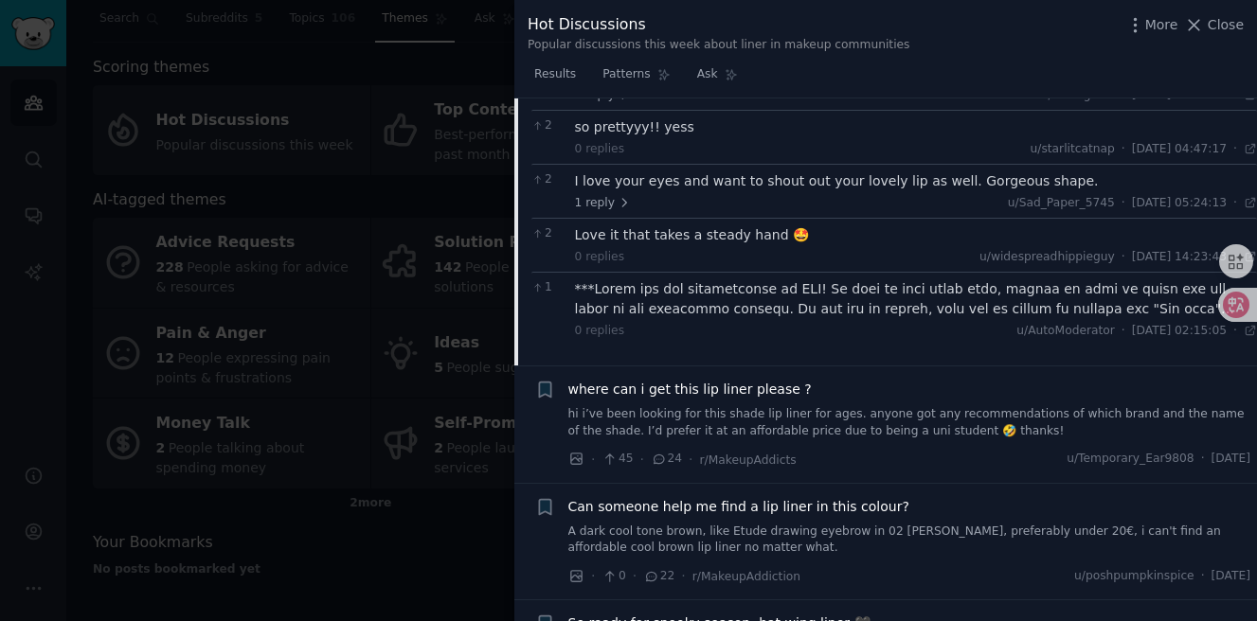
scroll to position [1500, 0]
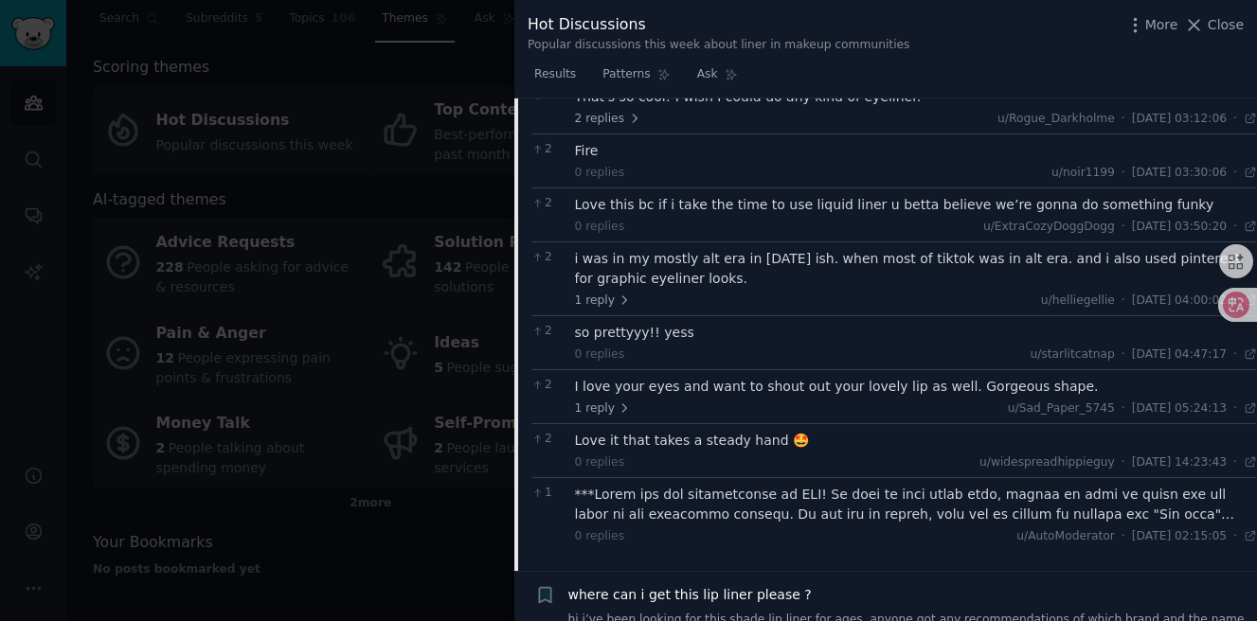
click at [1226, 16] on span "Close" at bounding box center [1226, 25] width 36 height 20
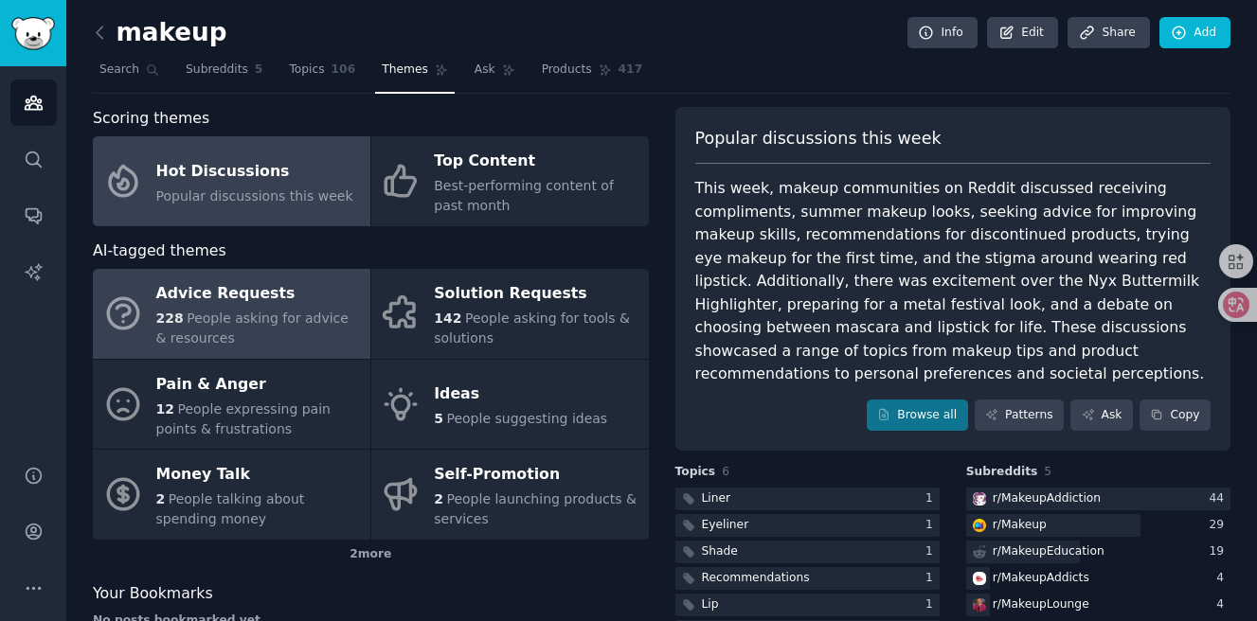
click at [314, 338] on div "228 People asking for advice & resources" at bounding box center [258, 329] width 205 height 40
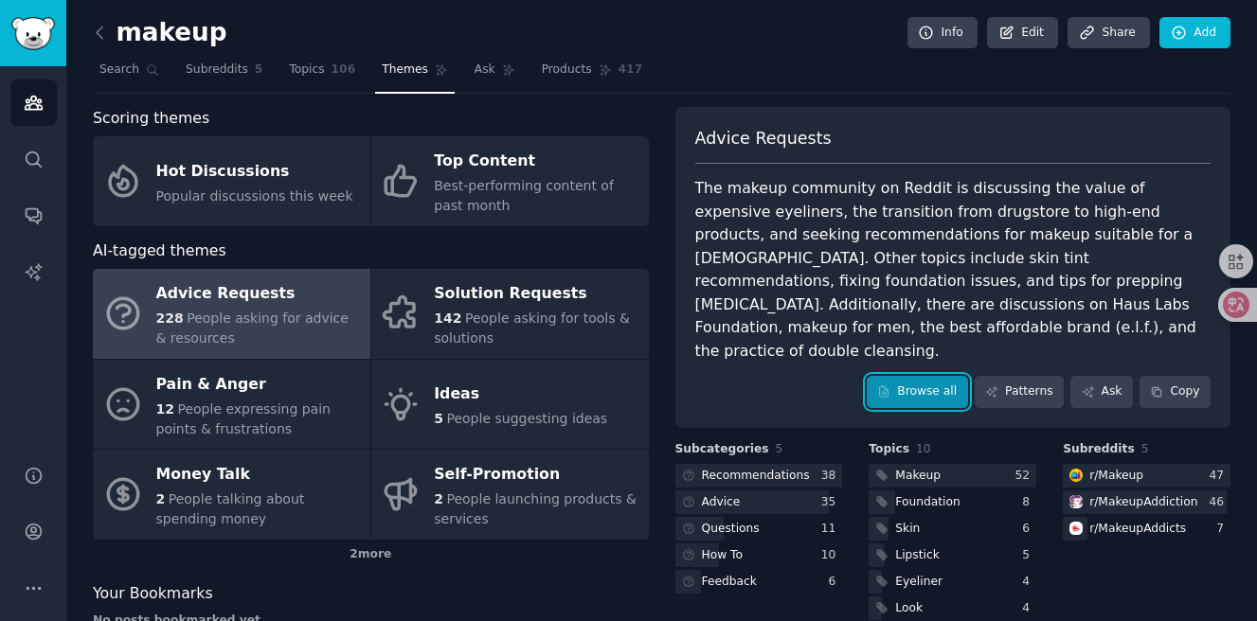
click at [902, 380] on link "Browse all" at bounding box center [917, 392] width 101 height 32
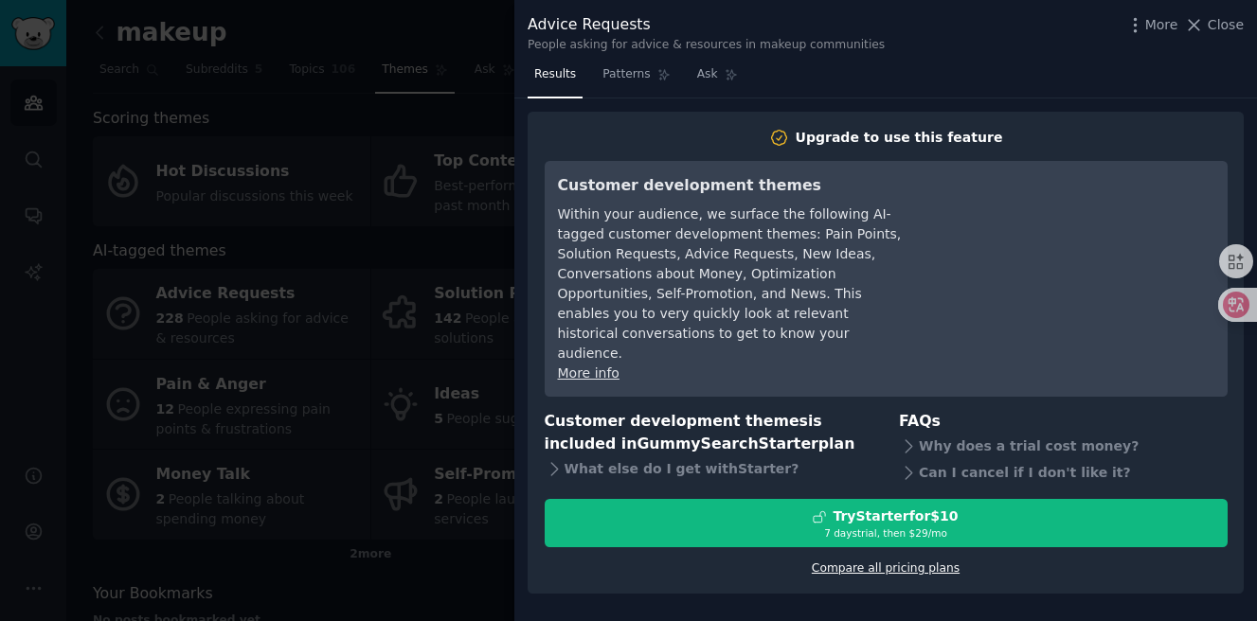
click at [855, 562] on link "Compare all pricing plans" at bounding box center [886, 568] width 148 height 13
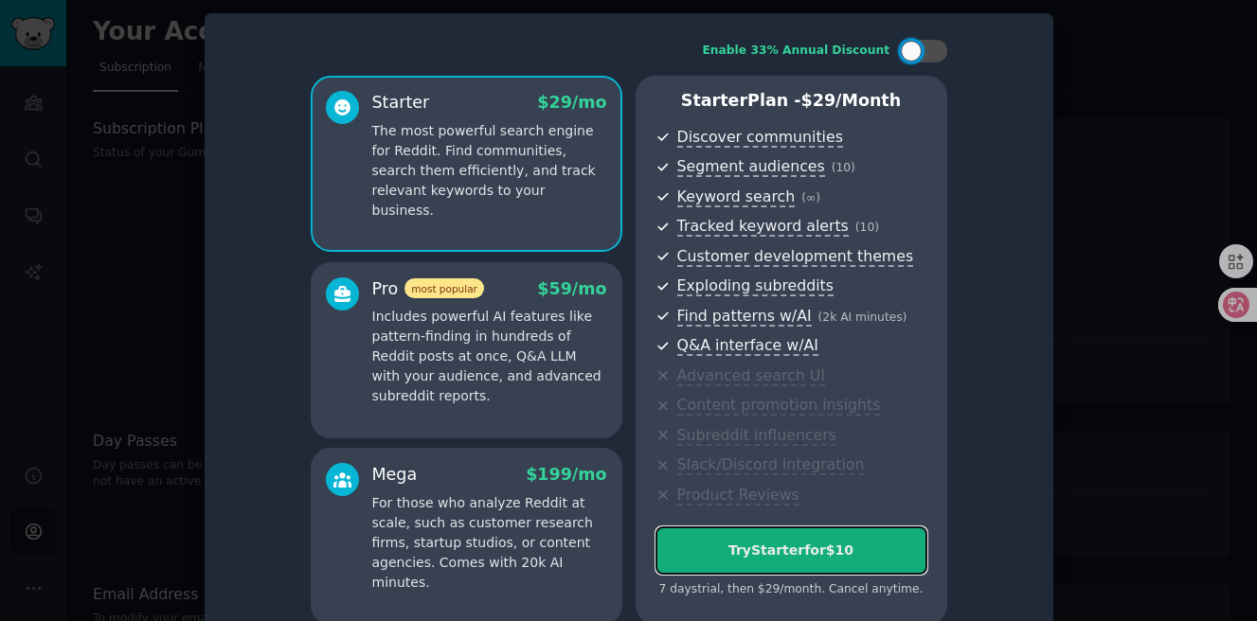
click at [763, 557] on div "Try Starter for $10" at bounding box center [791, 551] width 270 height 20
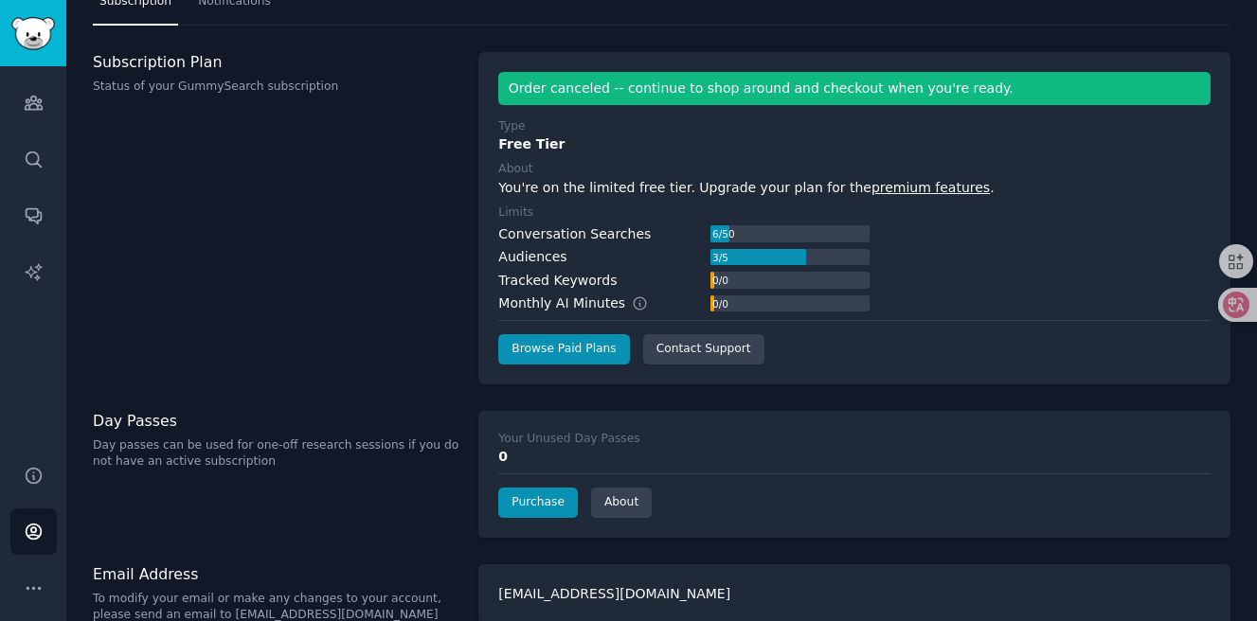
scroll to position [63, 0]
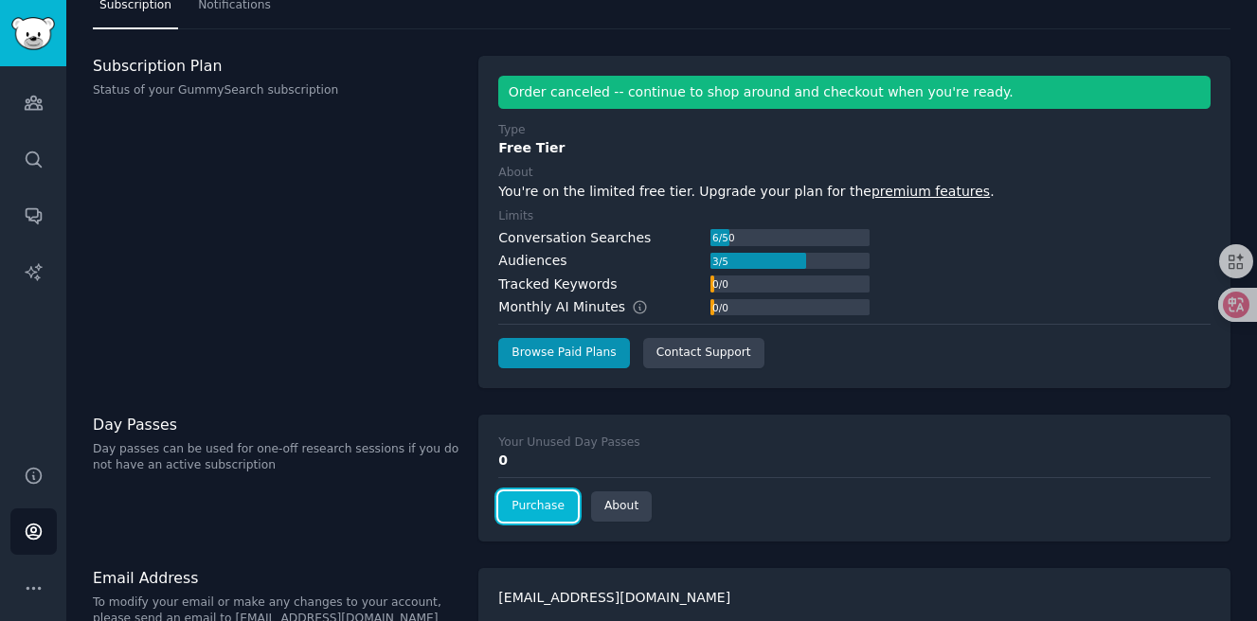
click at [545, 507] on link "Purchase" at bounding box center [538, 507] width 80 height 30
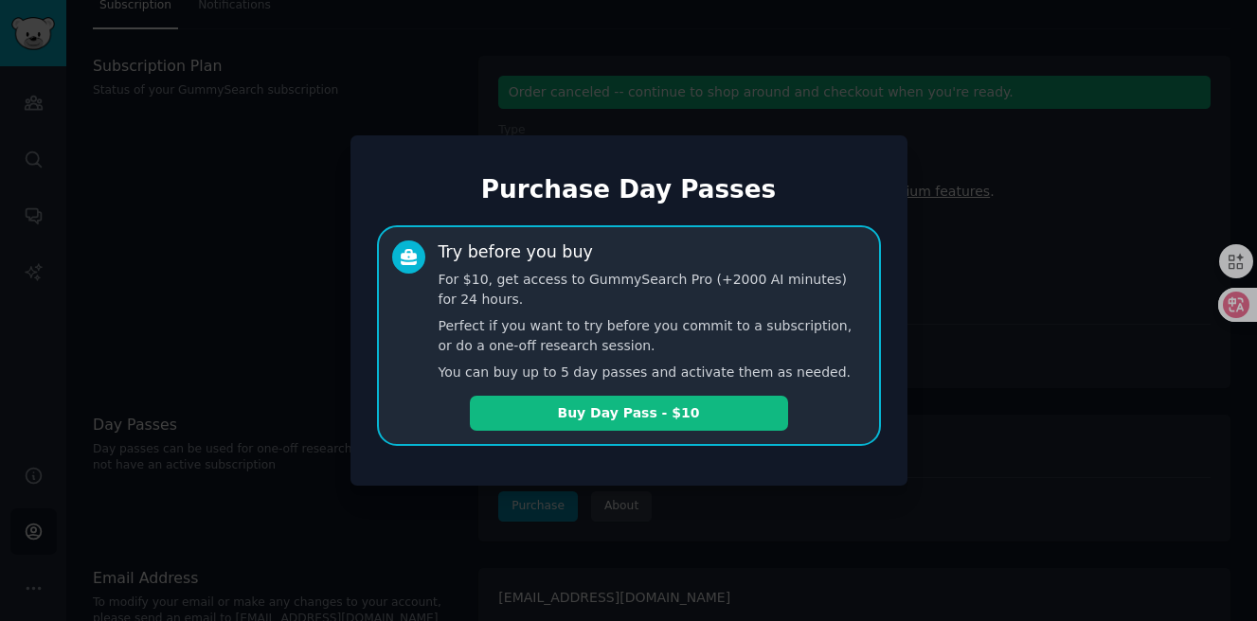
click at [544, 505] on div at bounding box center [628, 310] width 1257 height 621
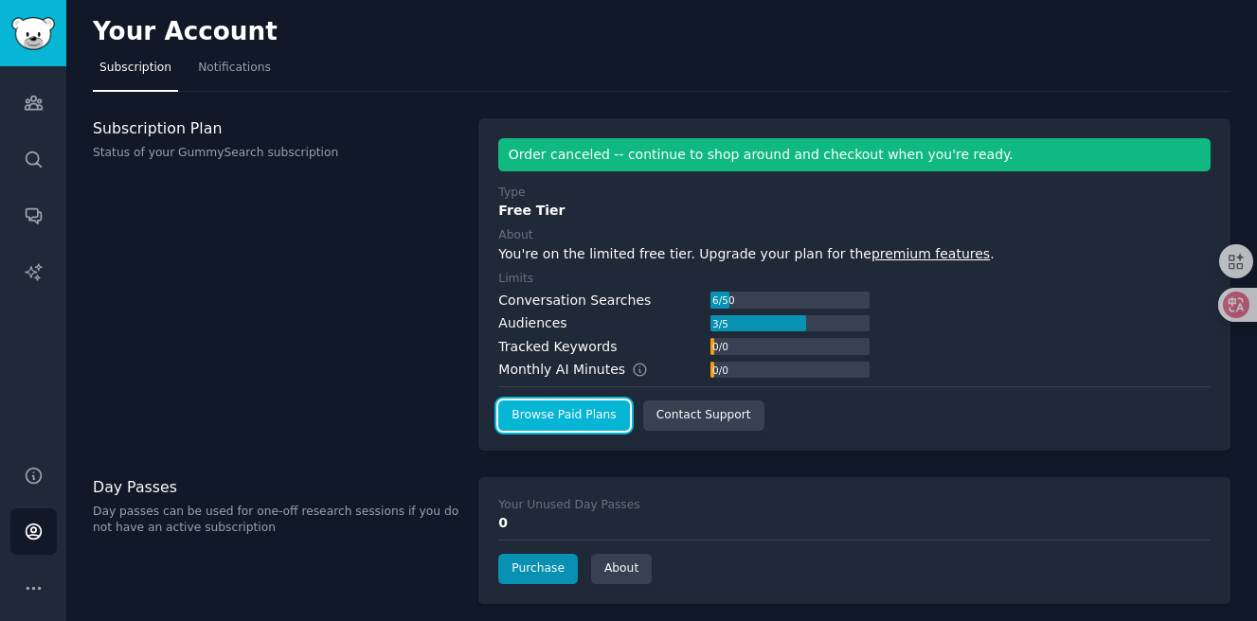
click at [553, 416] on link "Browse Paid Plans" at bounding box center [563, 416] width 131 height 30
